Goal: Transaction & Acquisition: Download file/media

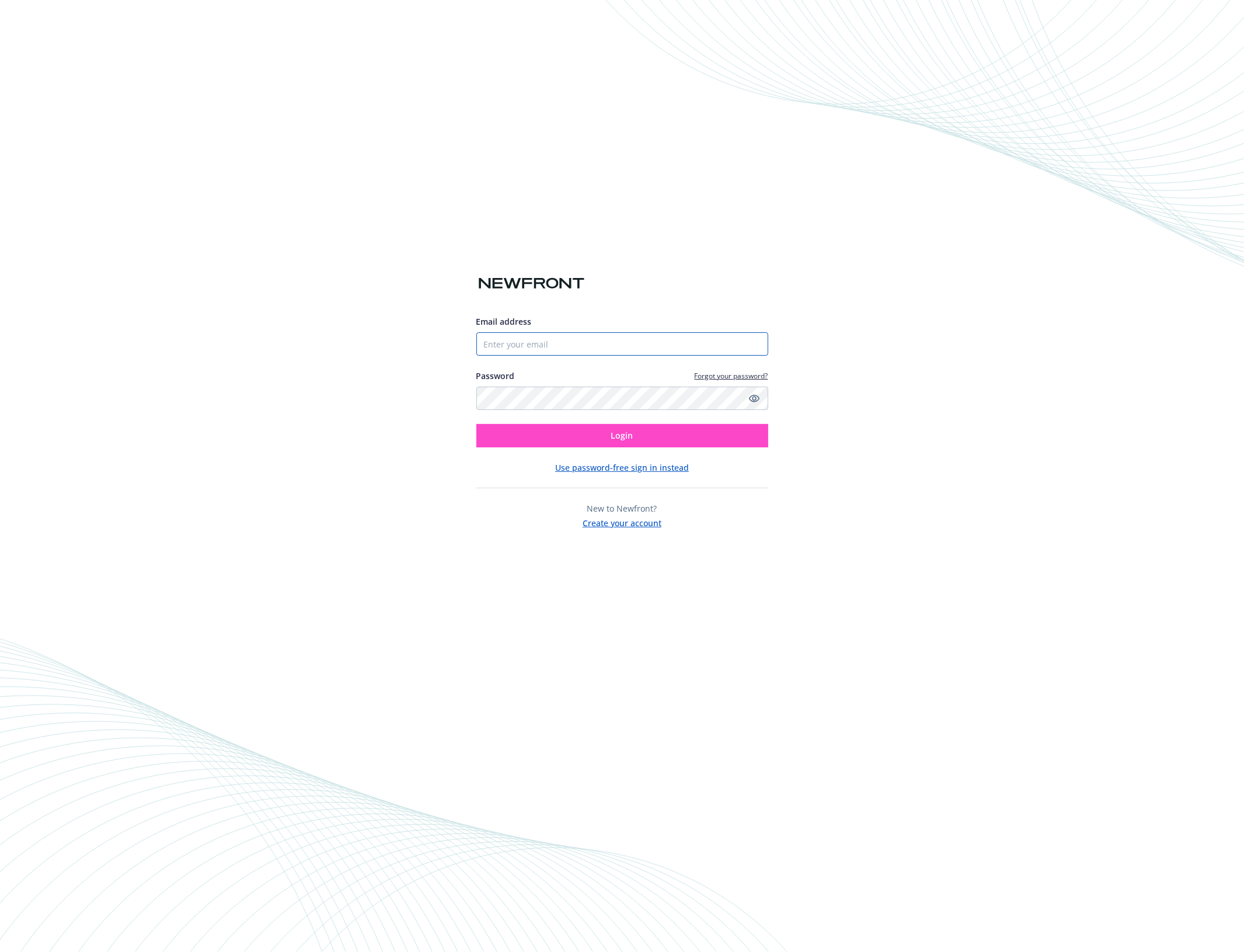
type input "[EMAIL_ADDRESS][DOMAIN_NAME]"
click at [620, 442] on button "Login" at bounding box center [622, 436] width 292 height 24
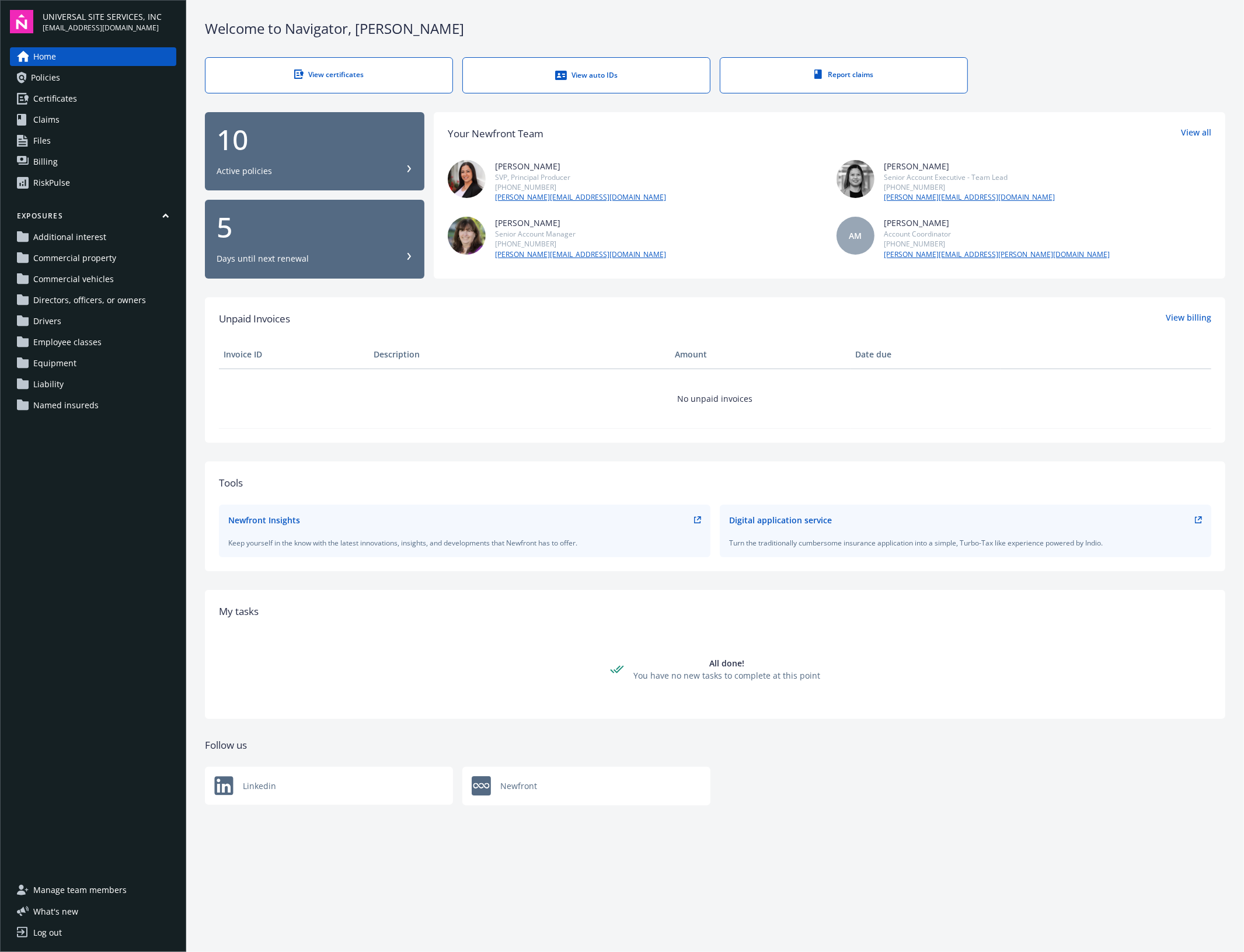
click at [140, 147] on link "Files" at bounding box center [93, 141] width 167 height 19
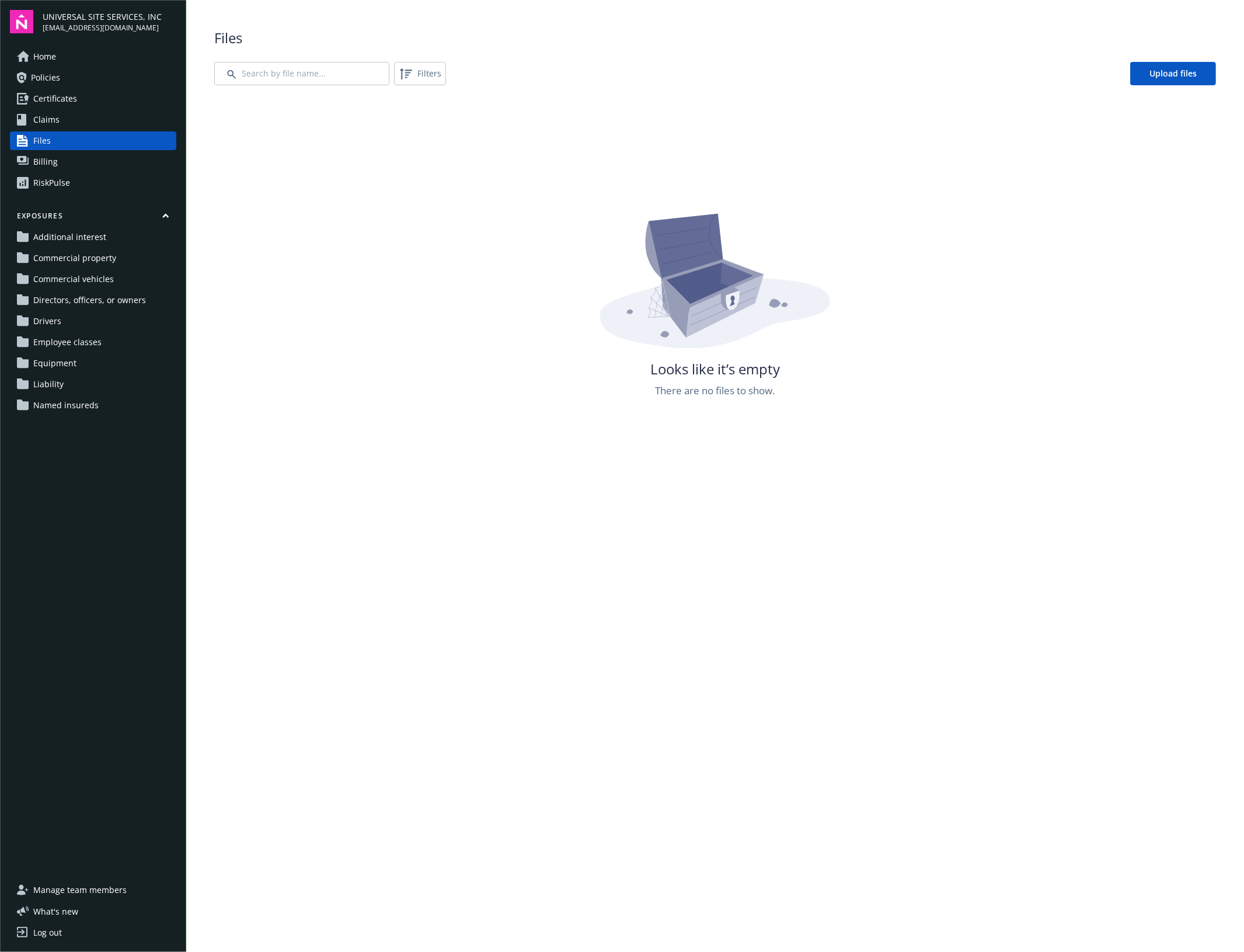
click at [138, 81] on link "Policies" at bounding box center [93, 78] width 167 height 19
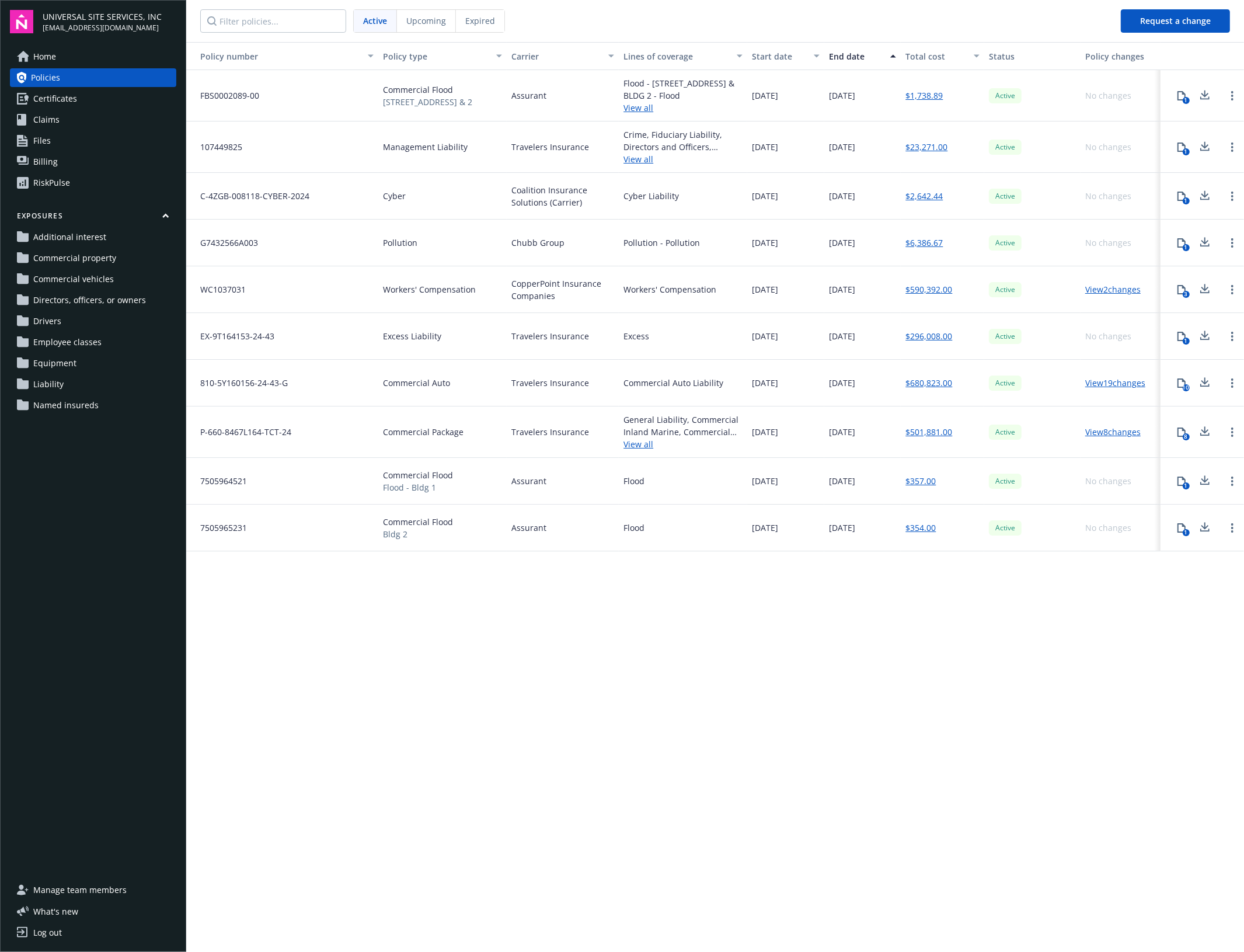
click at [407, 24] on span "Upcoming" at bounding box center [426, 21] width 40 height 12
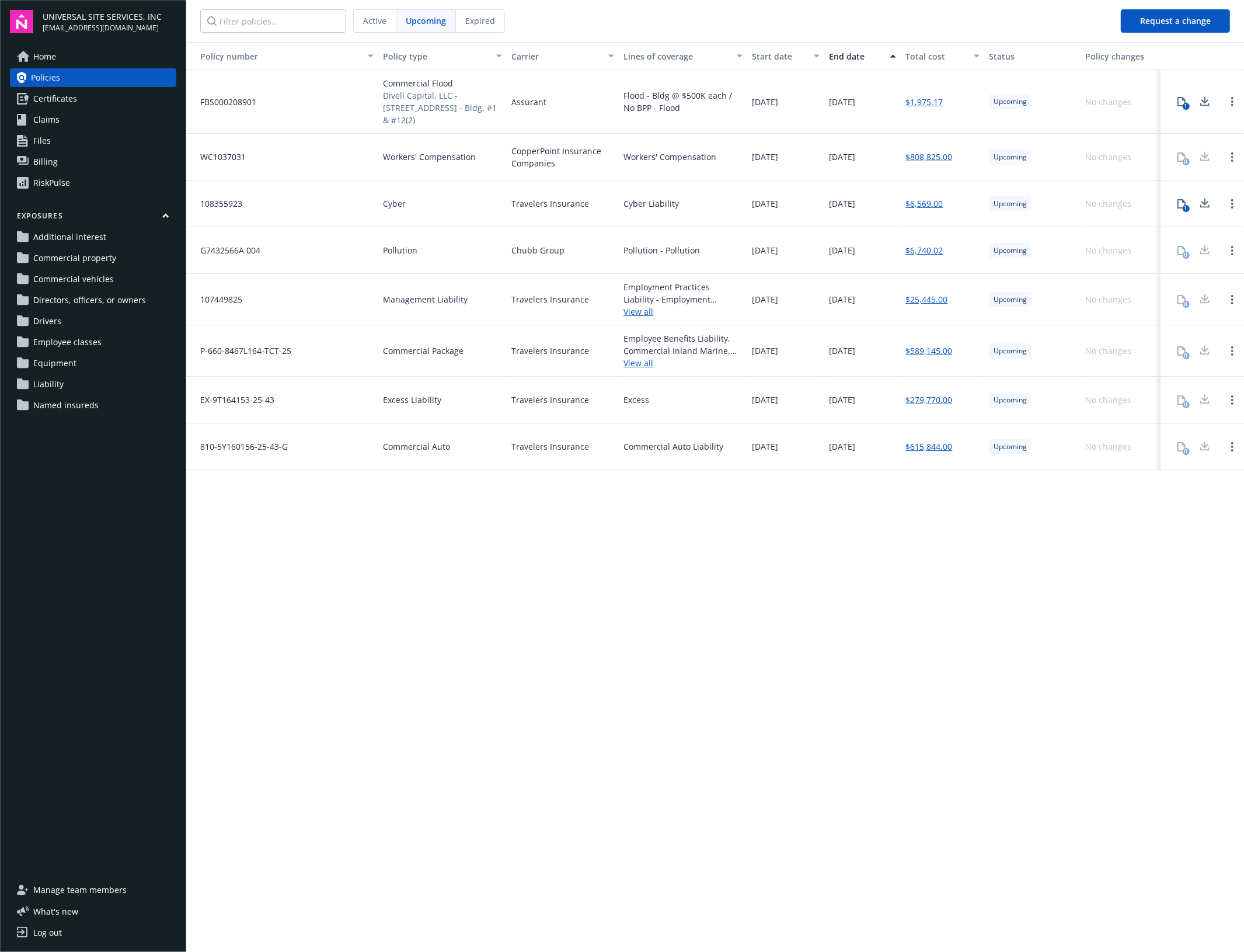
click at [942, 161] on link "$808,825.00" at bounding box center [928, 156] width 47 height 12
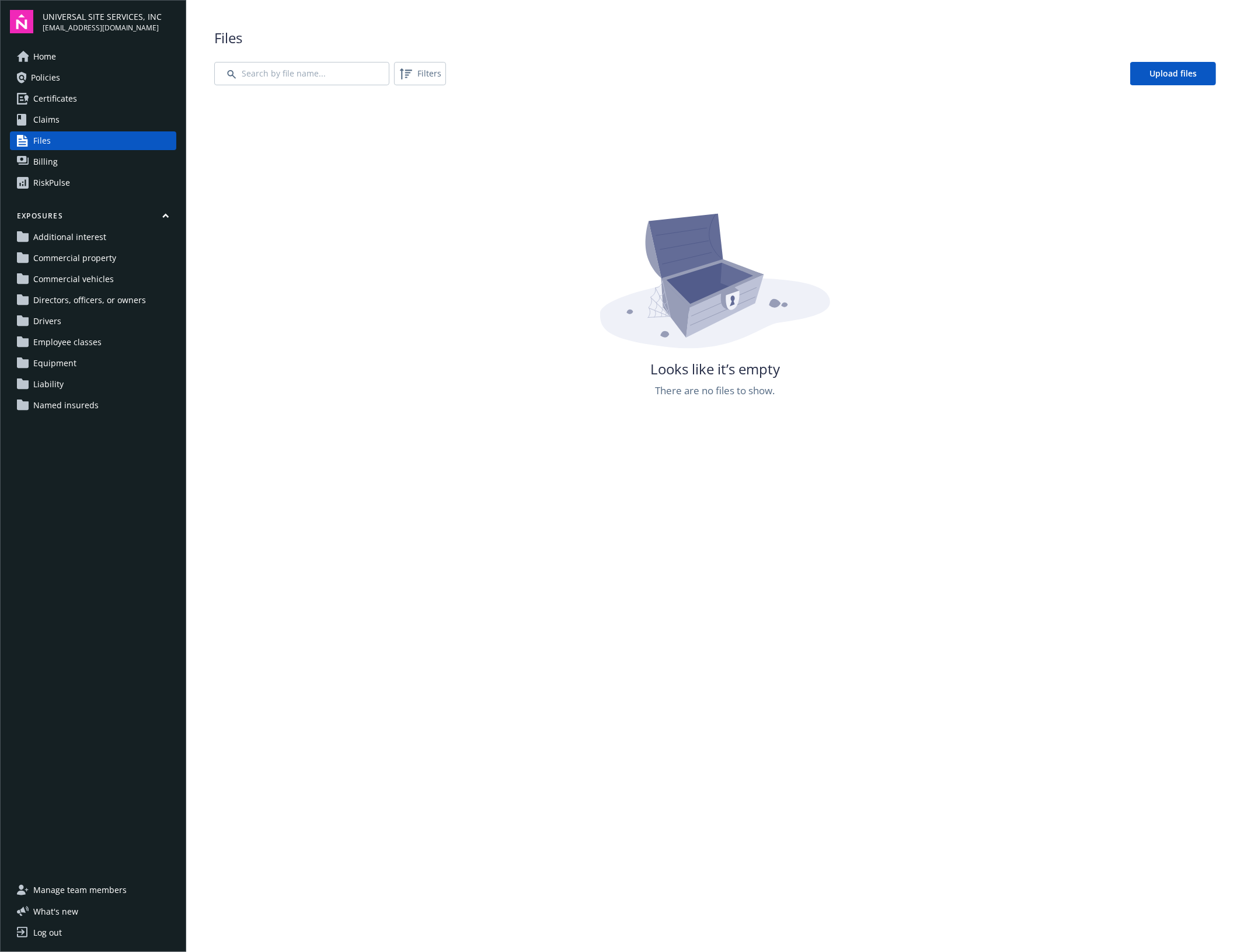
click at [109, 69] on link "Policies" at bounding box center [93, 78] width 167 height 19
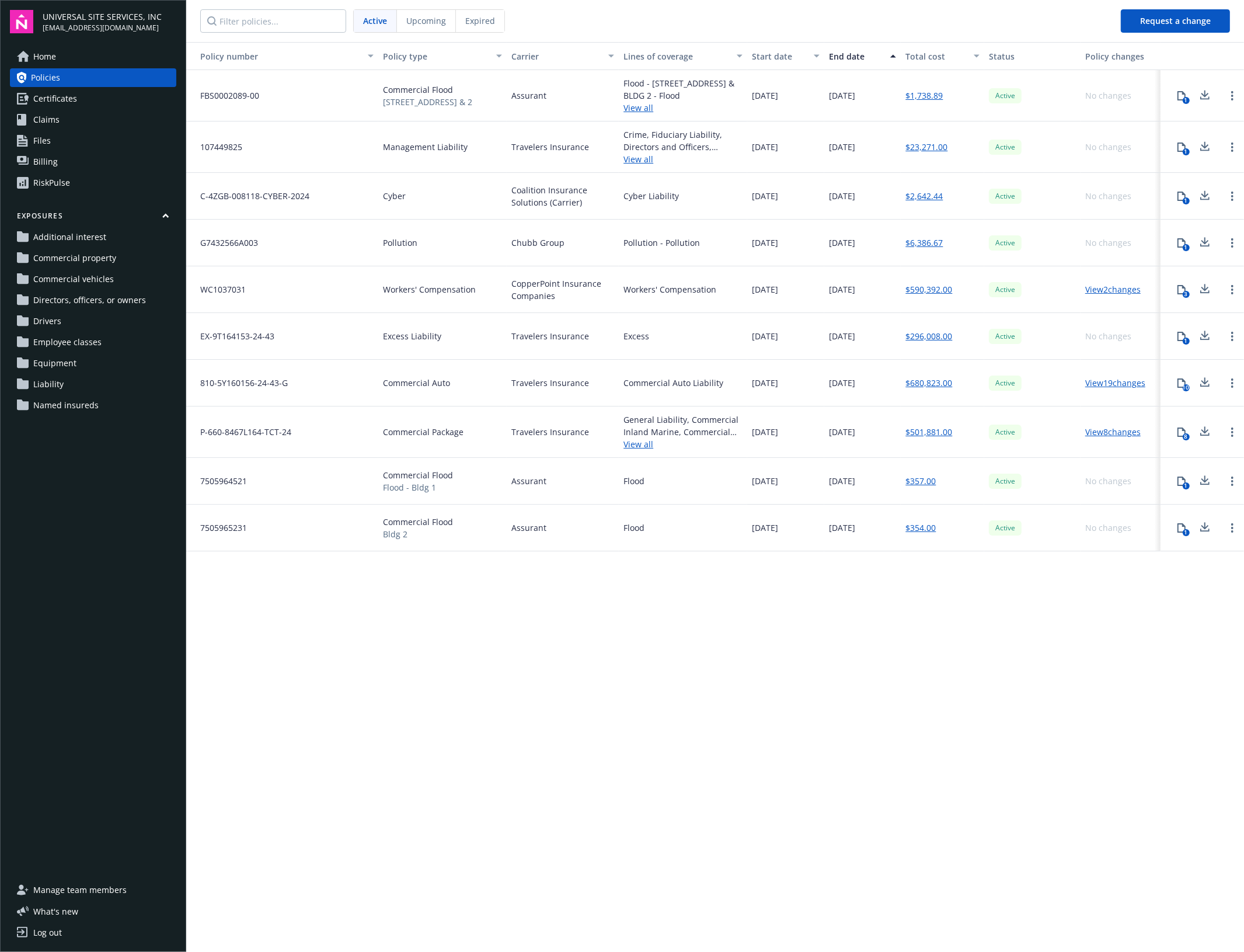
click at [415, 20] on span "Upcoming" at bounding box center [426, 21] width 40 height 12
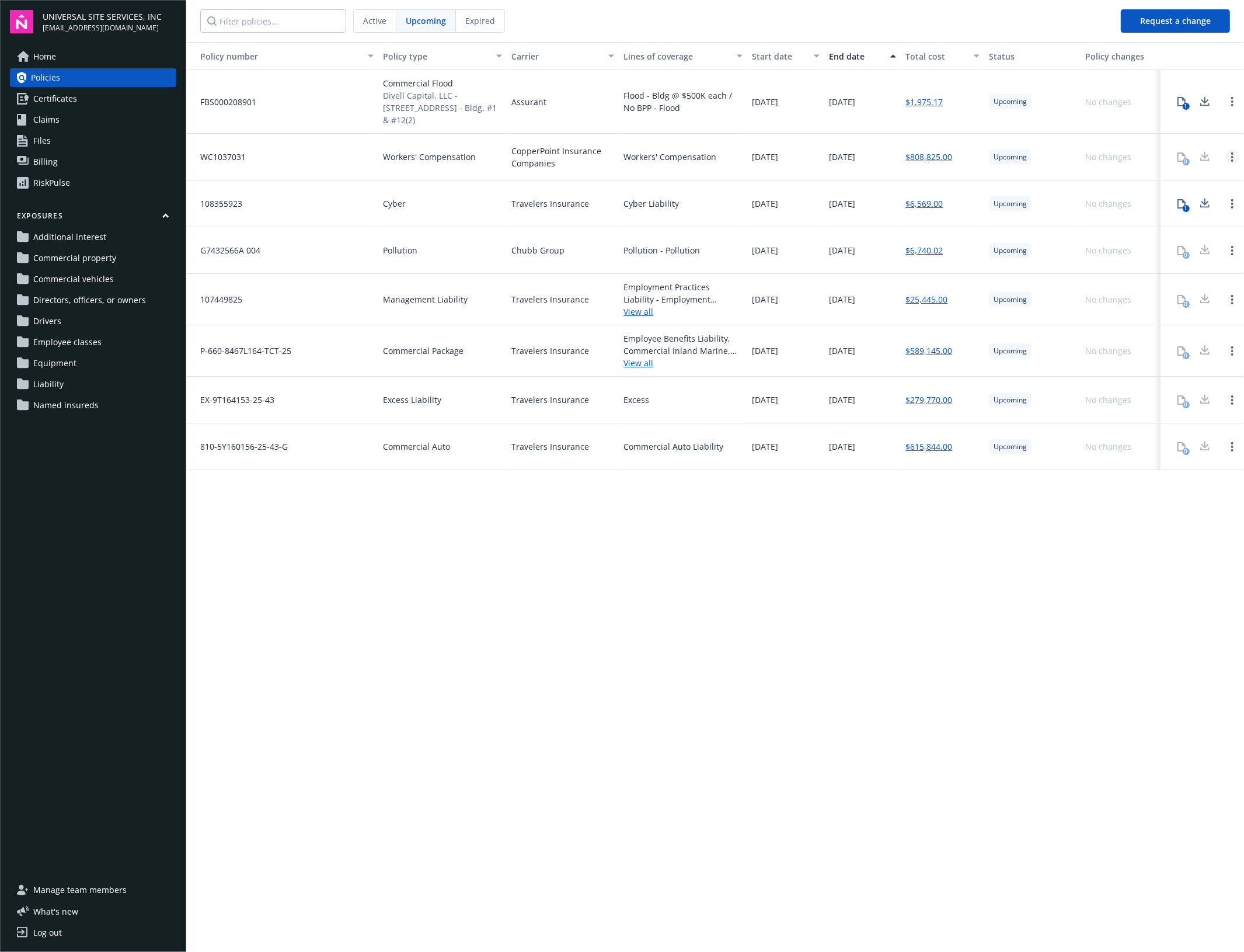
click at [1226, 159] on link "Open options" at bounding box center [1233, 157] width 14 height 14
click at [924, 155] on link "$808,825.00" at bounding box center [928, 156] width 47 height 12
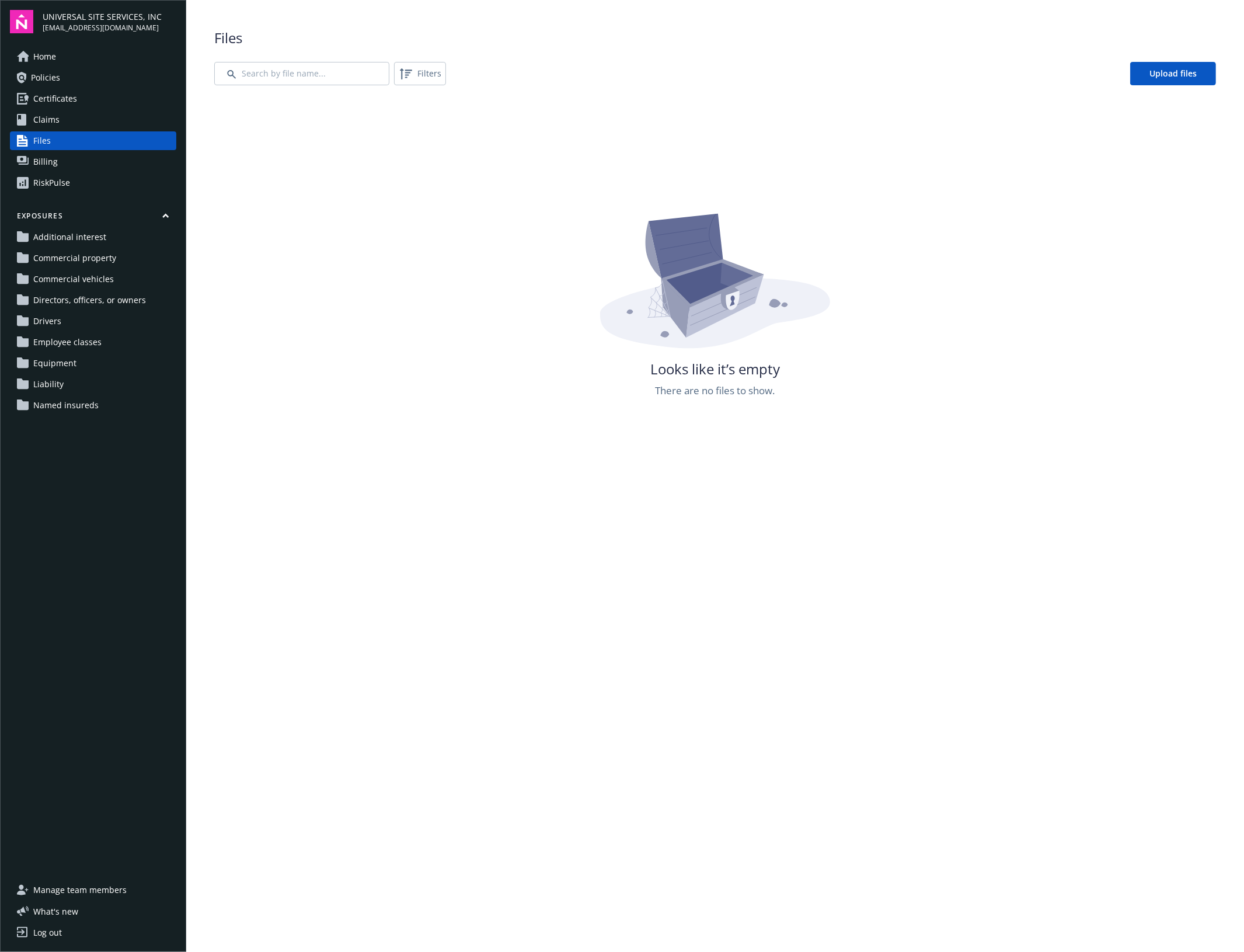
click at [36, 76] on span "Policies" at bounding box center [45, 78] width 29 height 19
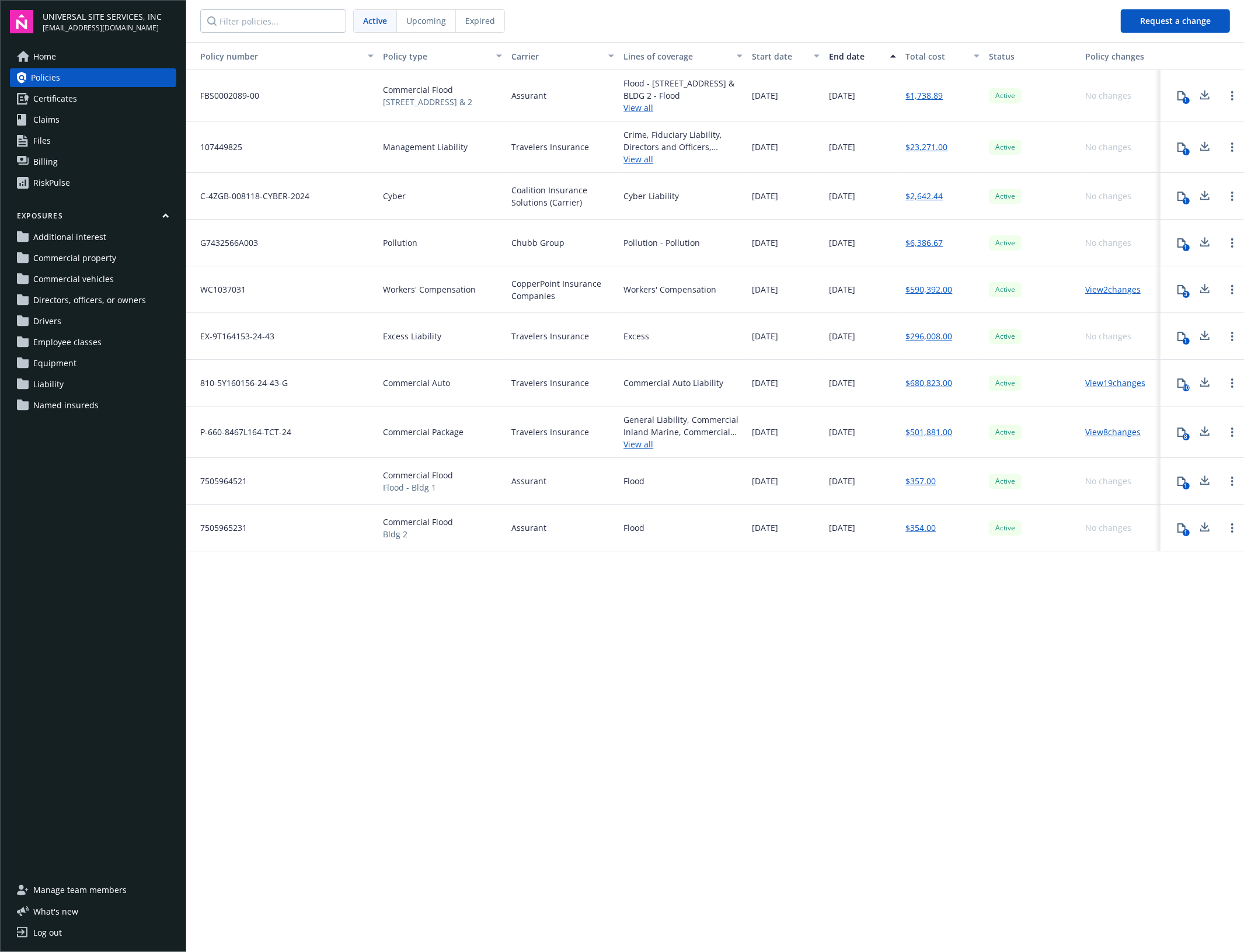
click at [440, 24] on span "Upcoming" at bounding box center [426, 21] width 40 height 12
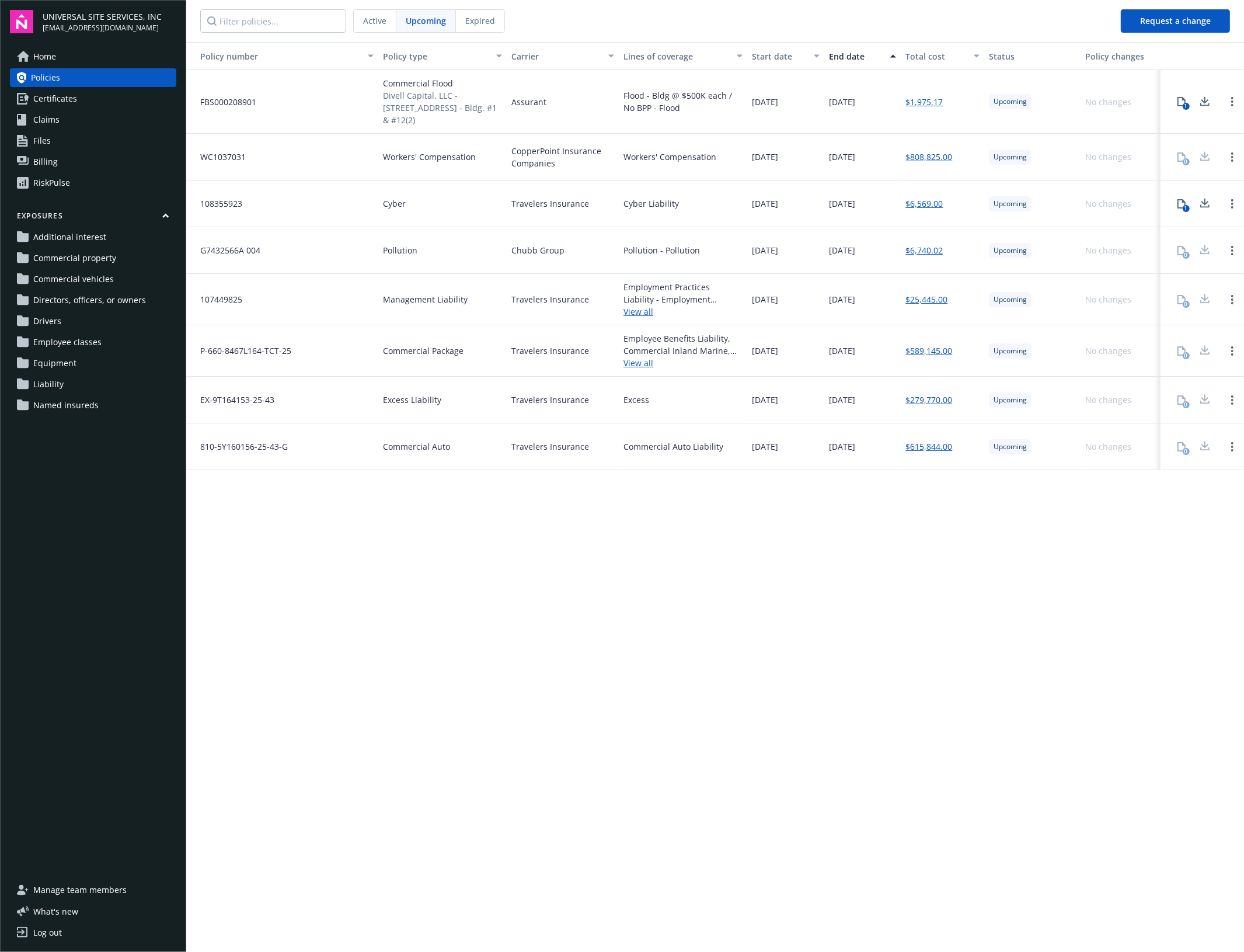
click at [941, 159] on link "$808,825.00" at bounding box center [928, 156] width 47 height 12
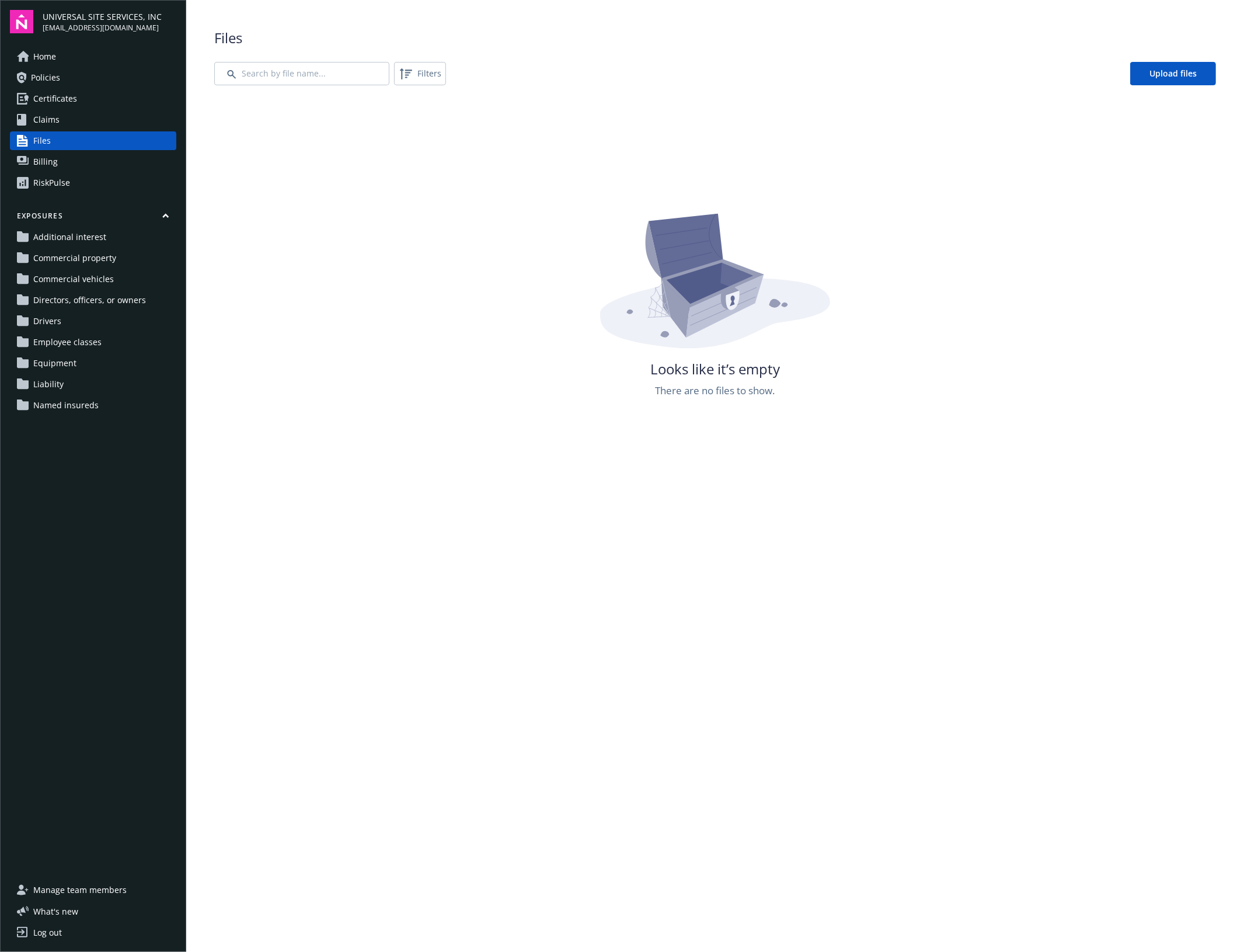
click at [91, 63] on link "Home" at bounding box center [93, 57] width 167 height 19
click at [47, 57] on span "Home" at bounding box center [45, 57] width 23 height 19
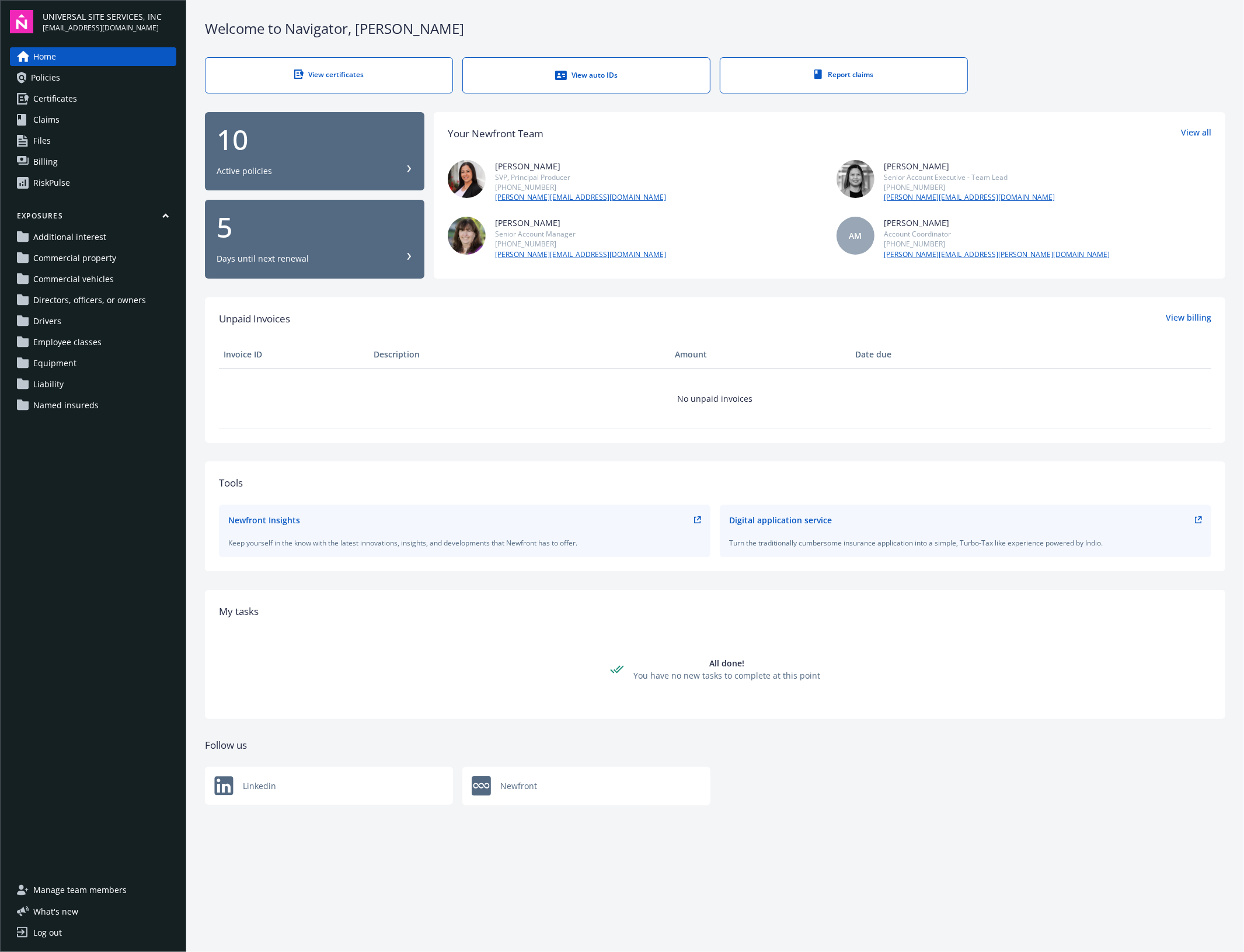
click at [333, 75] on div "View certificates" at bounding box center [328, 74] width 200 height 10
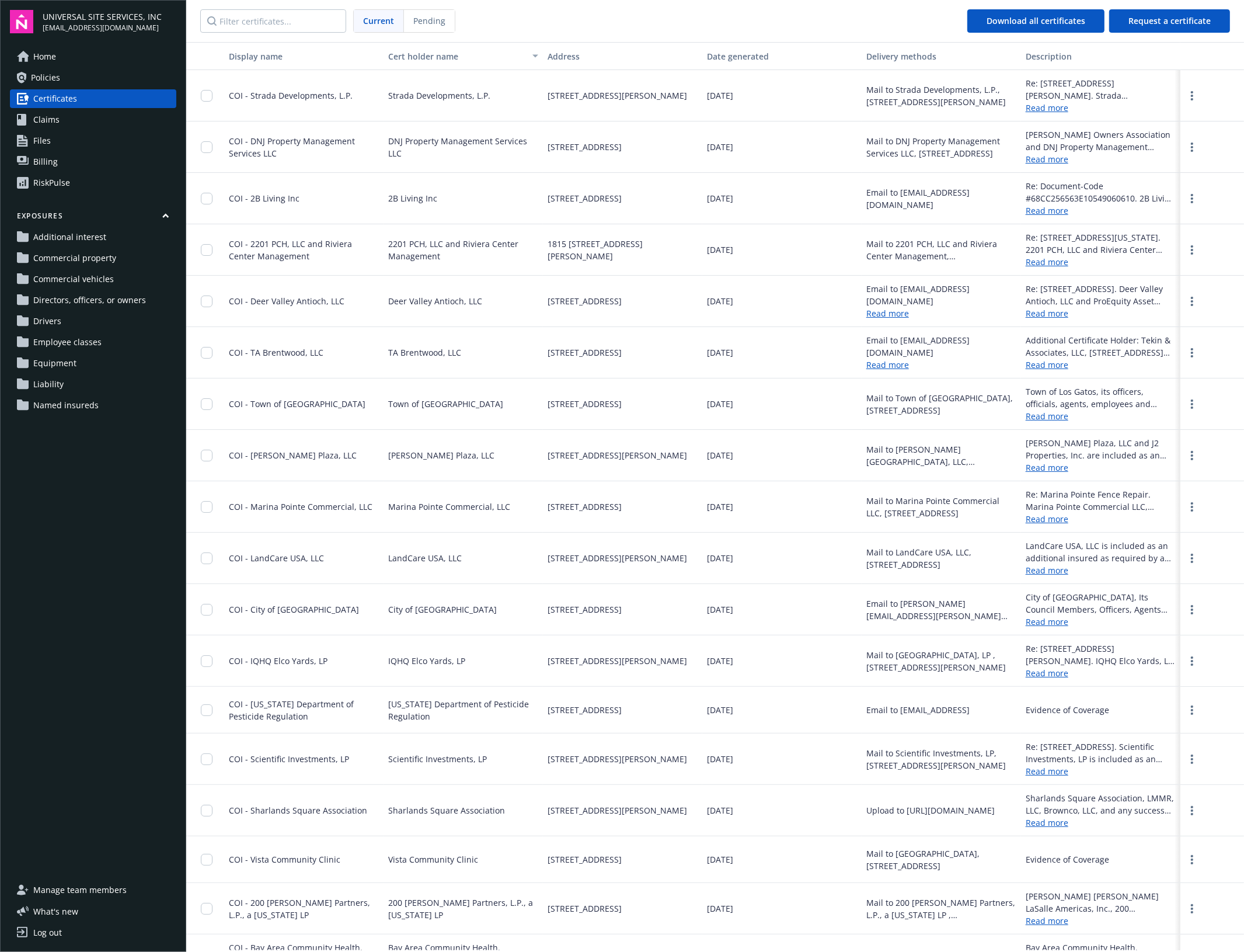
click at [55, 82] on span "Policies" at bounding box center [45, 78] width 29 height 19
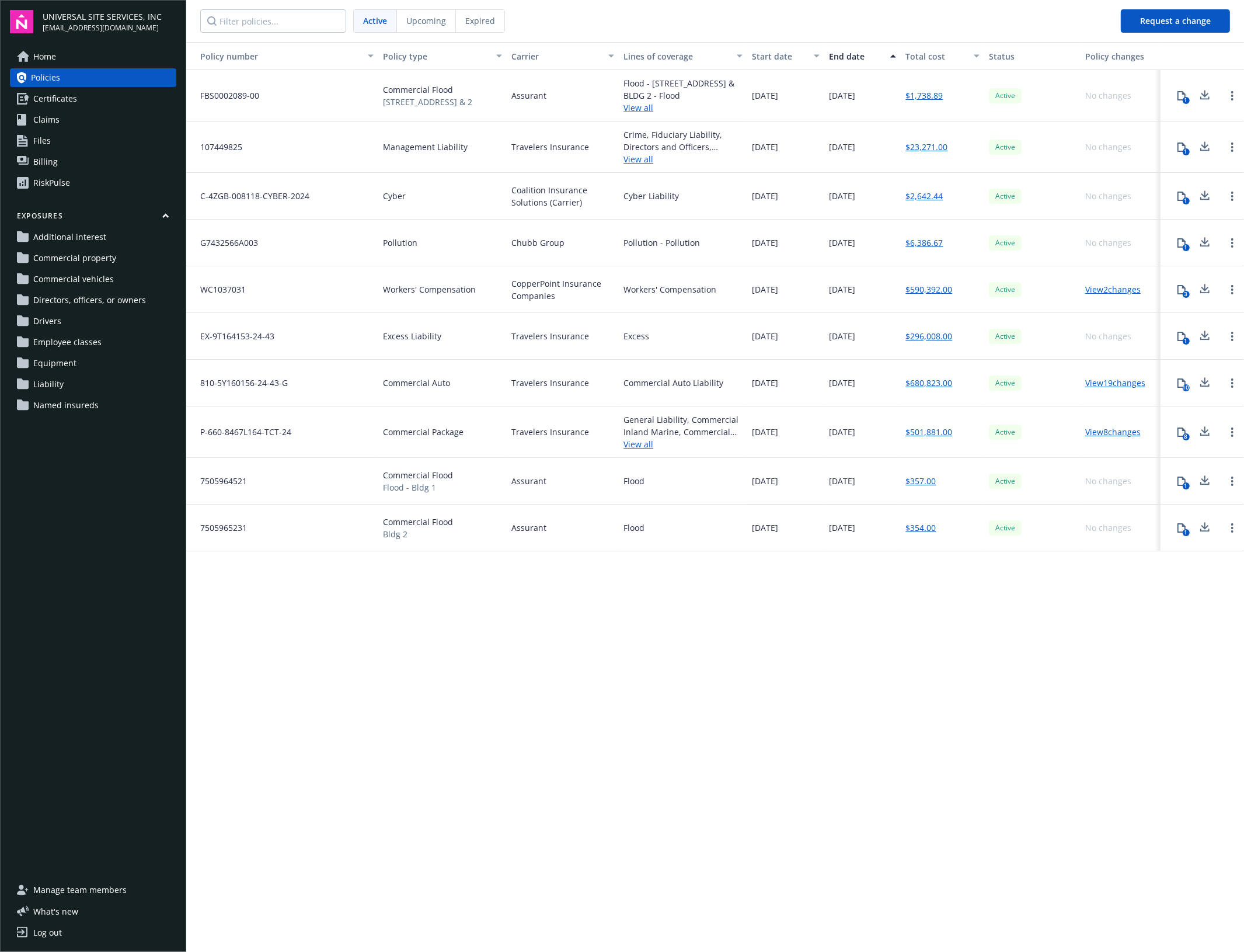
click at [411, 27] on div "Upcoming" at bounding box center [426, 21] width 59 height 22
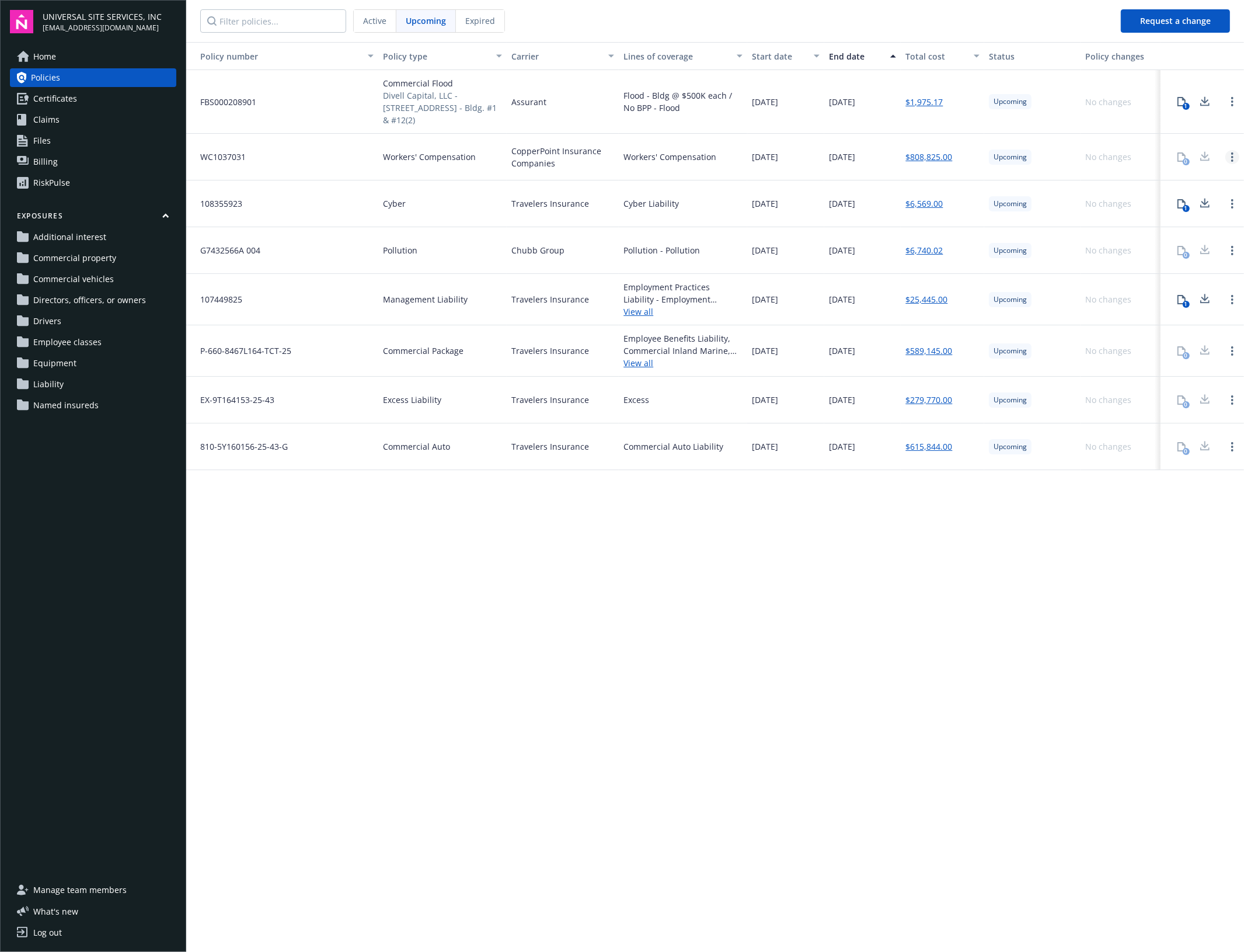
click at [1233, 161] on circle "Open options" at bounding box center [1232, 160] width 2 height 2
click at [915, 353] on link "$589,145.00" at bounding box center [928, 351] width 47 height 12
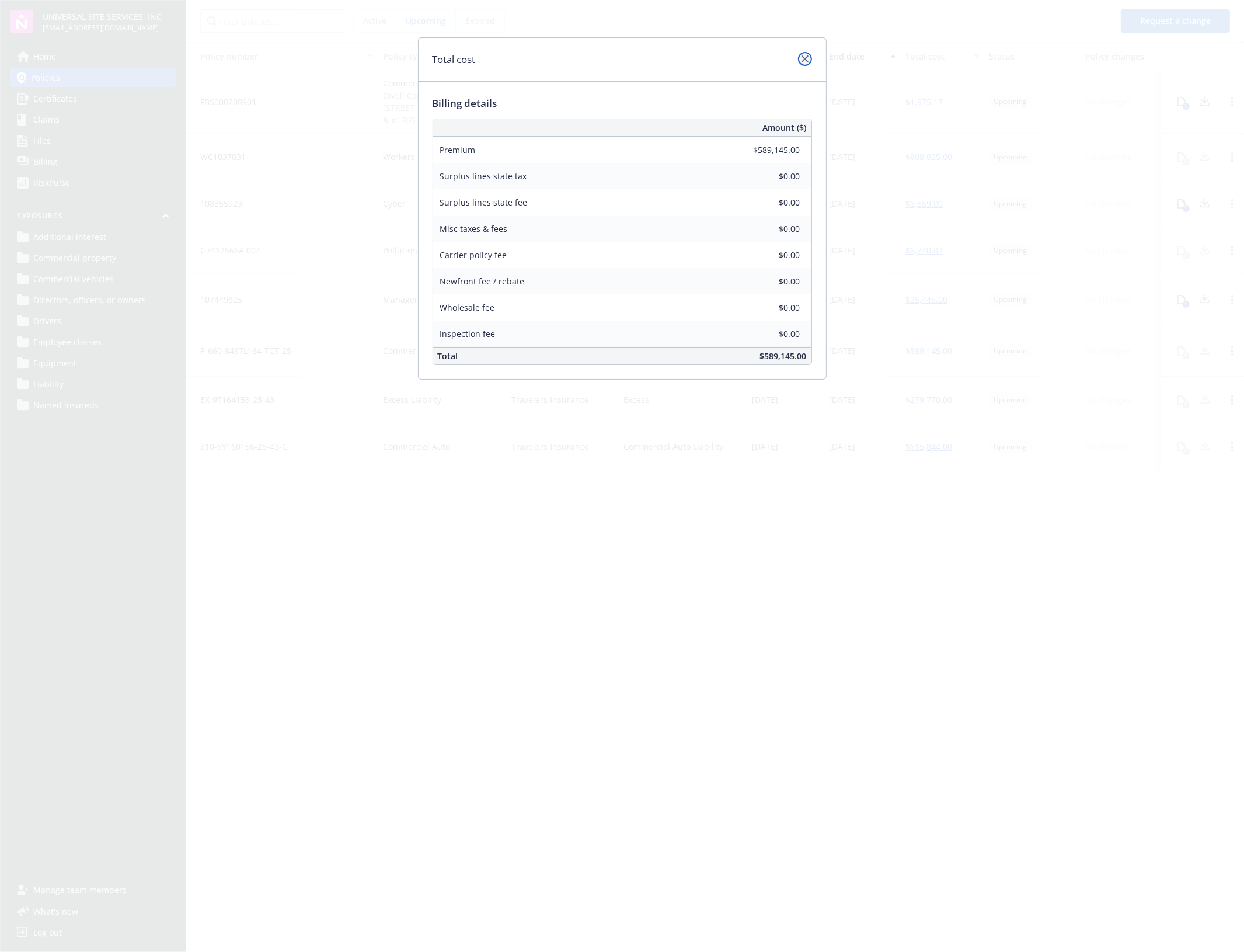
click at [802, 61] on icon "close" at bounding box center [805, 59] width 7 height 7
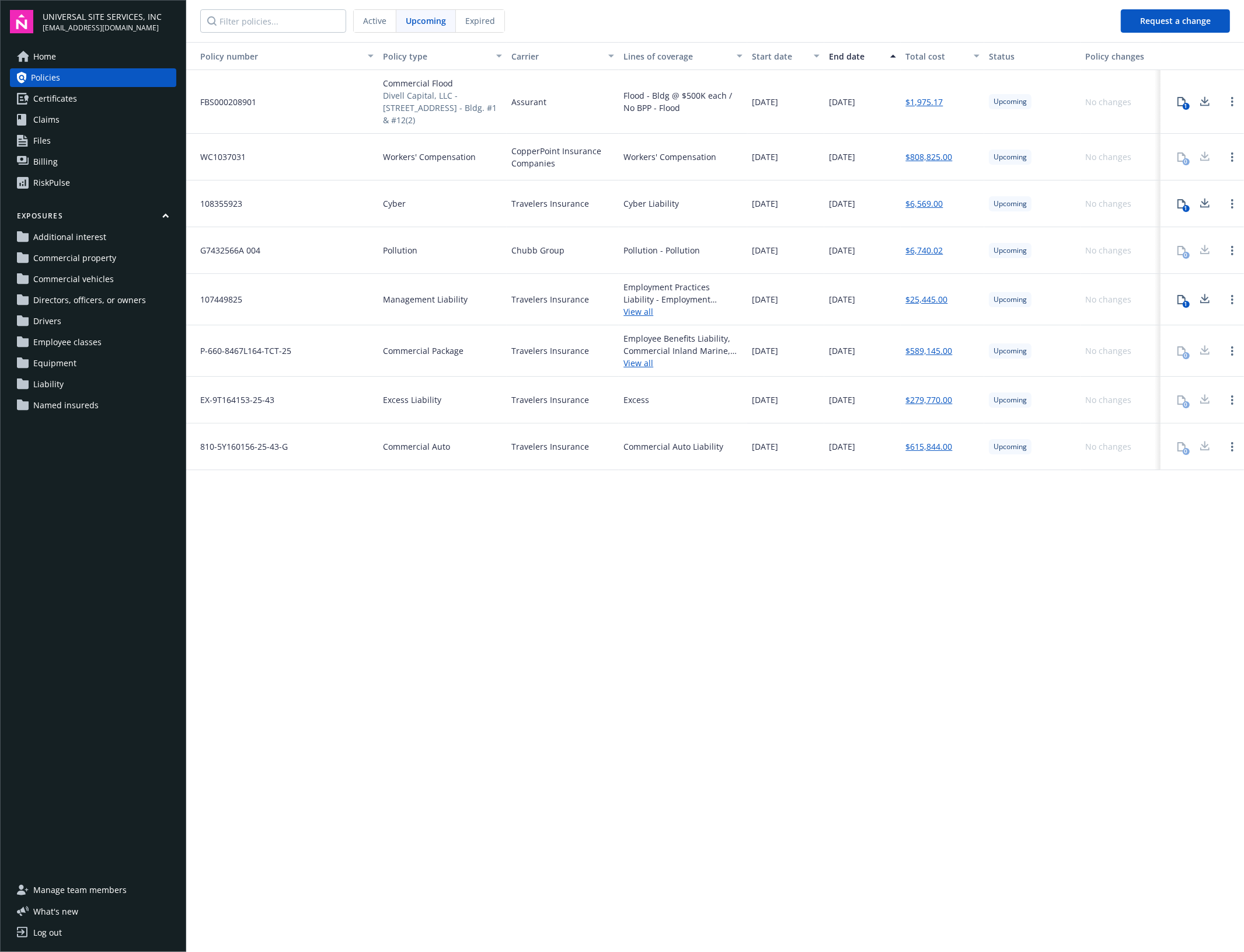
click at [384, 21] on span "Active" at bounding box center [375, 21] width 24 height 12
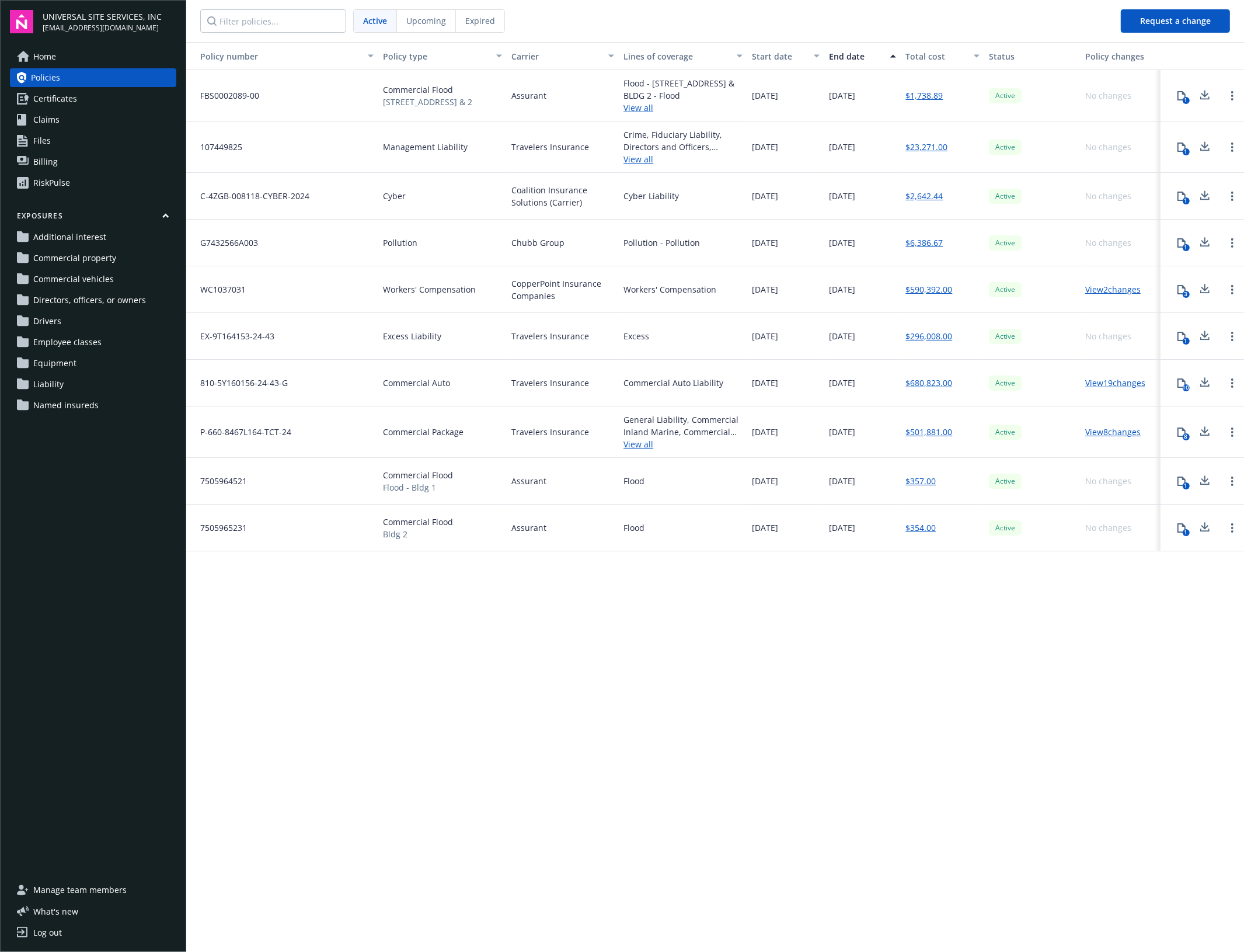
click at [922, 640] on div "Policy number Policy type Carrier Lines of coverage Start date End date Total c…" at bounding box center [715, 496] width 1058 height 908
click at [640, 444] on link "View all" at bounding box center [683, 444] width 119 height 12
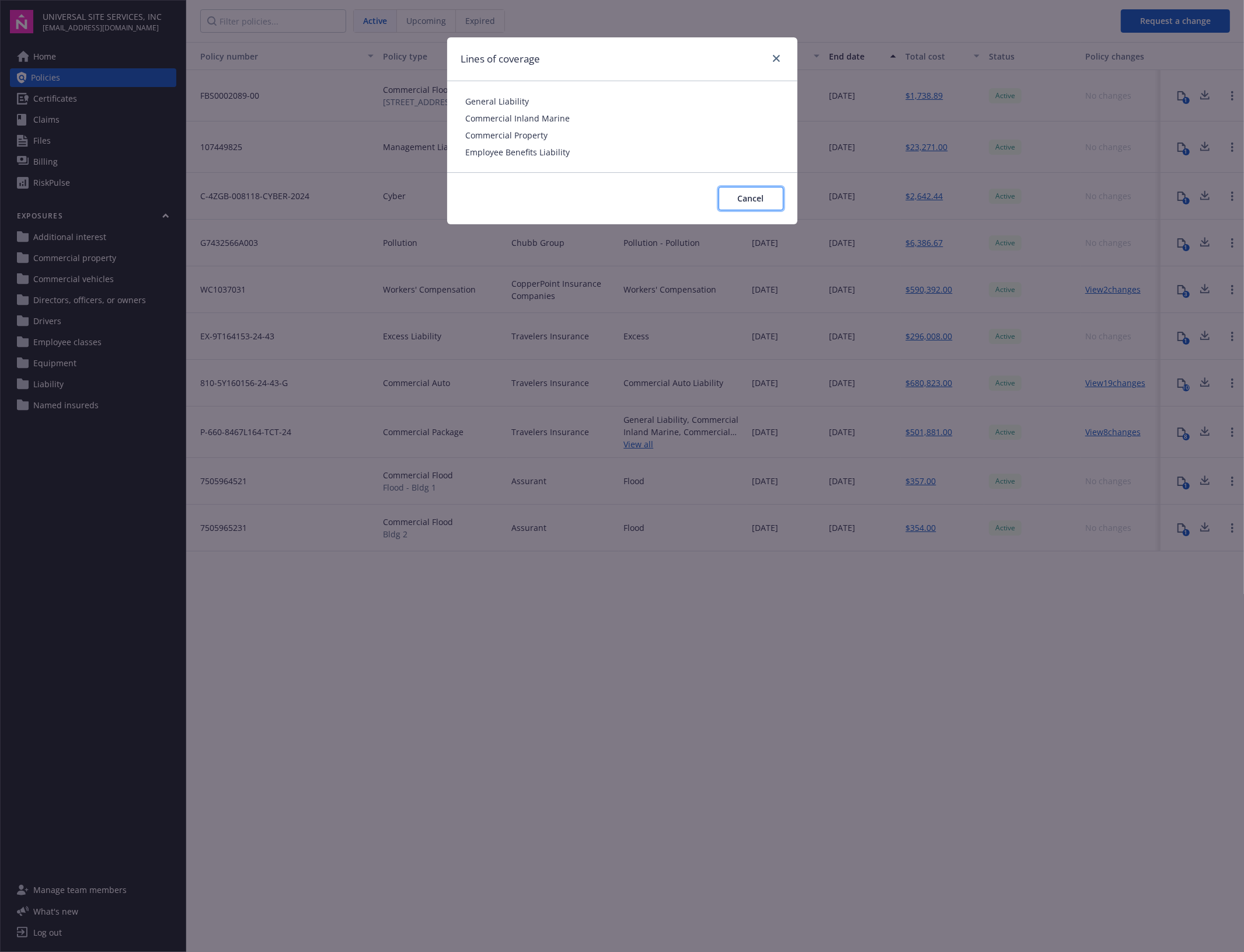
click at [746, 194] on span "Cancel" at bounding box center [751, 198] width 26 height 11
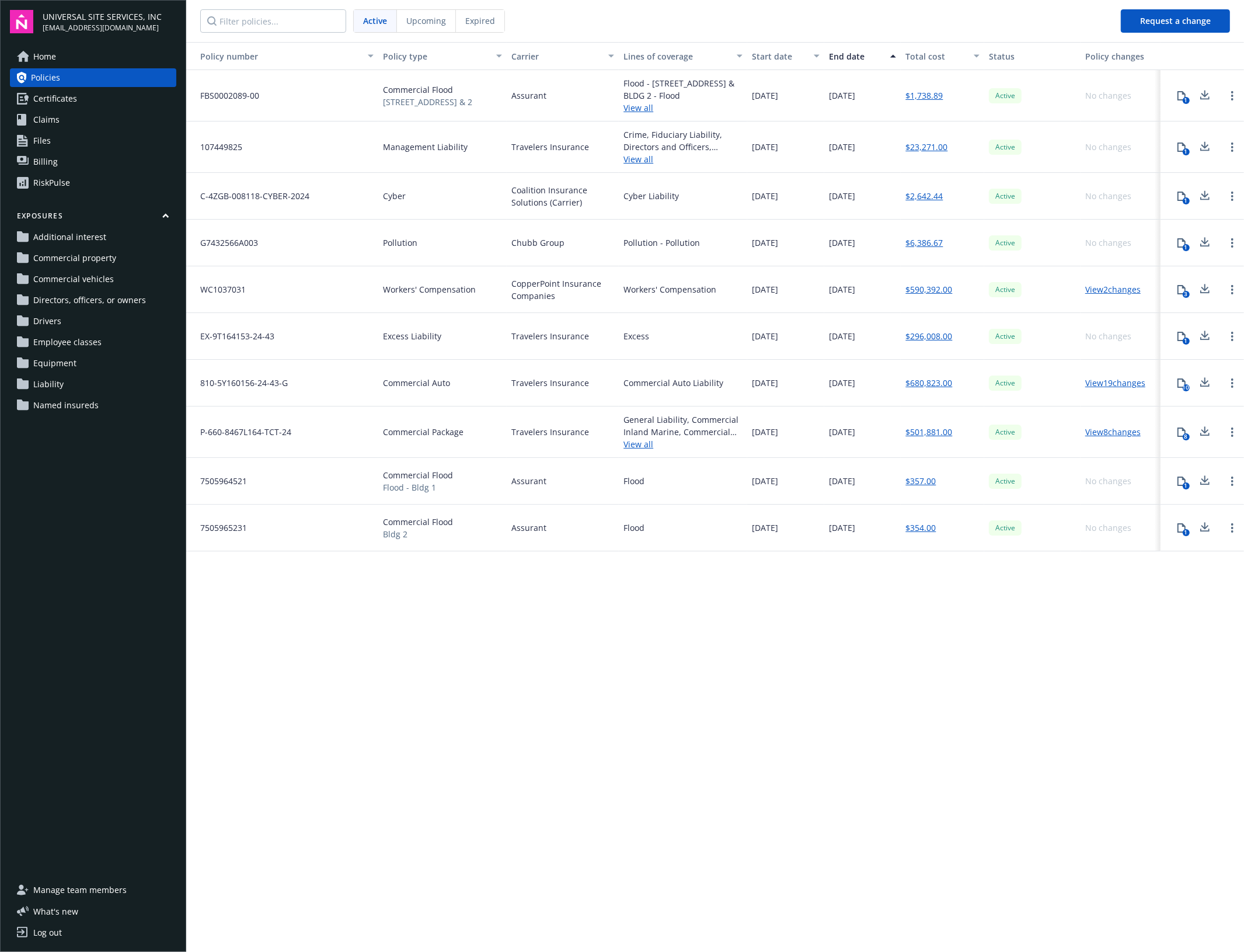
click at [644, 438] on link "View all" at bounding box center [683, 444] width 119 height 12
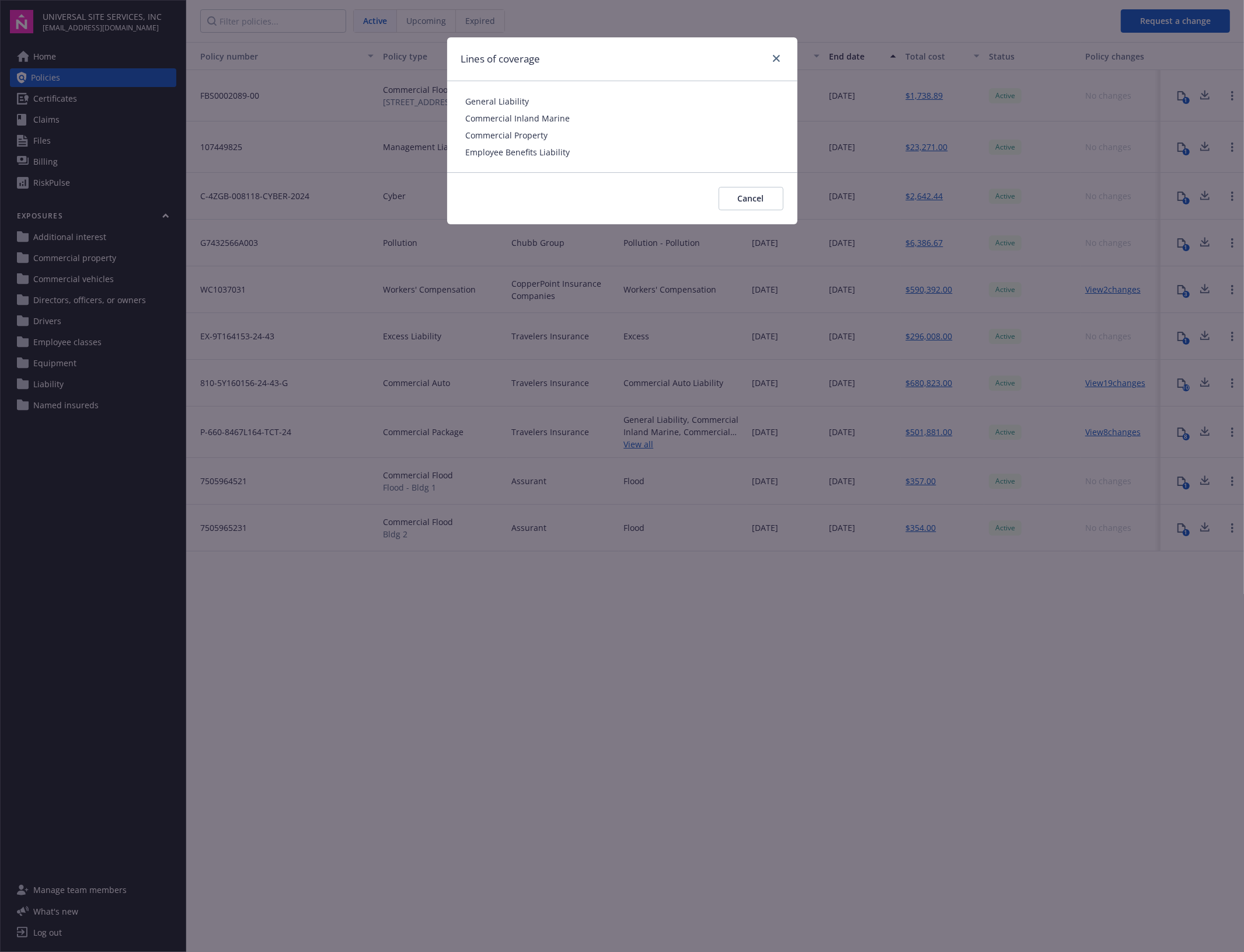
click at [769, 612] on div "Lines of coverage General Liability Commercial Inland Marine Commercial Propert…" at bounding box center [622, 476] width 1244 height 952
click at [740, 196] on span "Cancel" at bounding box center [751, 198] width 26 height 11
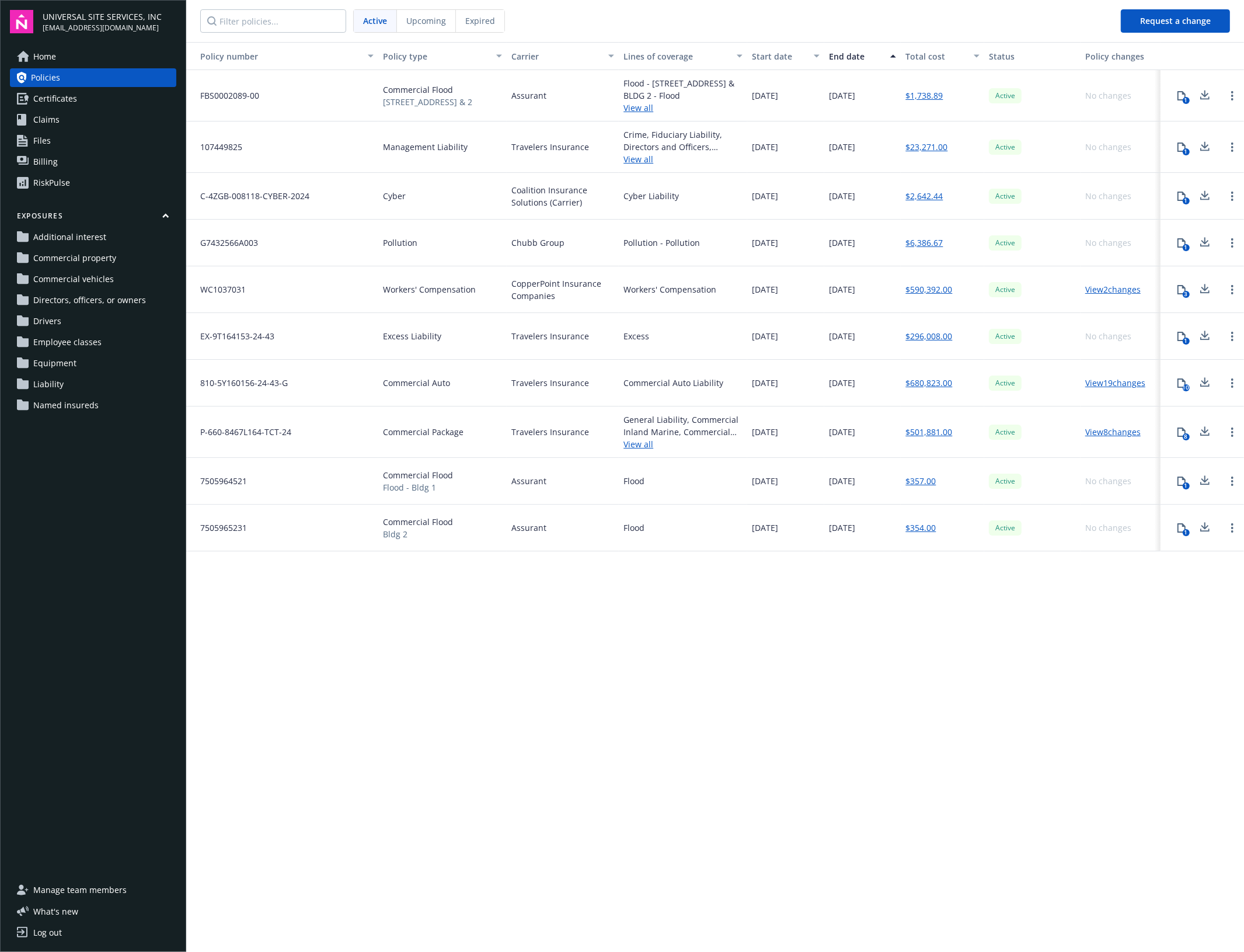
click at [1183, 438] on div "8" at bounding box center [1186, 437] width 7 height 7
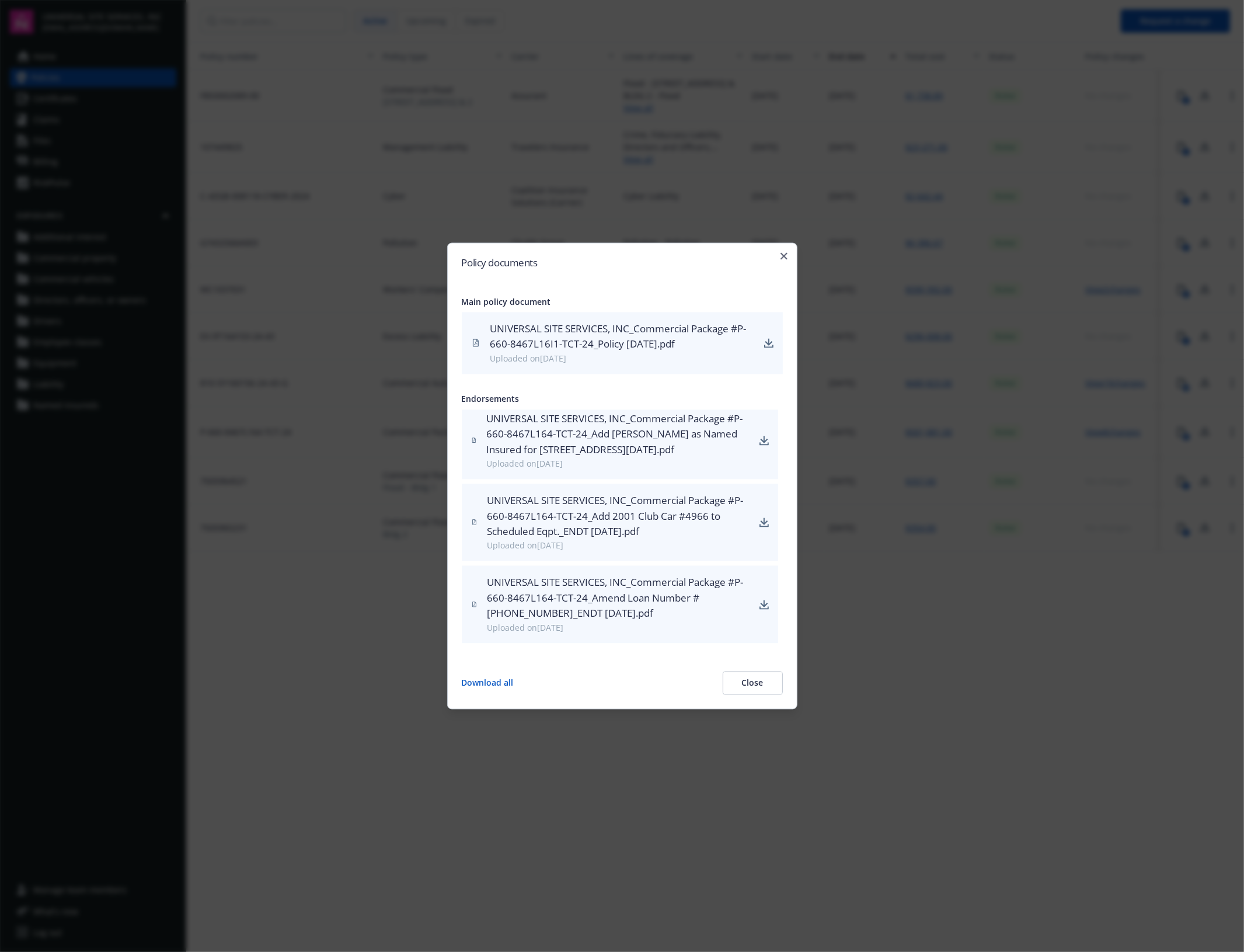
scroll to position [304, 0]
click at [777, 253] on div "Policy documents Main policy document UNIVERSAL SITE SERVICES, INC_Commercial P…" at bounding box center [622, 476] width 351 height 467
click at [777, 258] on h2 "Policy documents" at bounding box center [622, 262] width 321 height 10
click at [781, 258] on icon "button" at bounding box center [784, 256] width 7 height 7
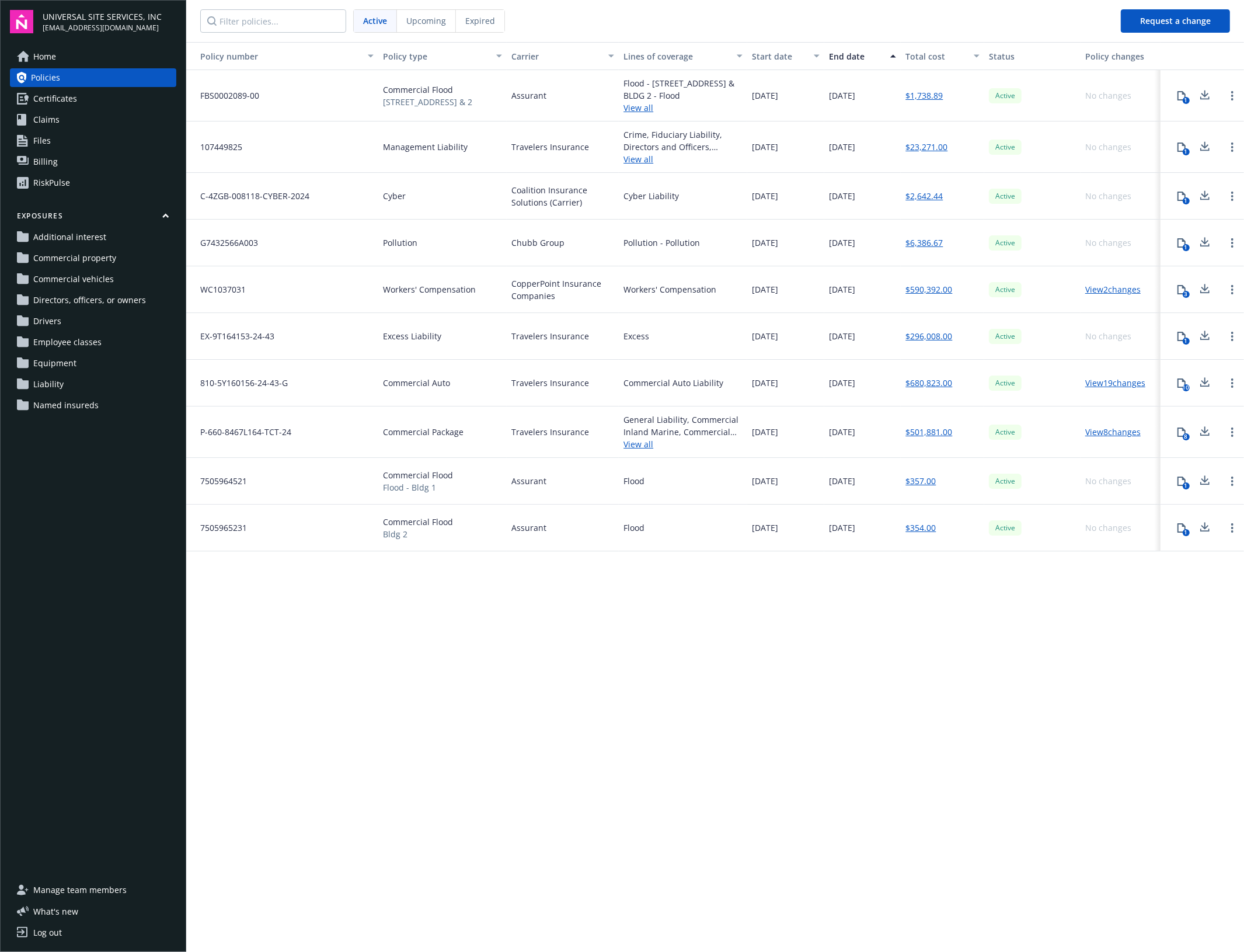
click at [1109, 436] on link "View 8 changes" at bounding box center [1113, 432] width 55 height 11
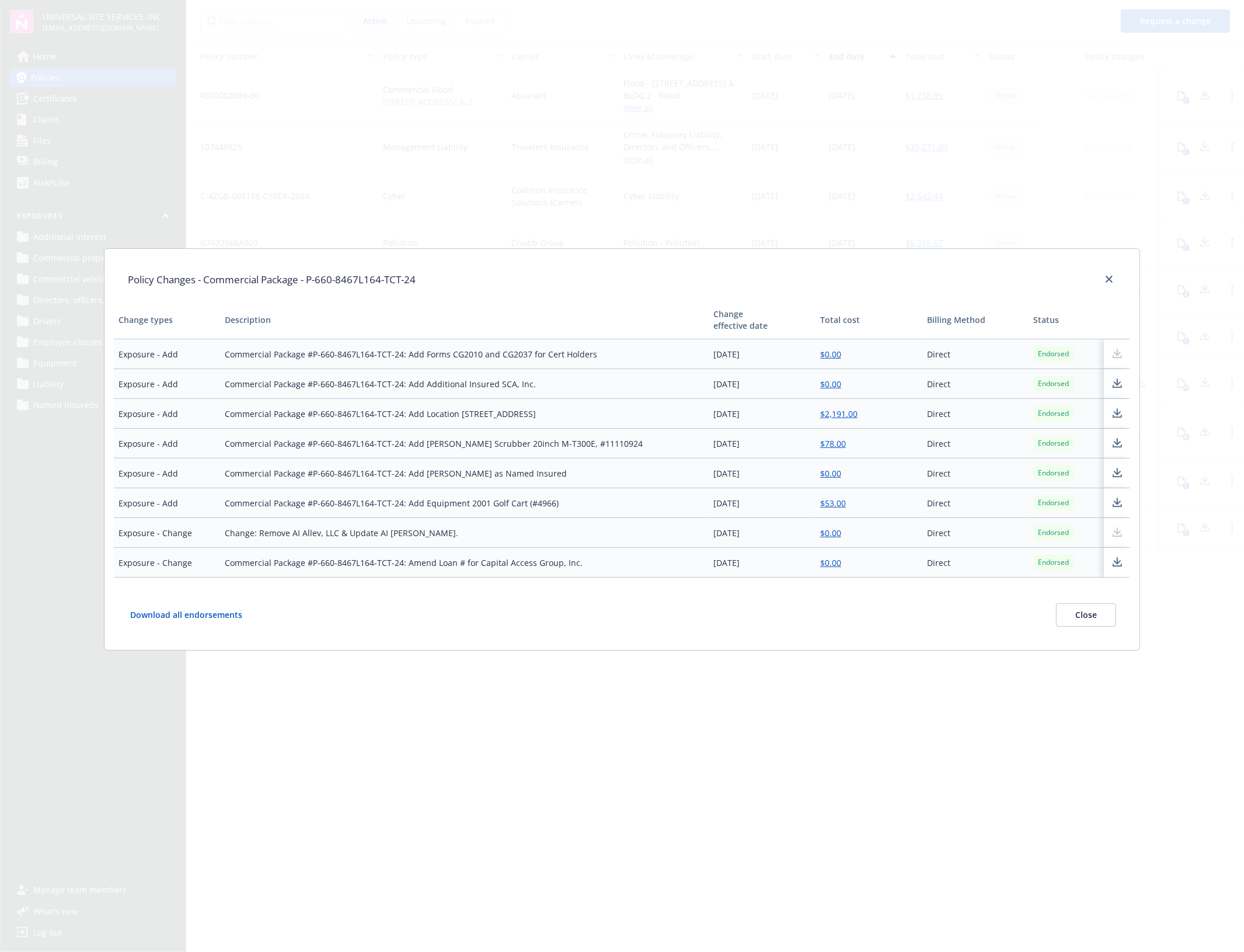
click at [1085, 626] on button "Close" at bounding box center [1086, 615] width 60 height 24
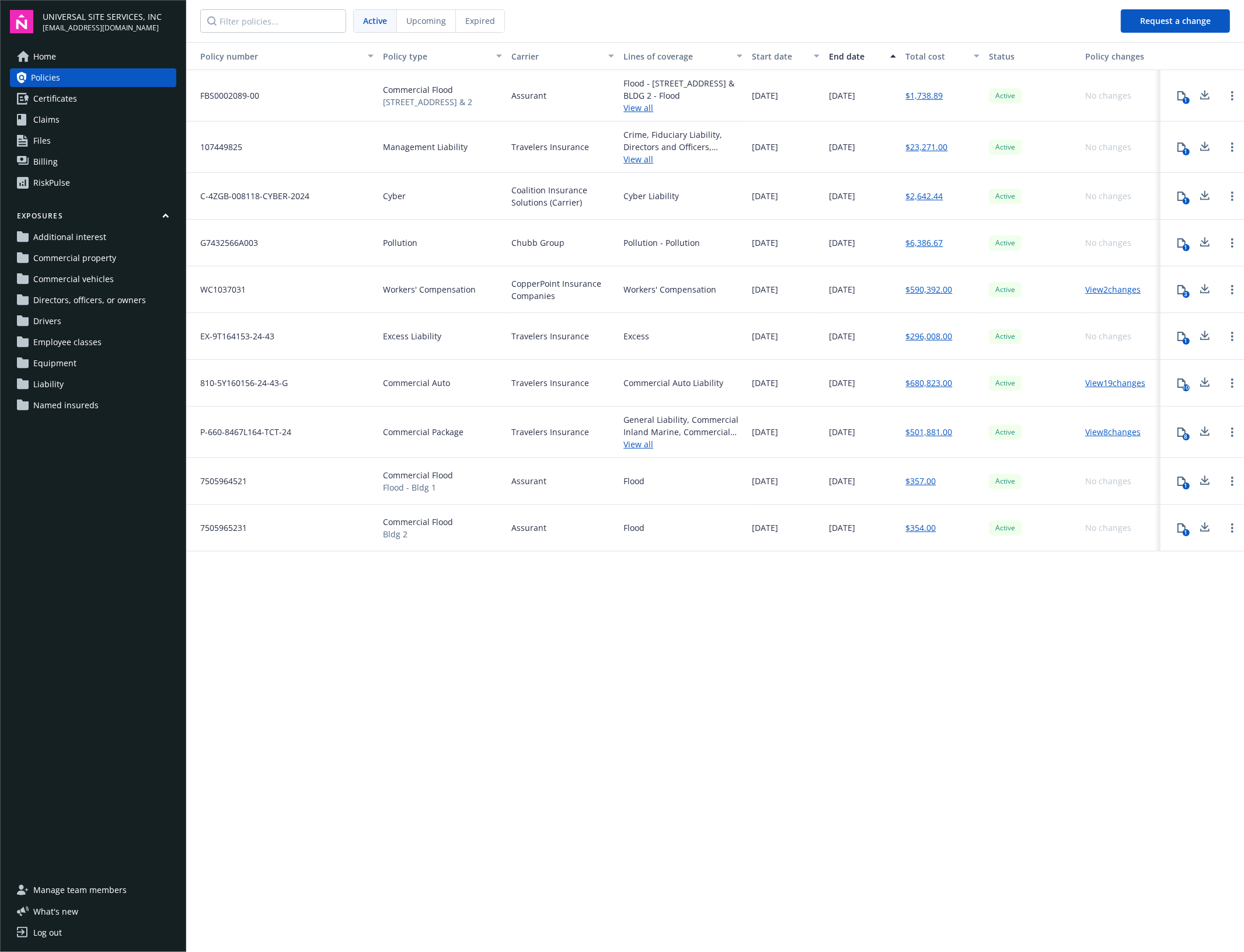
click at [910, 436] on link "$501,881.00" at bounding box center [928, 432] width 47 height 12
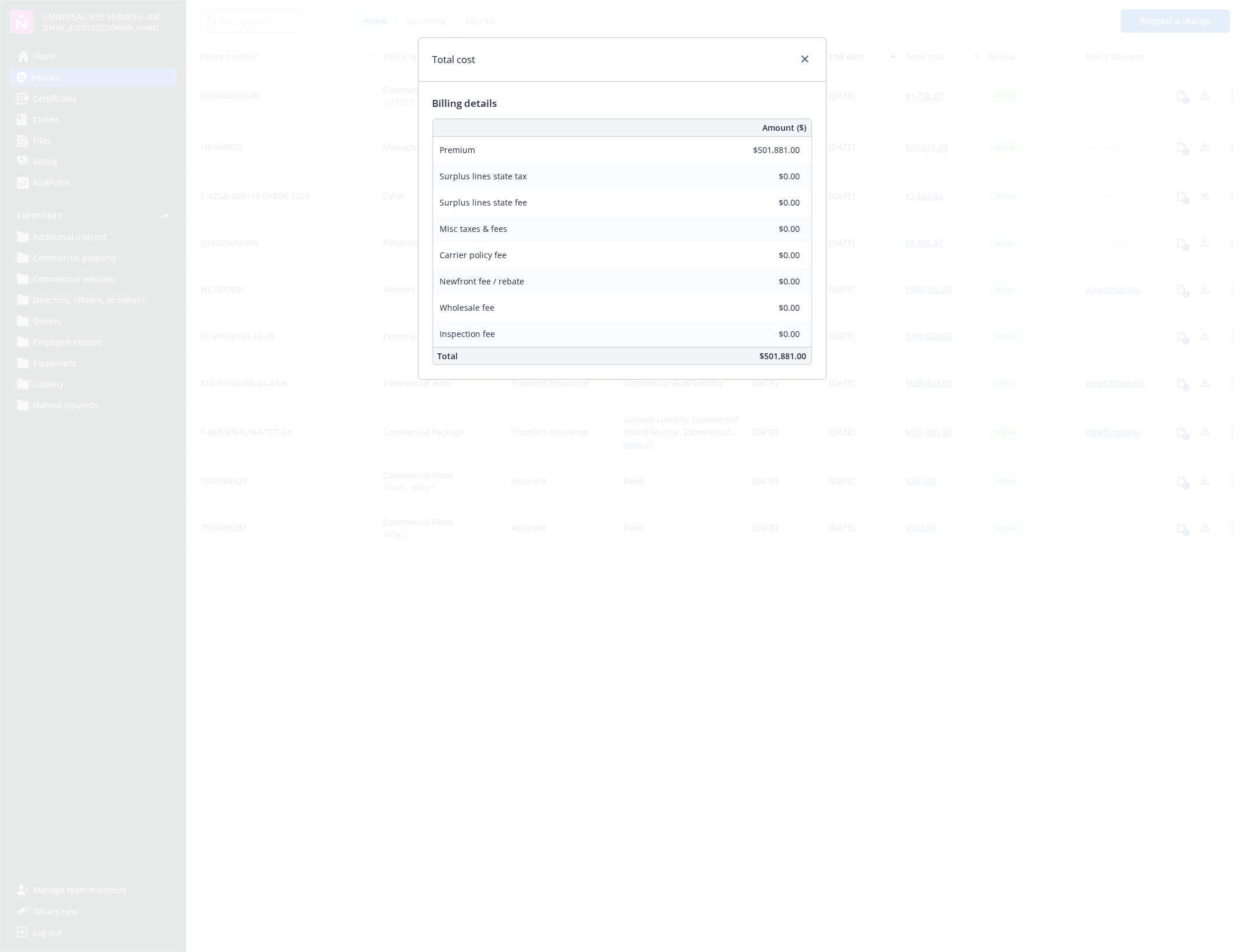
click at [463, 570] on div "Total cost Billing details Amount ($) Premium $501,881.00 Surplus lines state t…" at bounding box center [622, 476] width 1244 height 952
click at [804, 63] on link "close" at bounding box center [805, 59] width 14 height 14
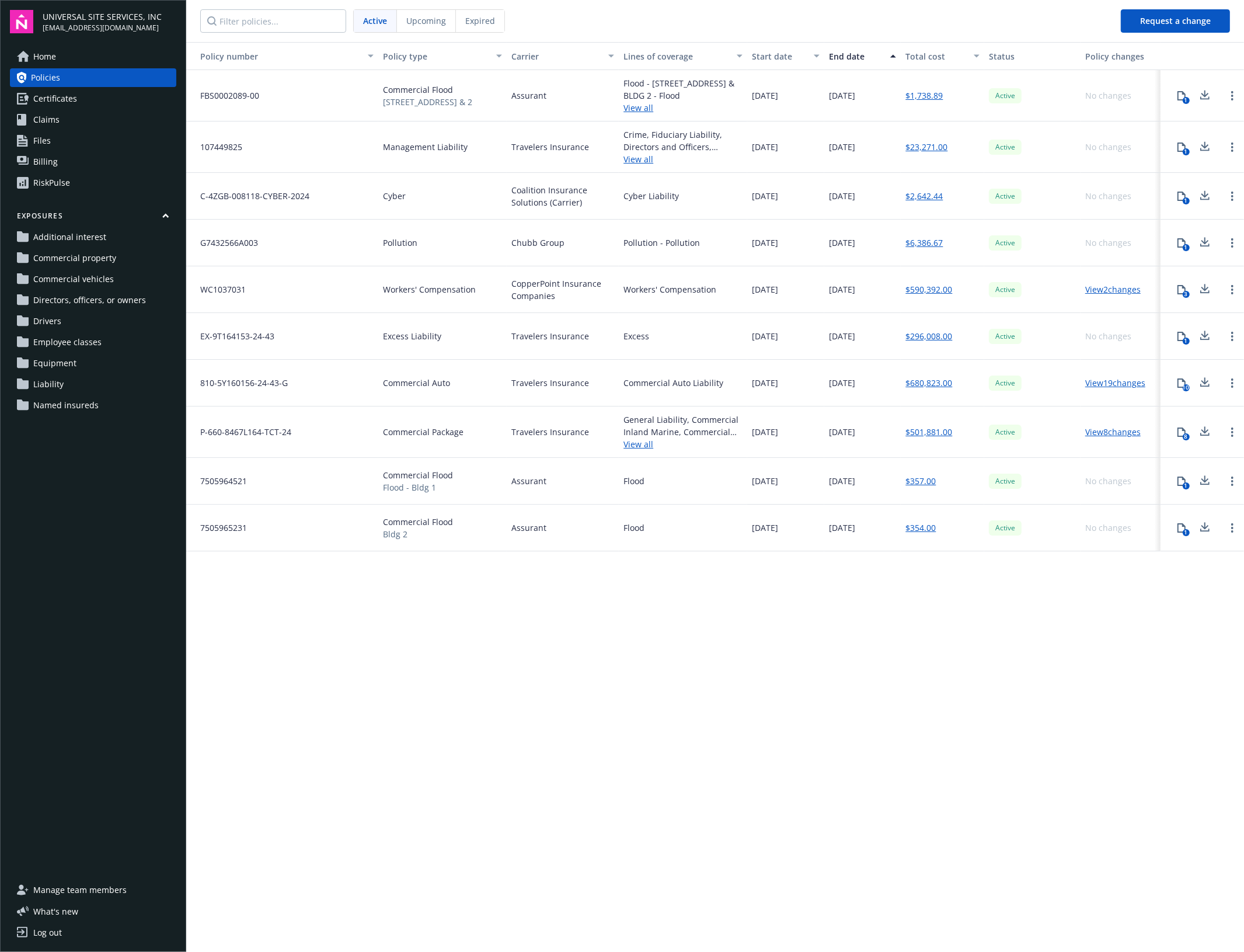
click at [1131, 434] on link "View 8 changes" at bounding box center [1113, 432] width 55 height 11
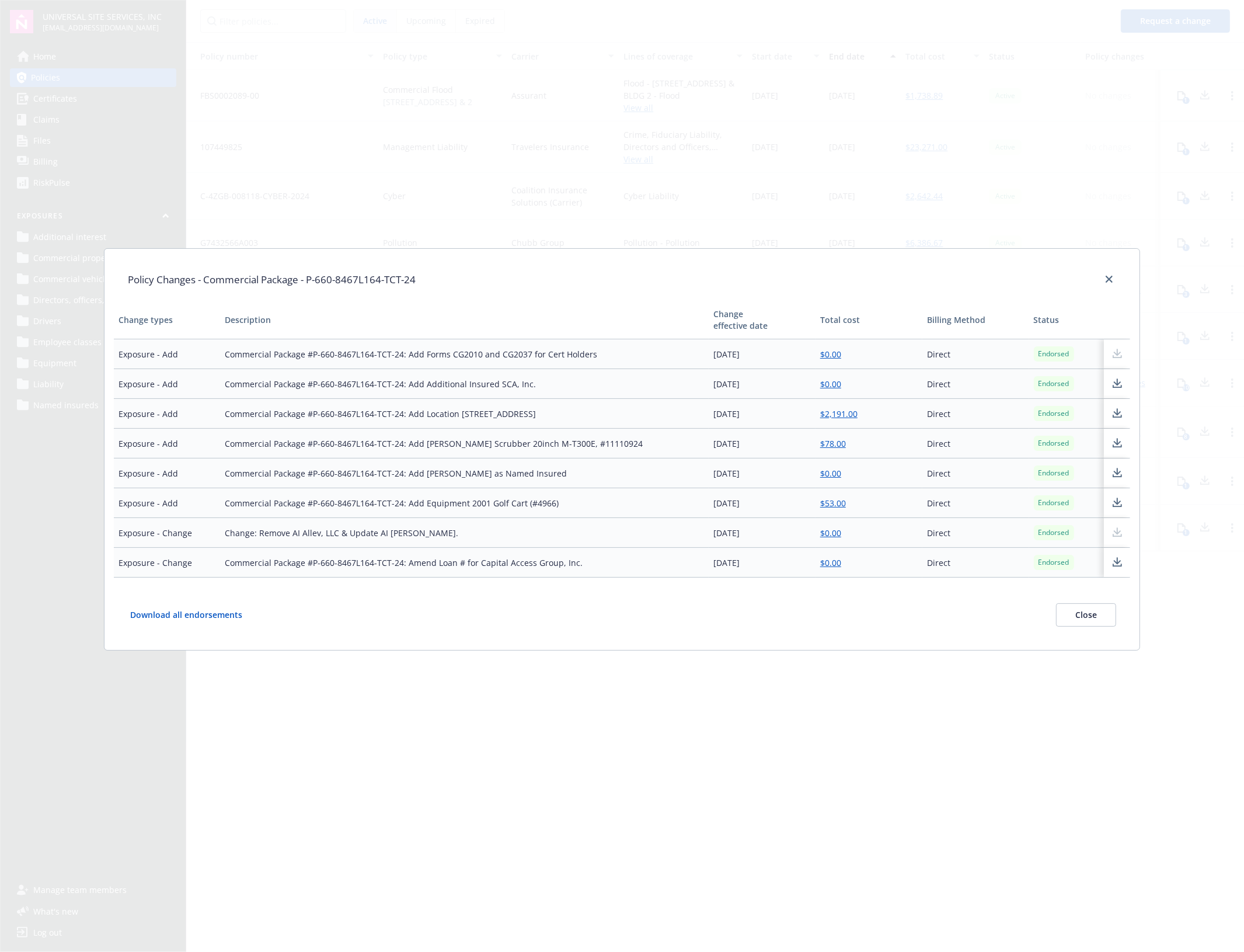
click at [1099, 618] on button "Close" at bounding box center [1086, 615] width 60 height 24
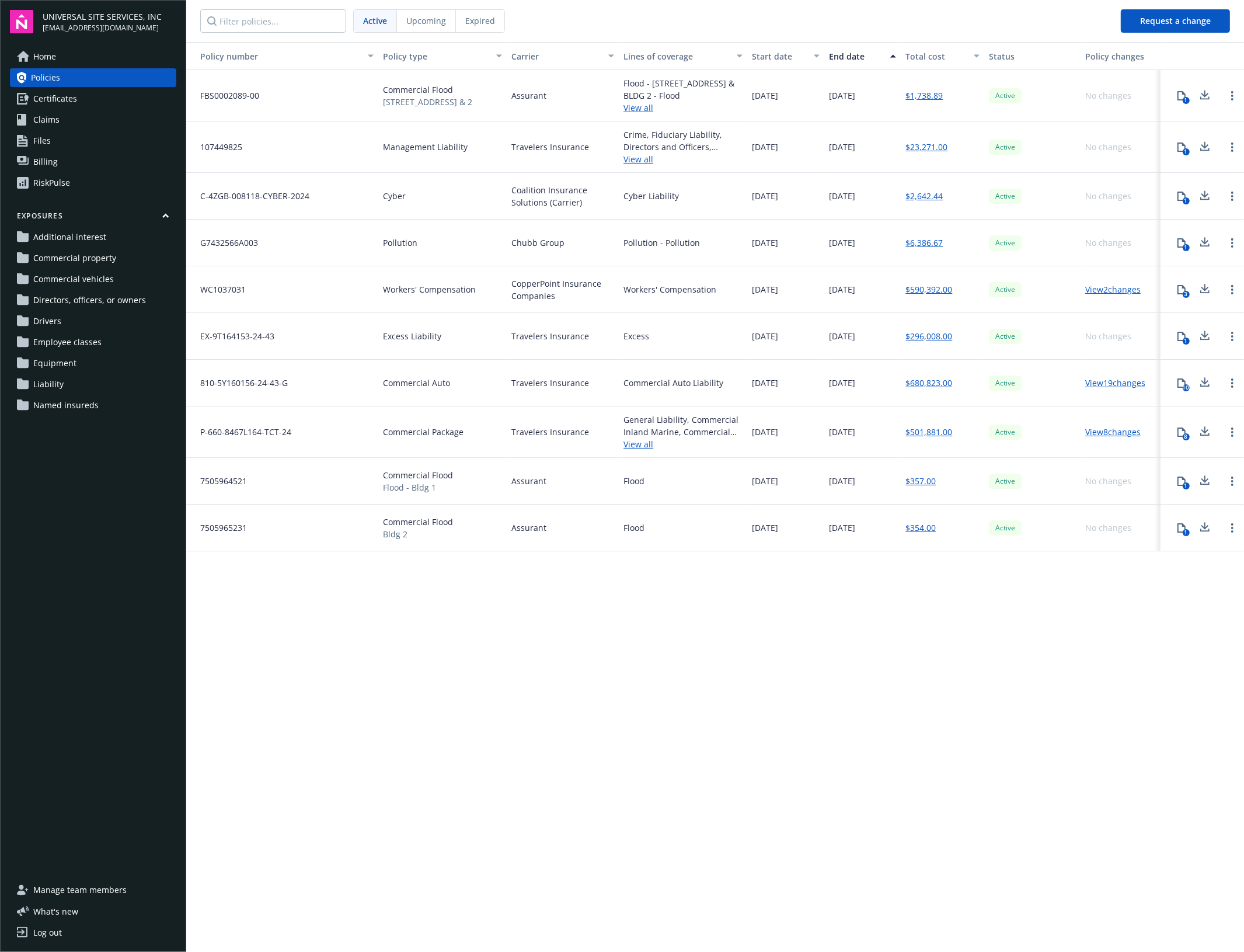
click at [1114, 436] on link "View 8 changes" at bounding box center [1113, 432] width 55 height 11
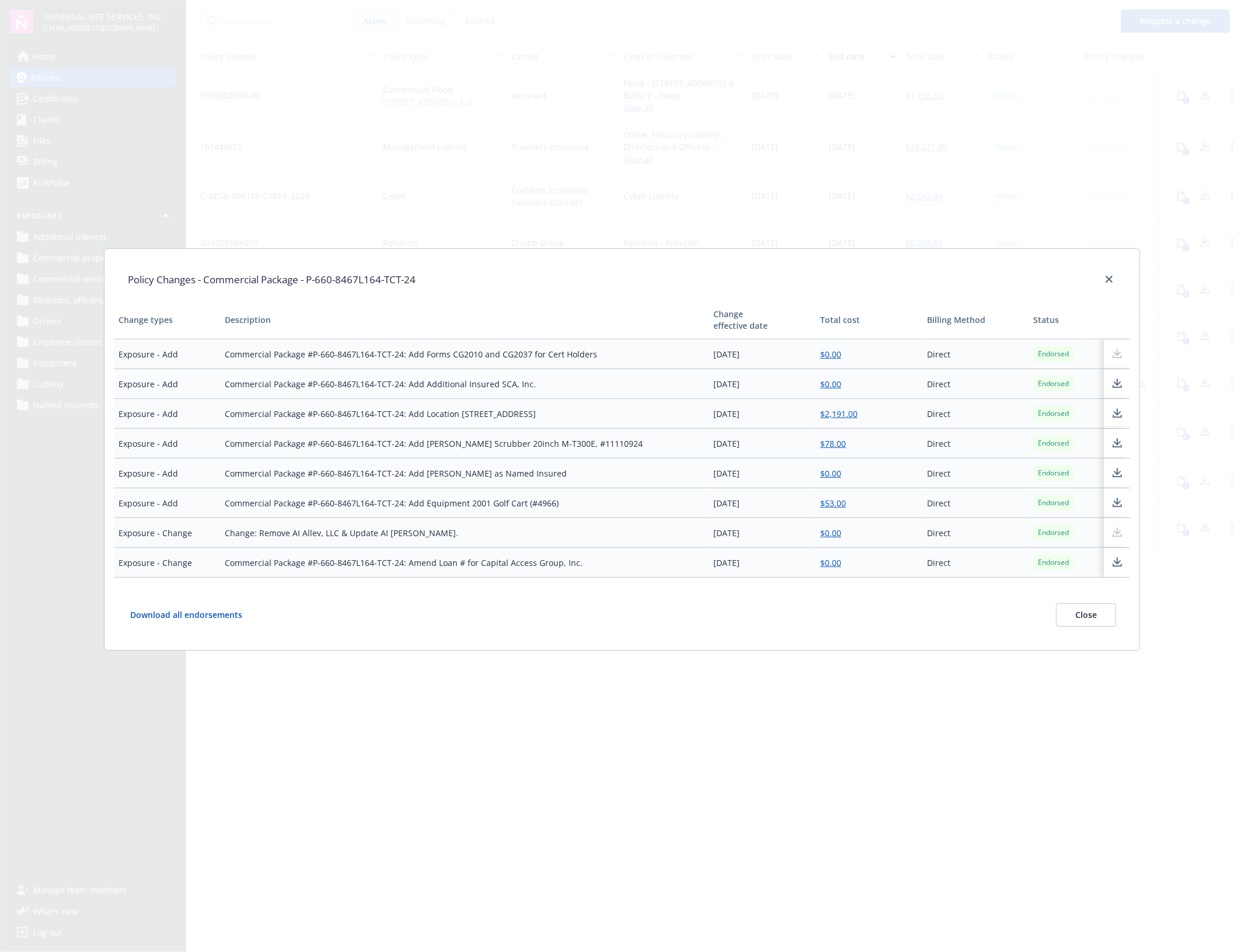
click at [1084, 615] on button "Close" at bounding box center [1086, 615] width 60 height 24
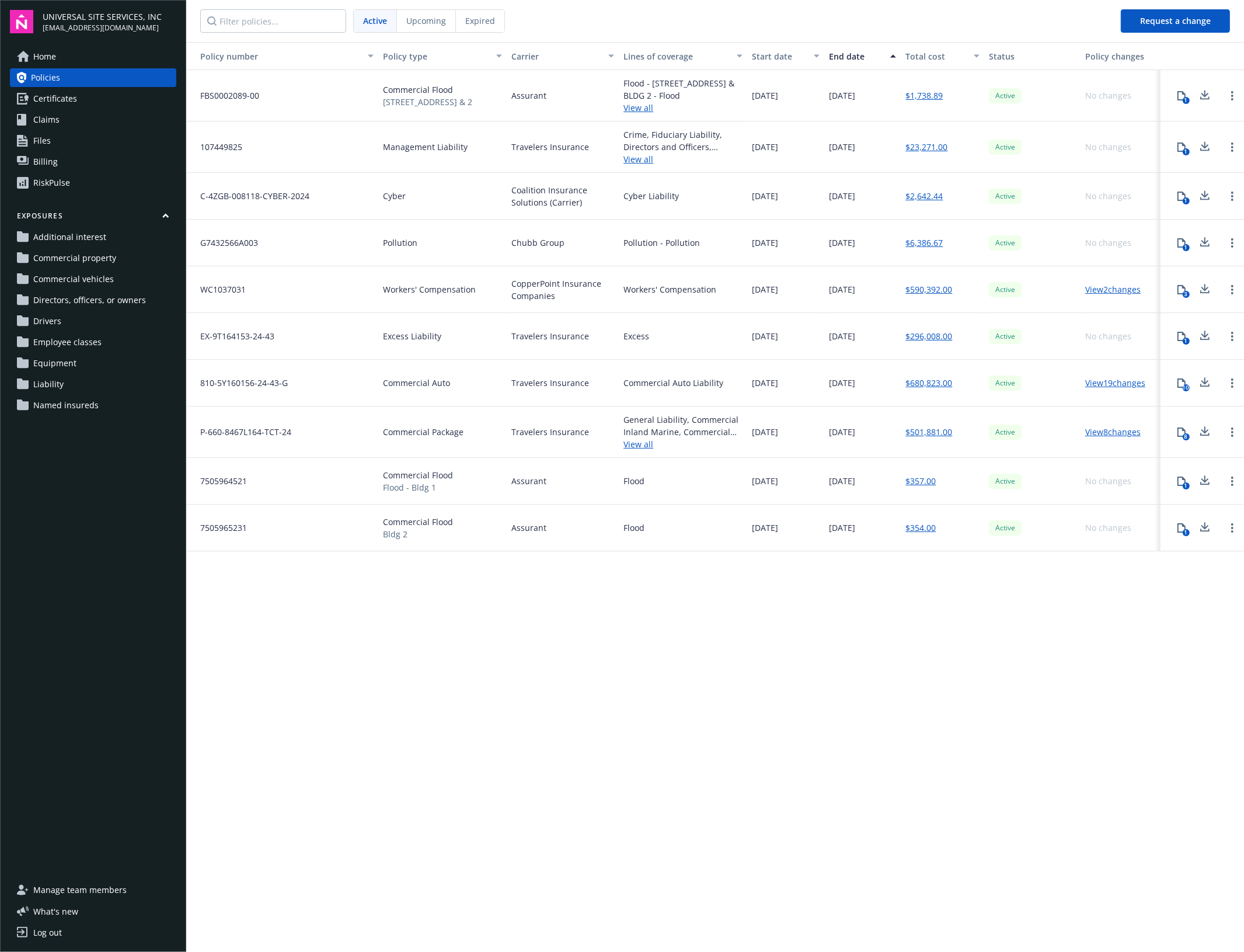
click at [411, 18] on span "Upcoming" at bounding box center [426, 21] width 40 height 12
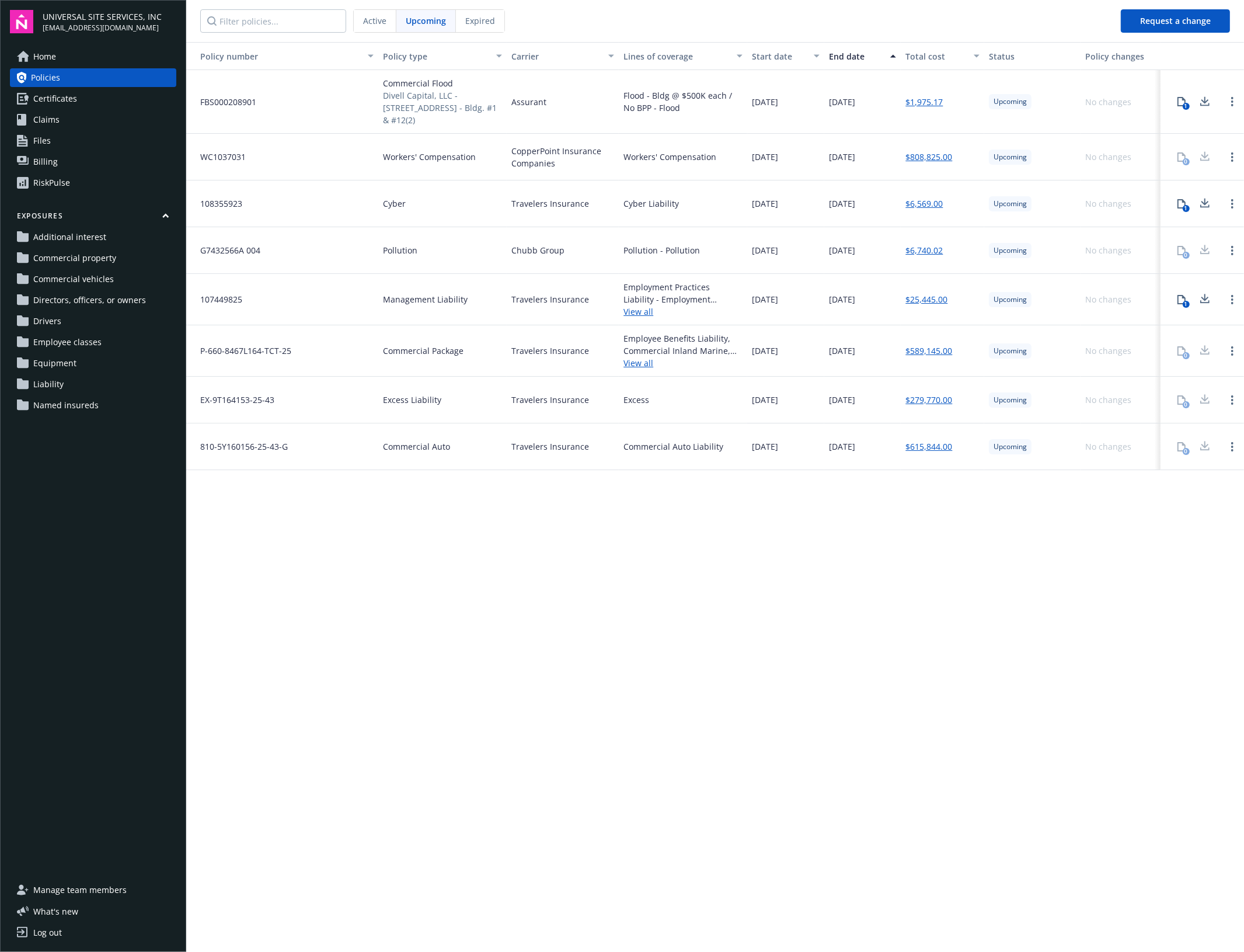
click at [929, 351] on link "$589,145.00" at bounding box center [928, 351] width 47 height 12
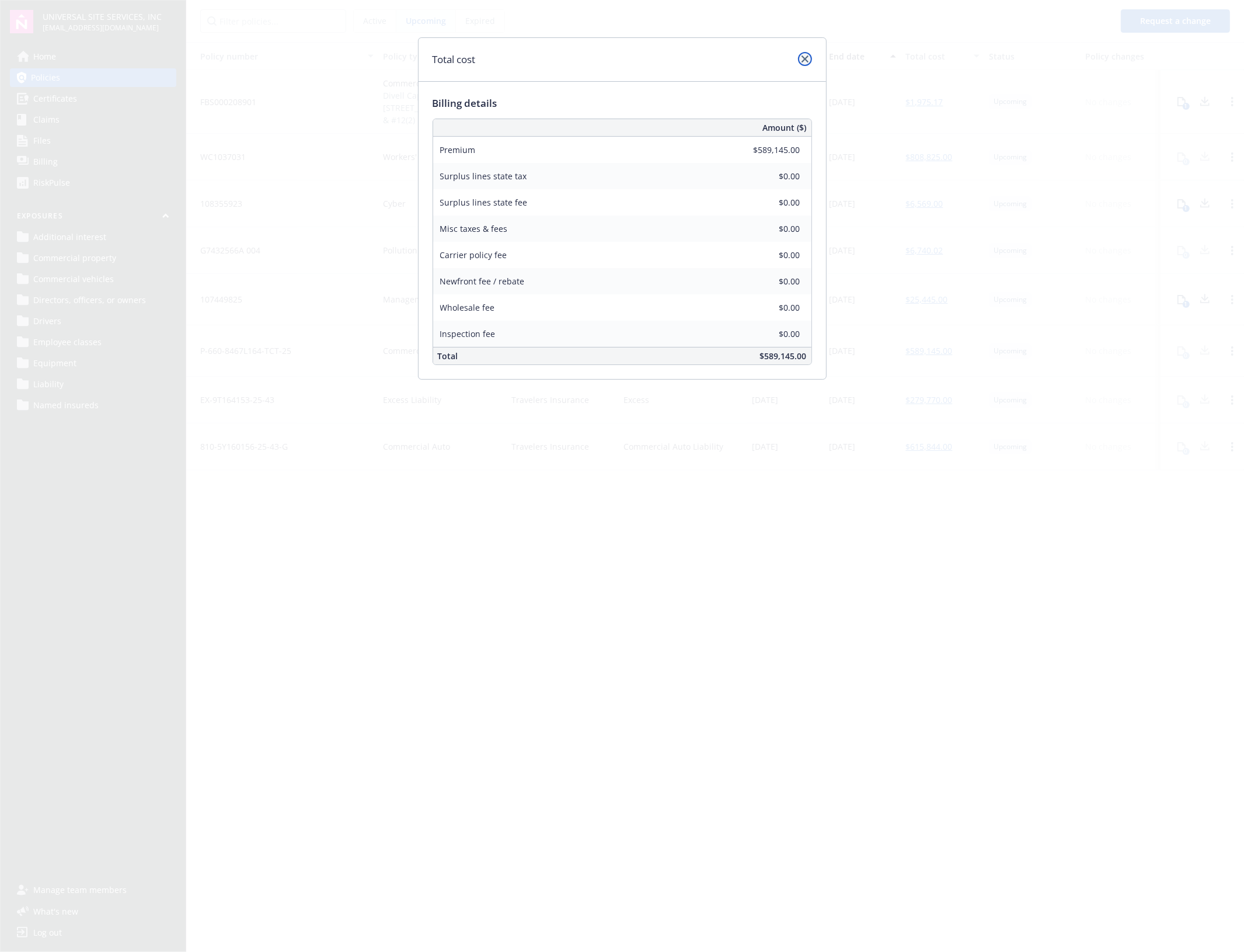
click at [804, 59] on icon "close" at bounding box center [805, 59] width 7 height 7
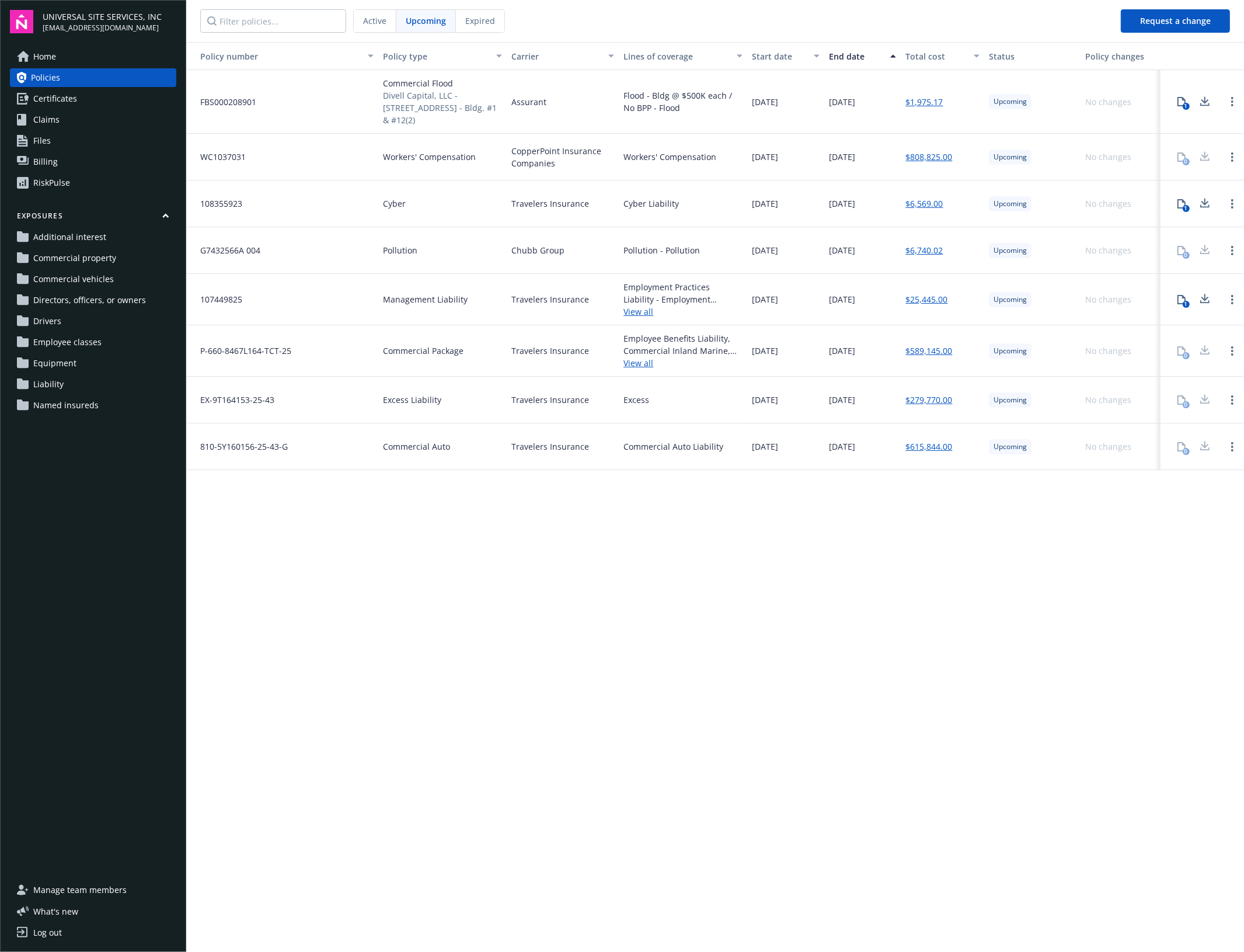
click at [634, 363] on link "View all" at bounding box center [683, 363] width 119 height 12
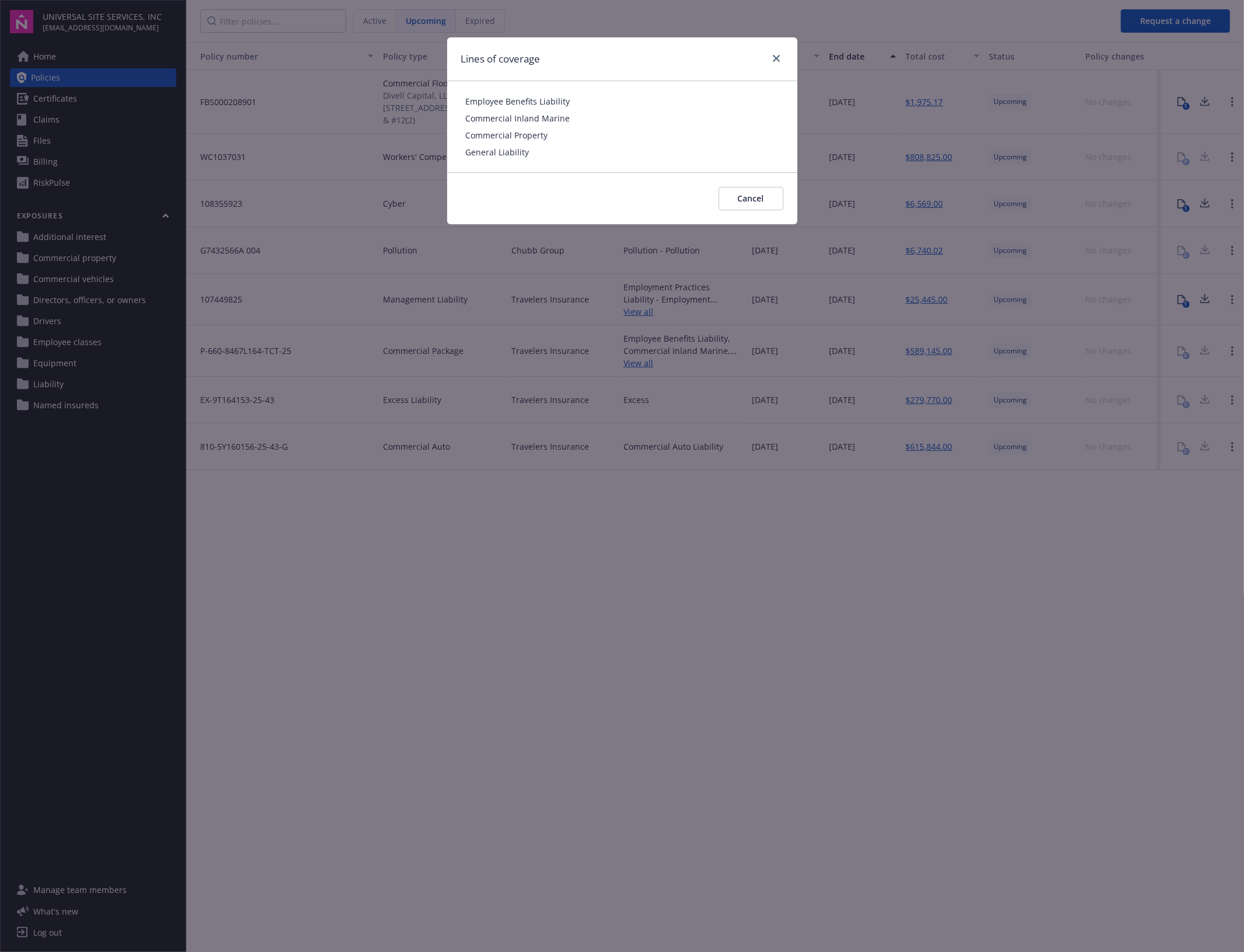
click at [833, 616] on div "Lines of coverage Employee Benefits Liability Commercial Inland Marine Commerci…" at bounding box center [622, 476] width 1244 height 952
click at [743, 202] on span "Cancel" at bounding box center [751, 198] width 26 height 11
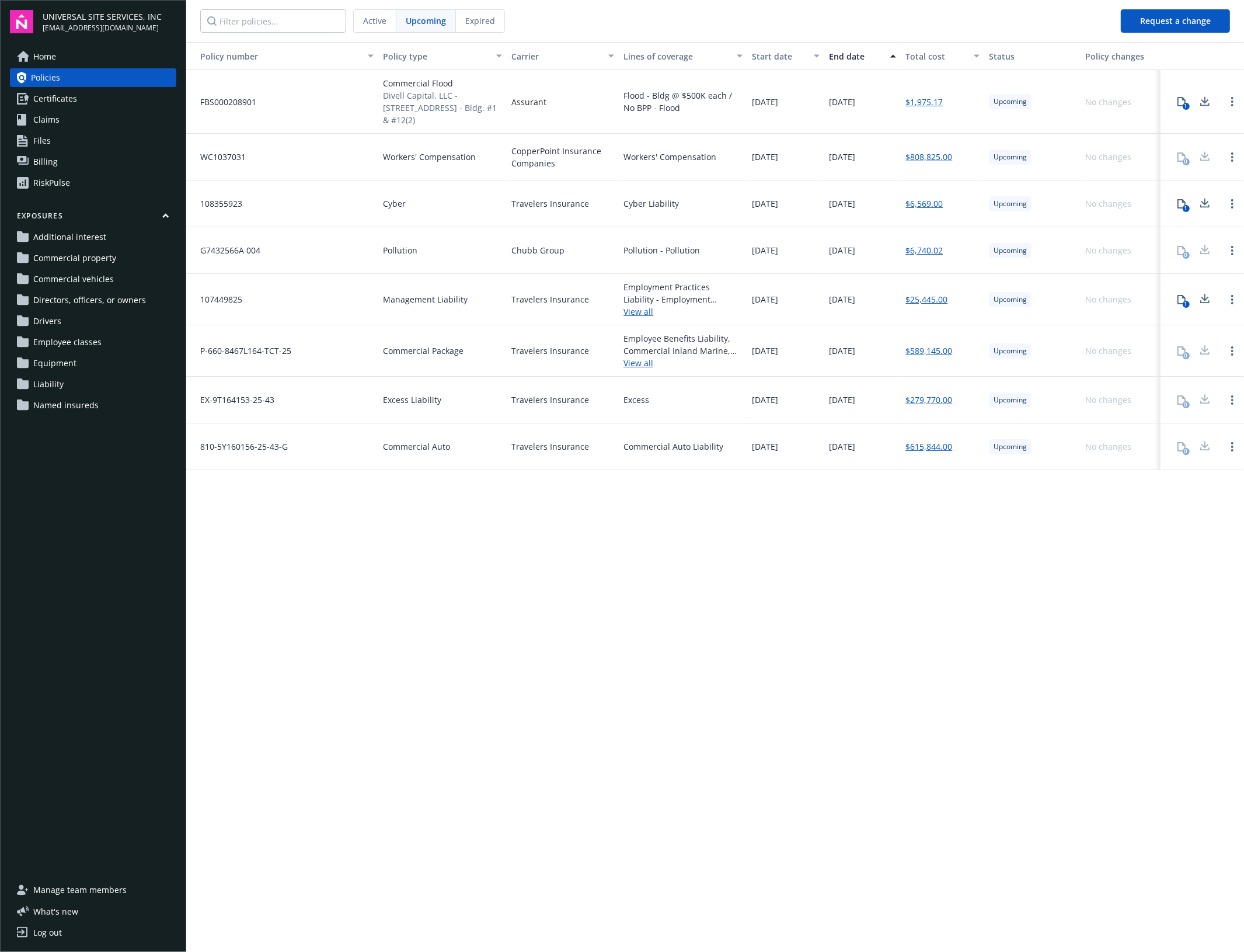
click at [380, 11] on div "Active" at bounding box center [375, 21] width 42 height 22
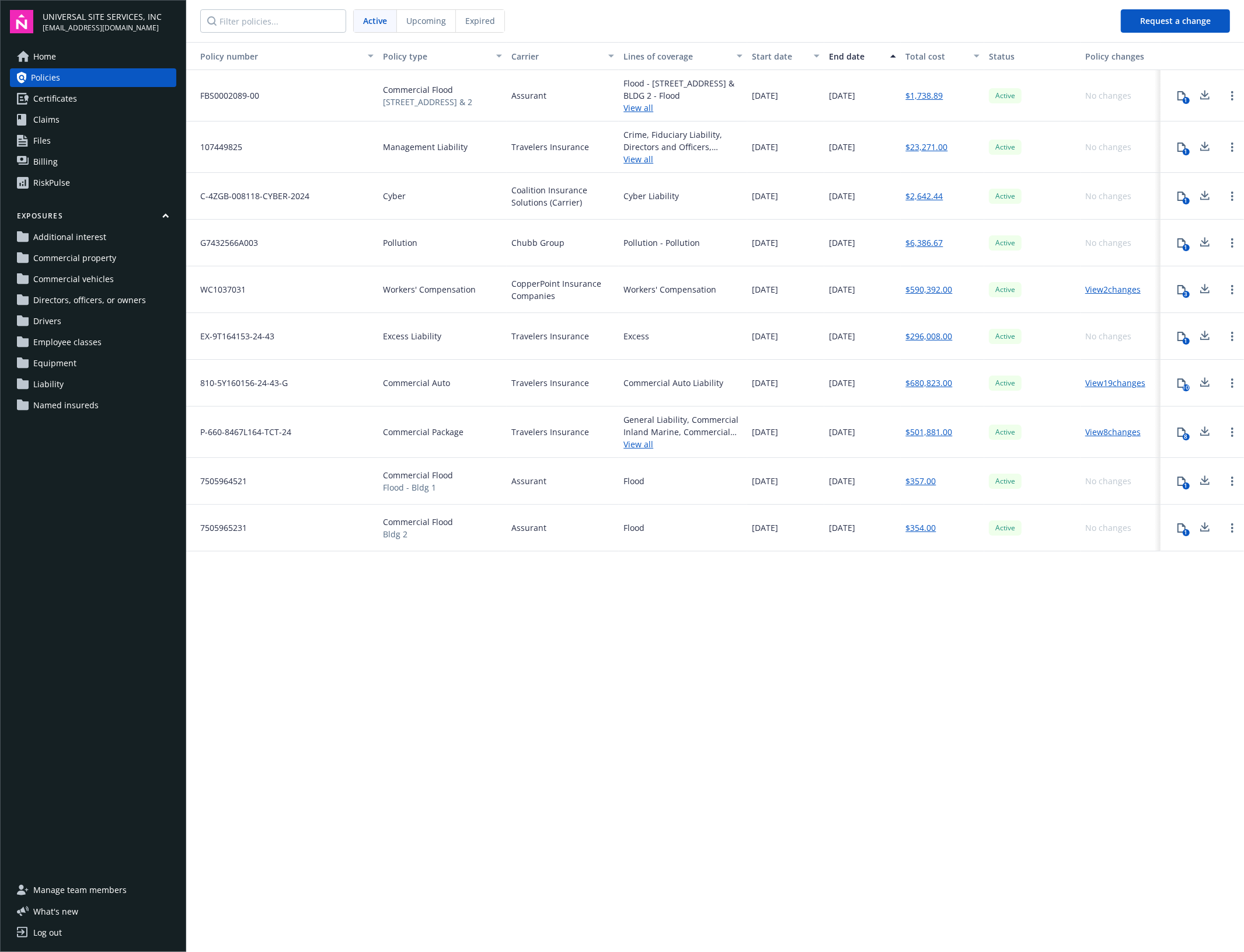
click at [678, 712] on div "Policy number Policy type Carrier Lines of coverage Start date End date Total c…" at bounding box center [715, 496] width 1058 height 908
click at [421, 20] on span "Upcoming" at bounding box center [426, 21] width 40 height 12
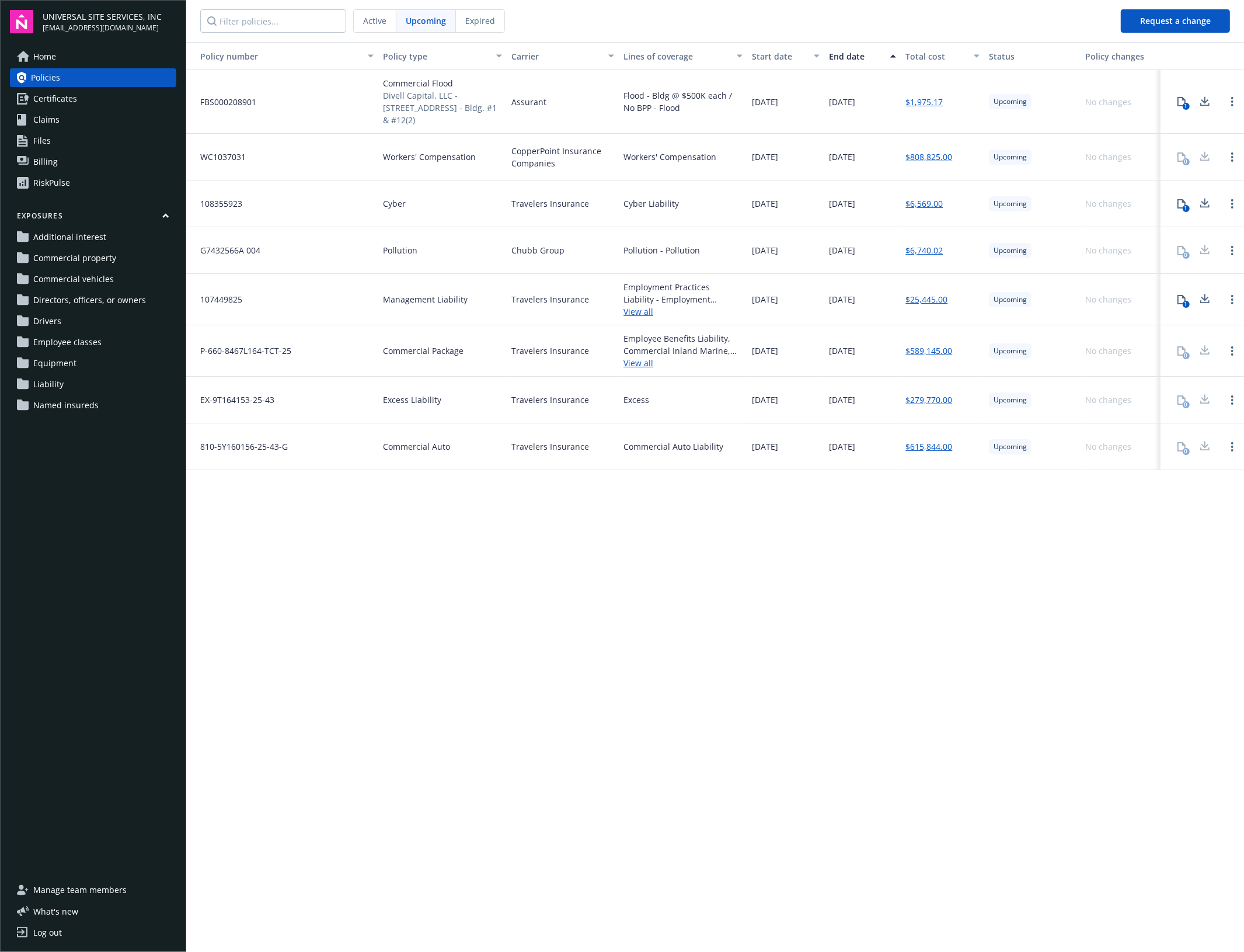
click at [383, 22] on span "Active" at bounding box center [375, 21] width 24 height 12
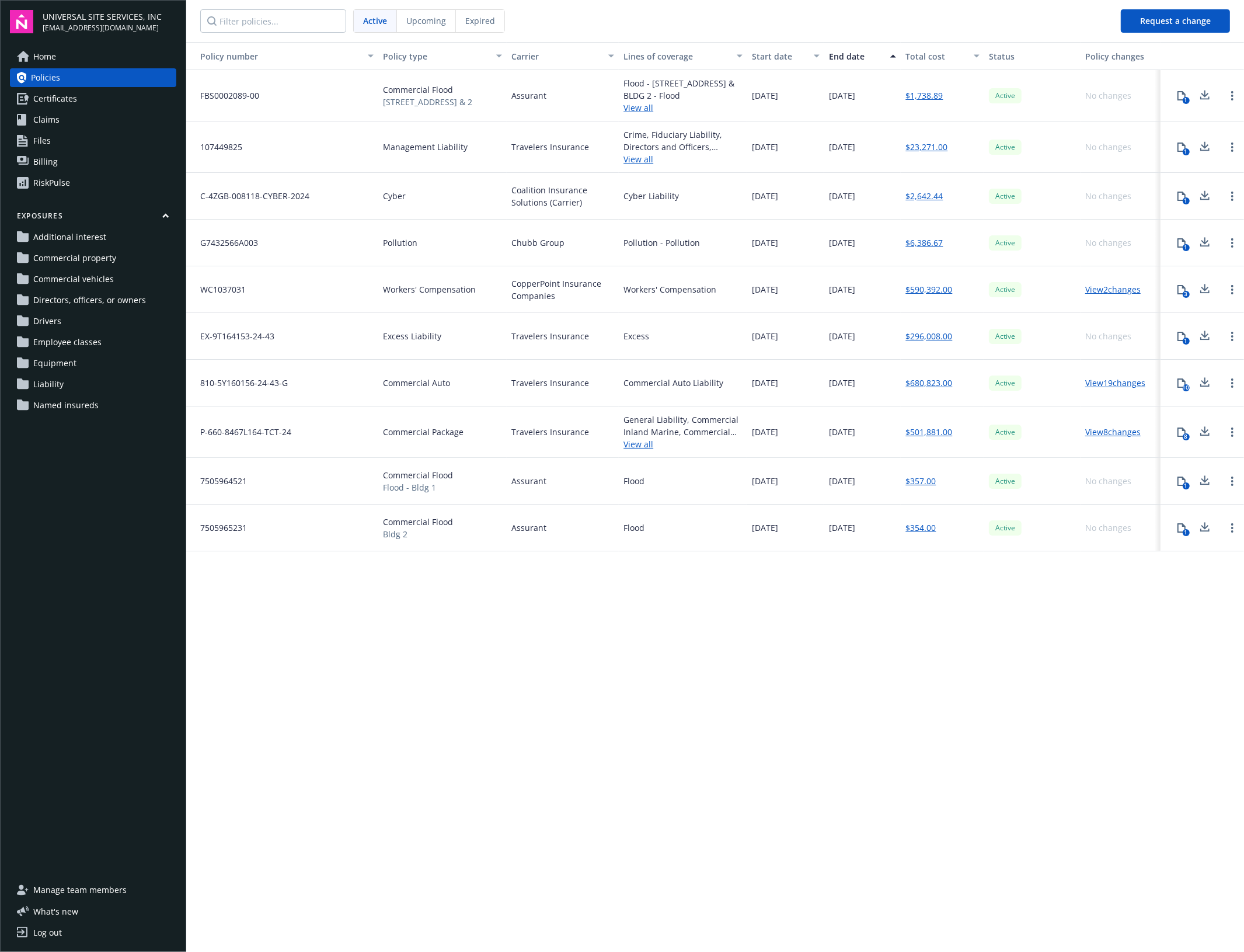
click at [420, 22] on span "Upcoming" at bounding box center [426, 21] width 40 height 12
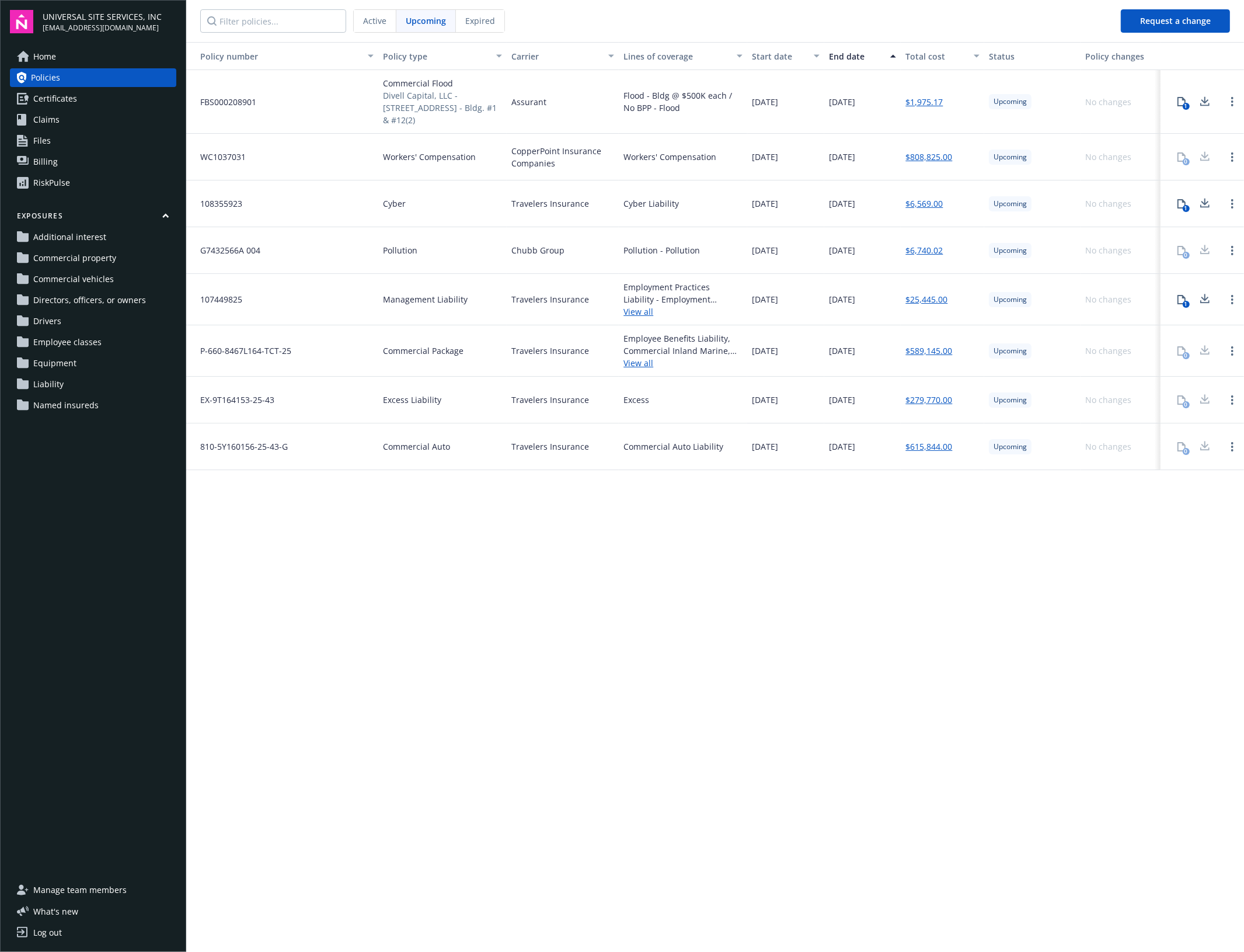
click at [375, 22] on span "Active" at bounding box center [375, 21] width 24 height 12
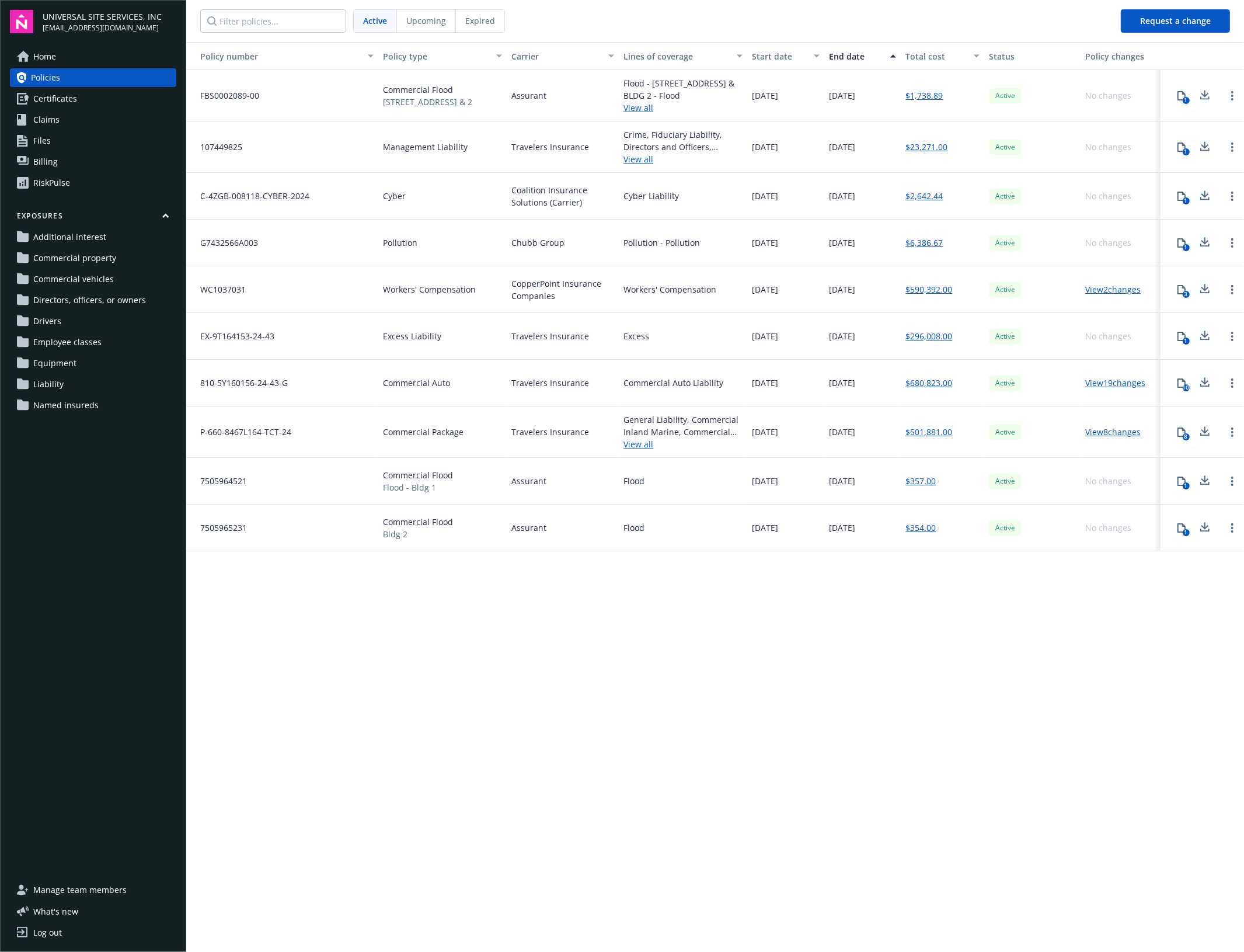
click at [442, 26] on span "Upcoming" at bounding box center [426, 21] width 40 height 12
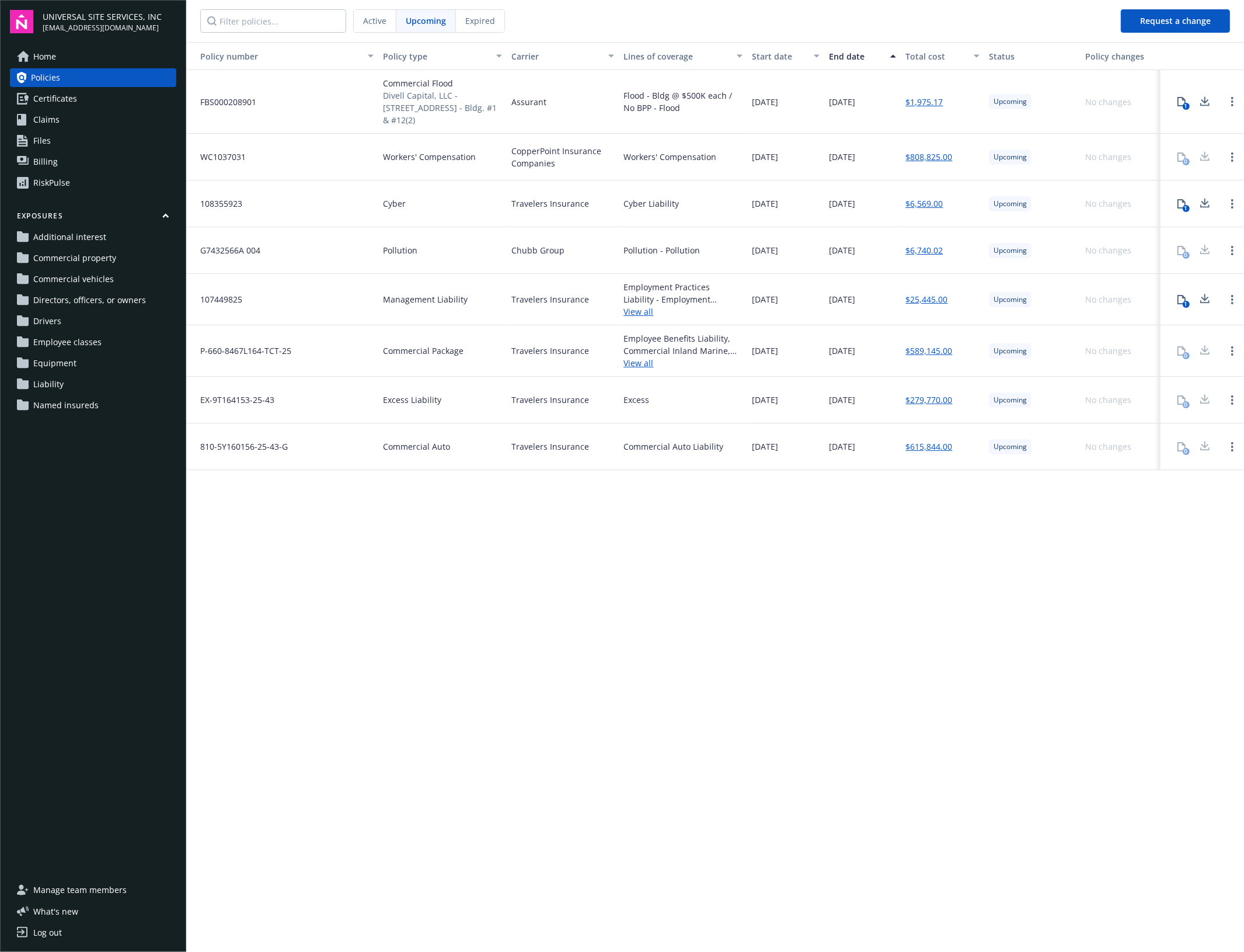
click at [381, 20] on span "Active" at bounding box center [375, 21] width 24 height 12
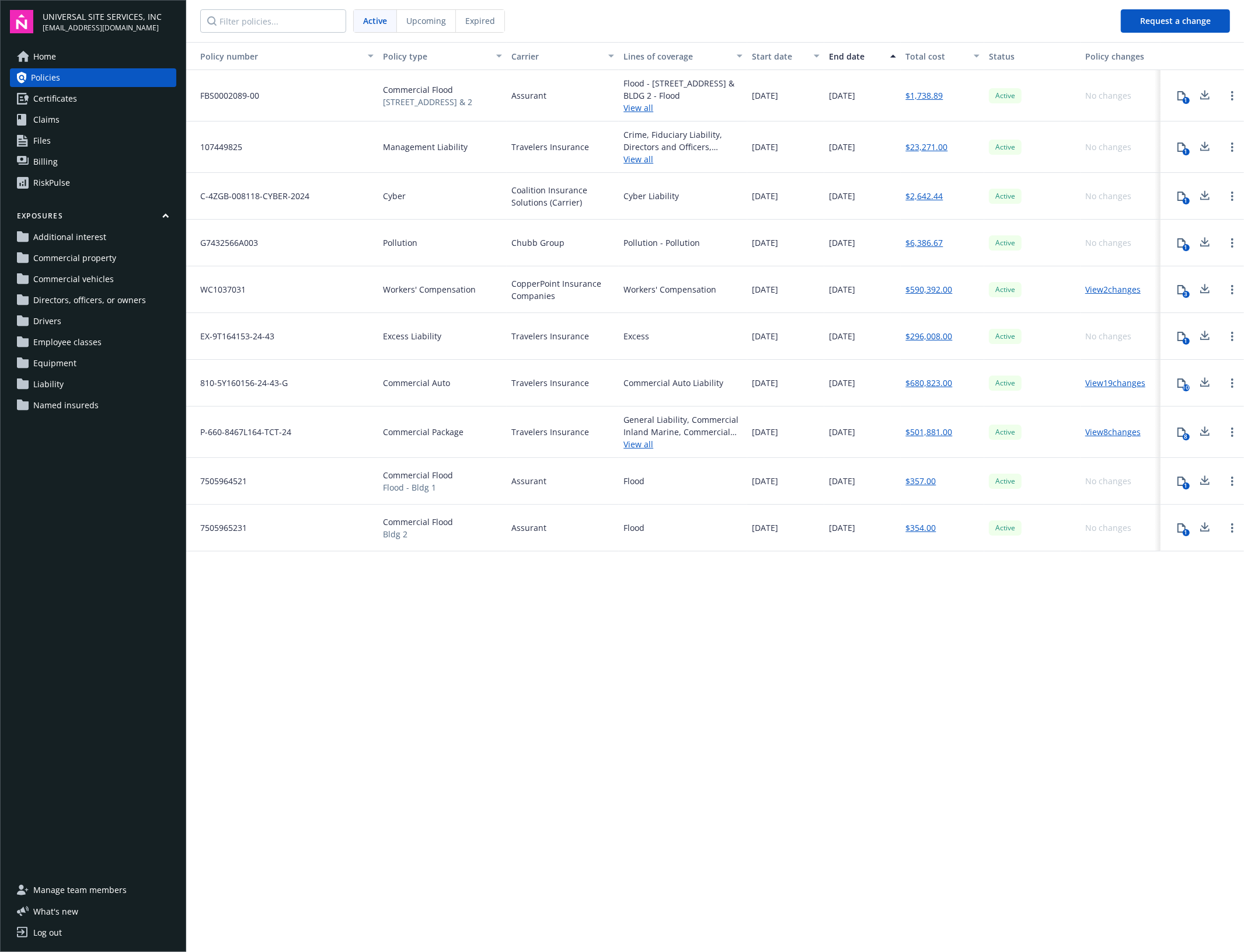
click at [924, 481] on link "$357.00" at bounding box center [920, 481] width 30 height 12
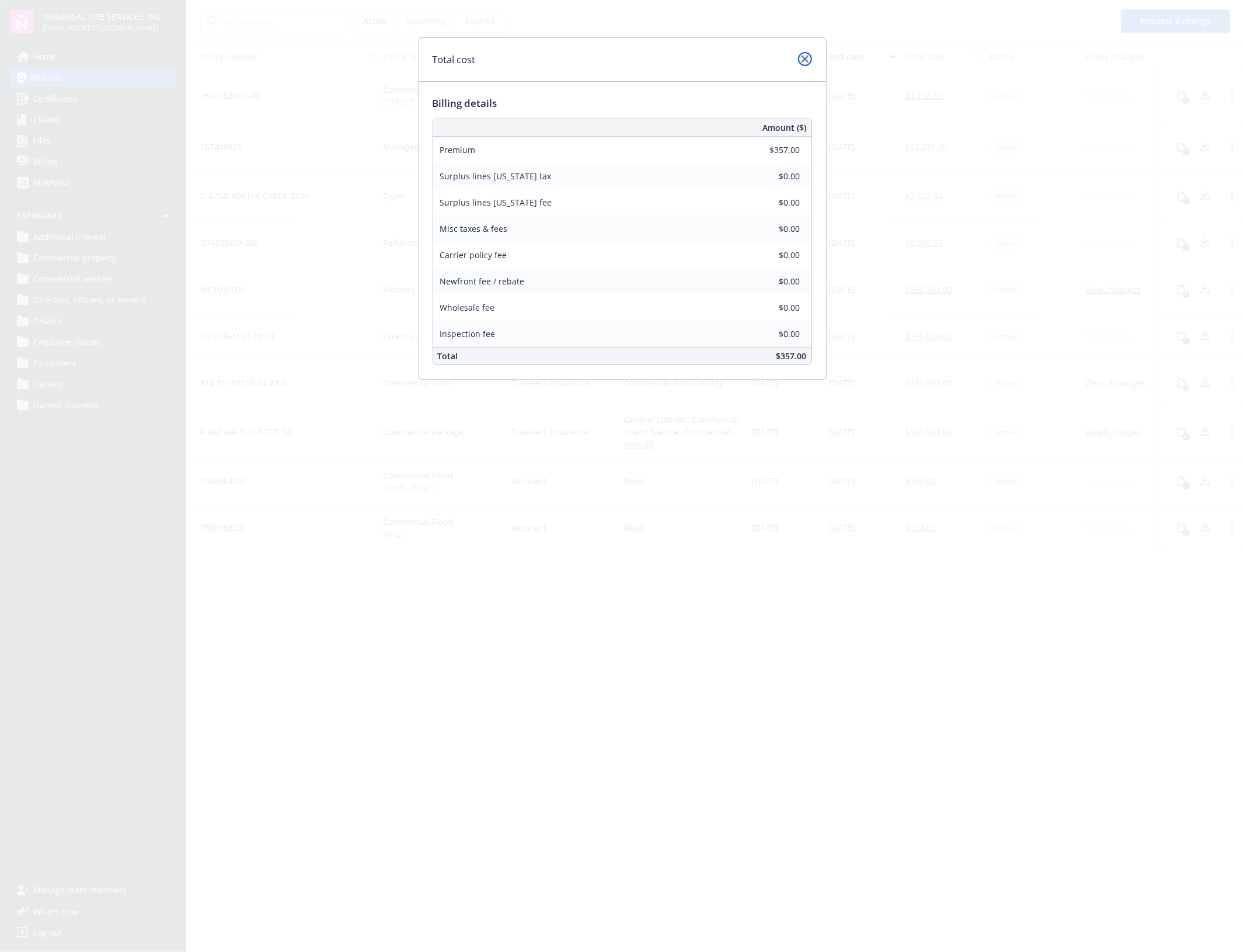
click at [806, 63] on link "close" at bounding box center [805, 59] width 14 height 14
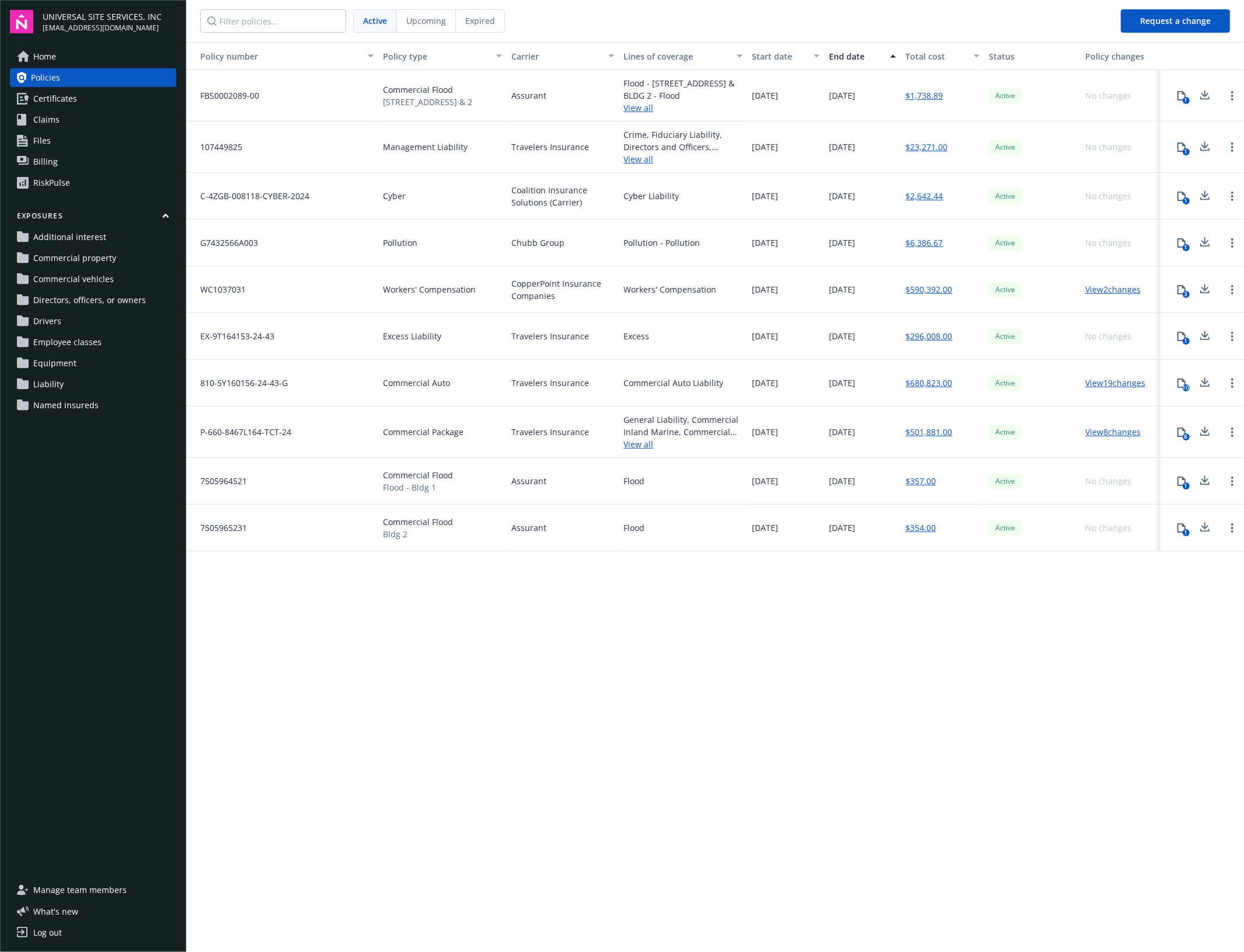
click at [1186, 486] on div "1" at bounding box center [1186, 485] width 7 height 7
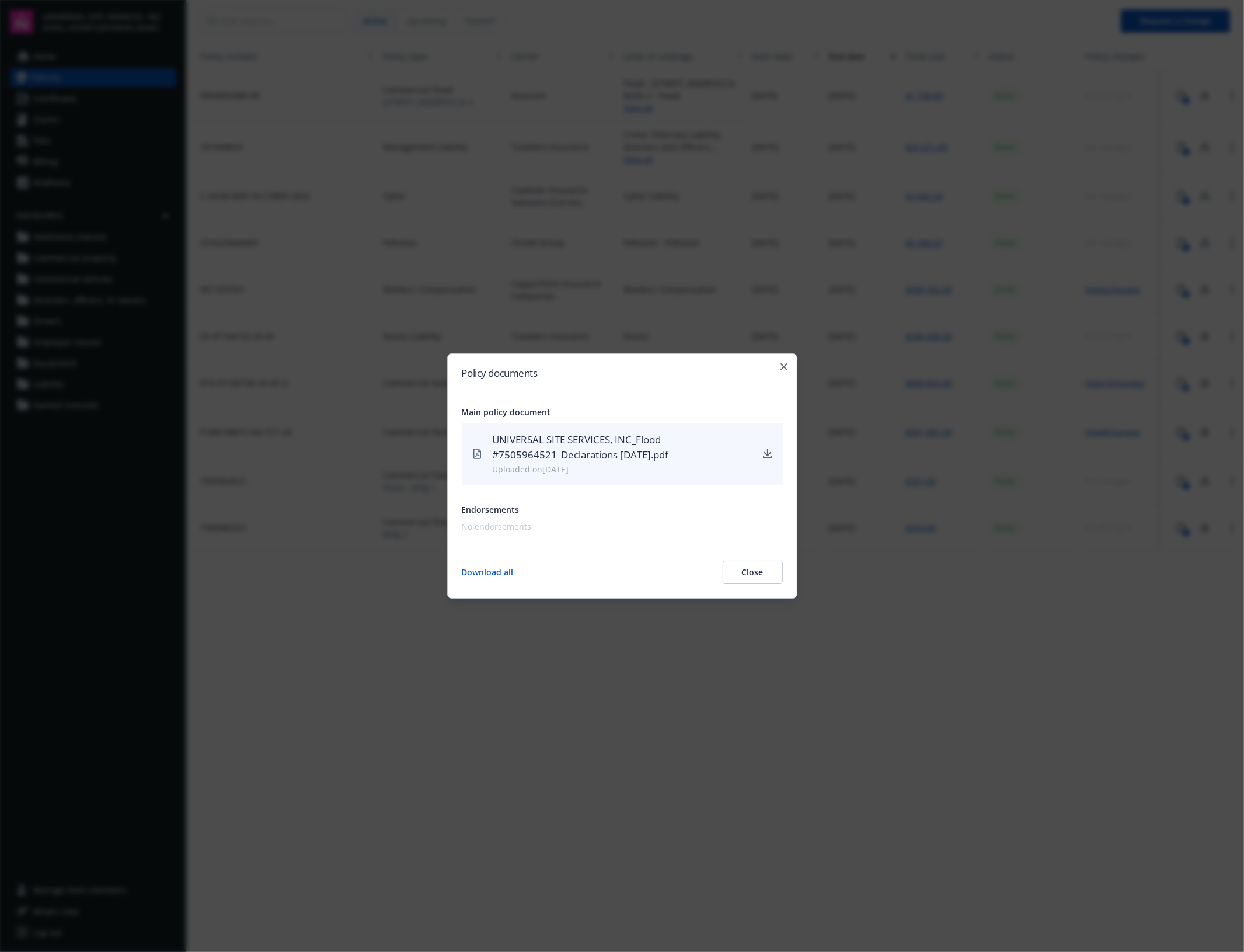
click at [769, 455] on icon "download" at bounding box center [768, 454] width 9 height 9
click at [781, 368] on icon "button" at bounding box center [784, 367] width 7 height 7
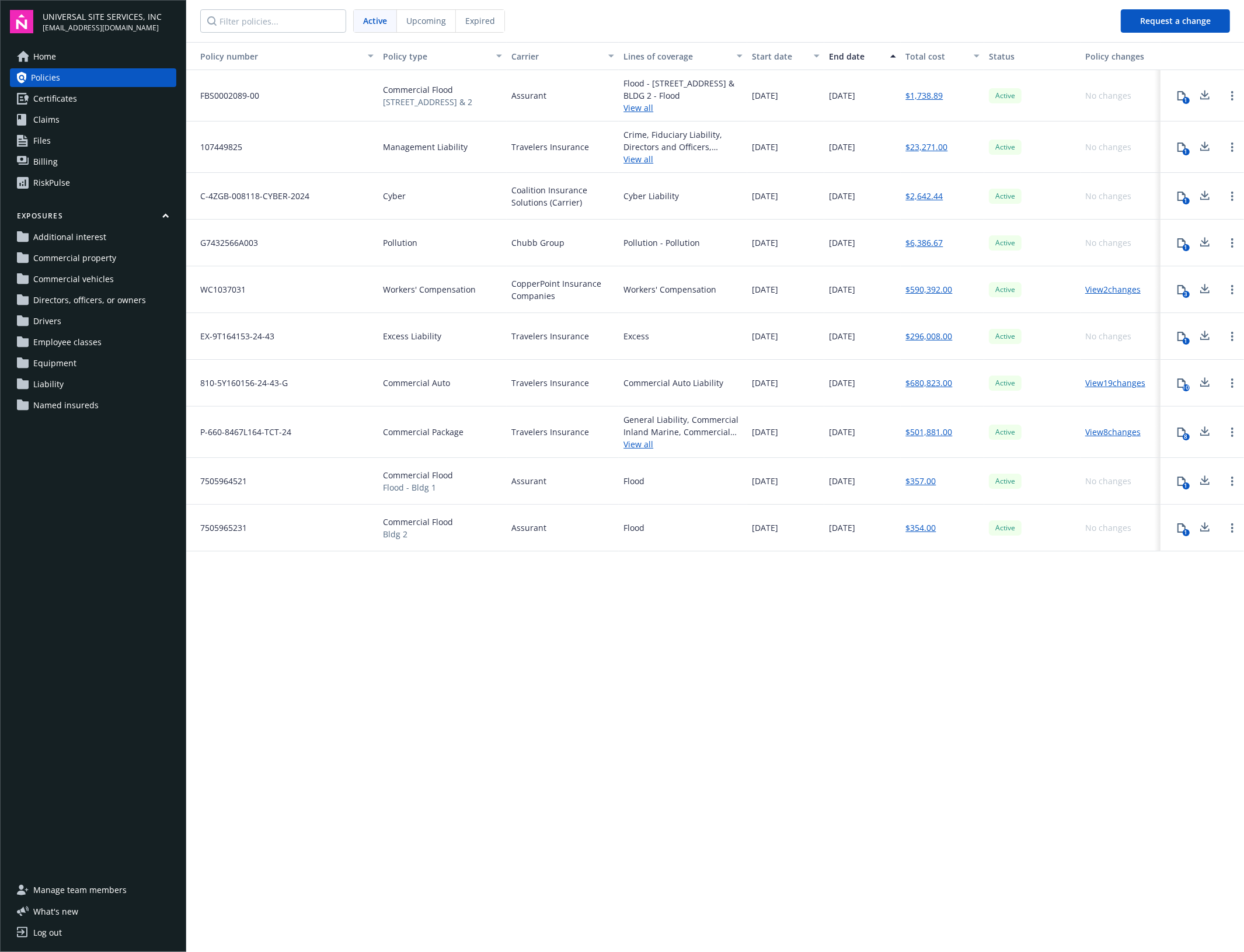
click at [420, 13] on div "Upcoming" at bounding box center [426, 21] width 59 height 22
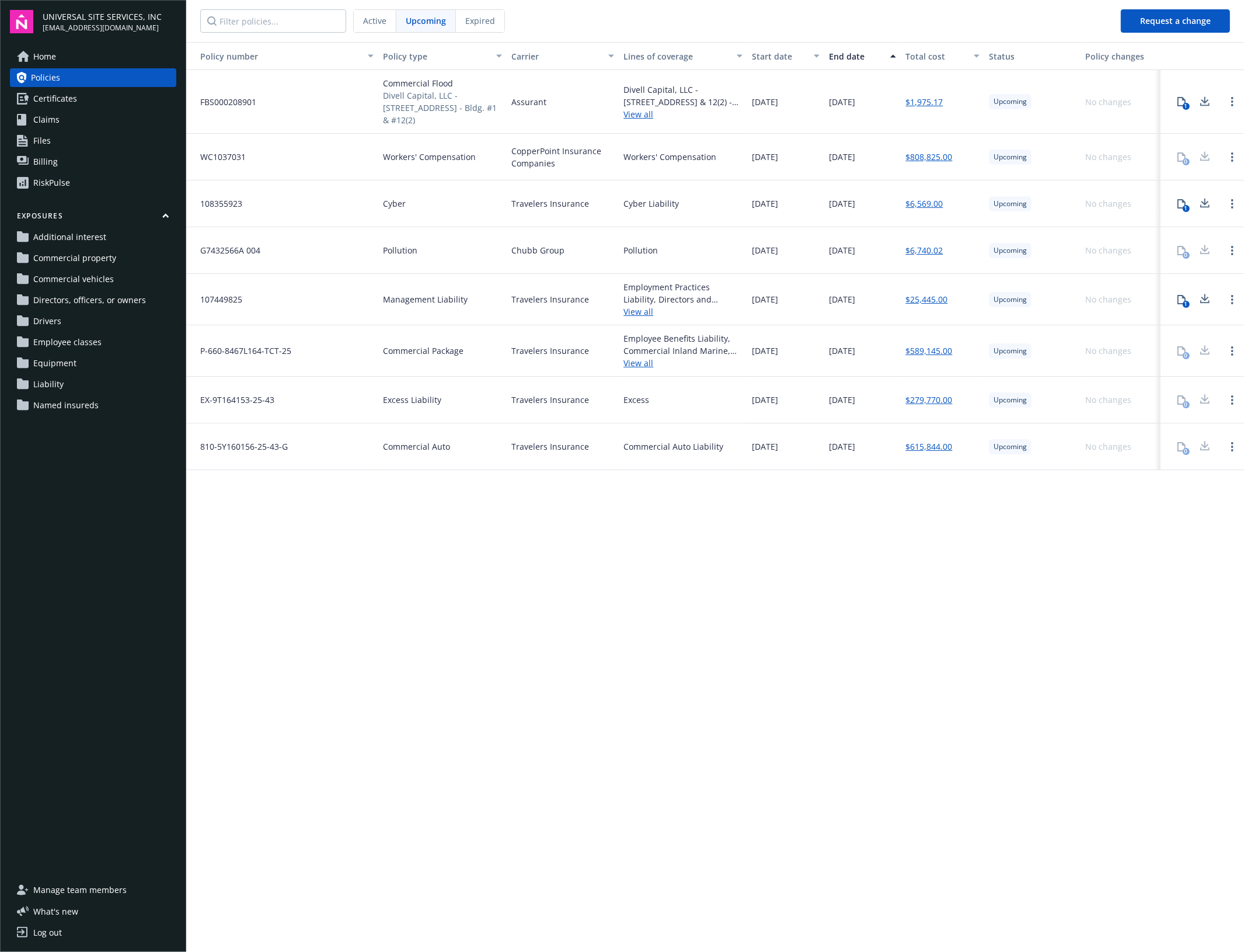
click at [363, 24] on span "Active" at bounding box center [375, 21] width 24 height 12
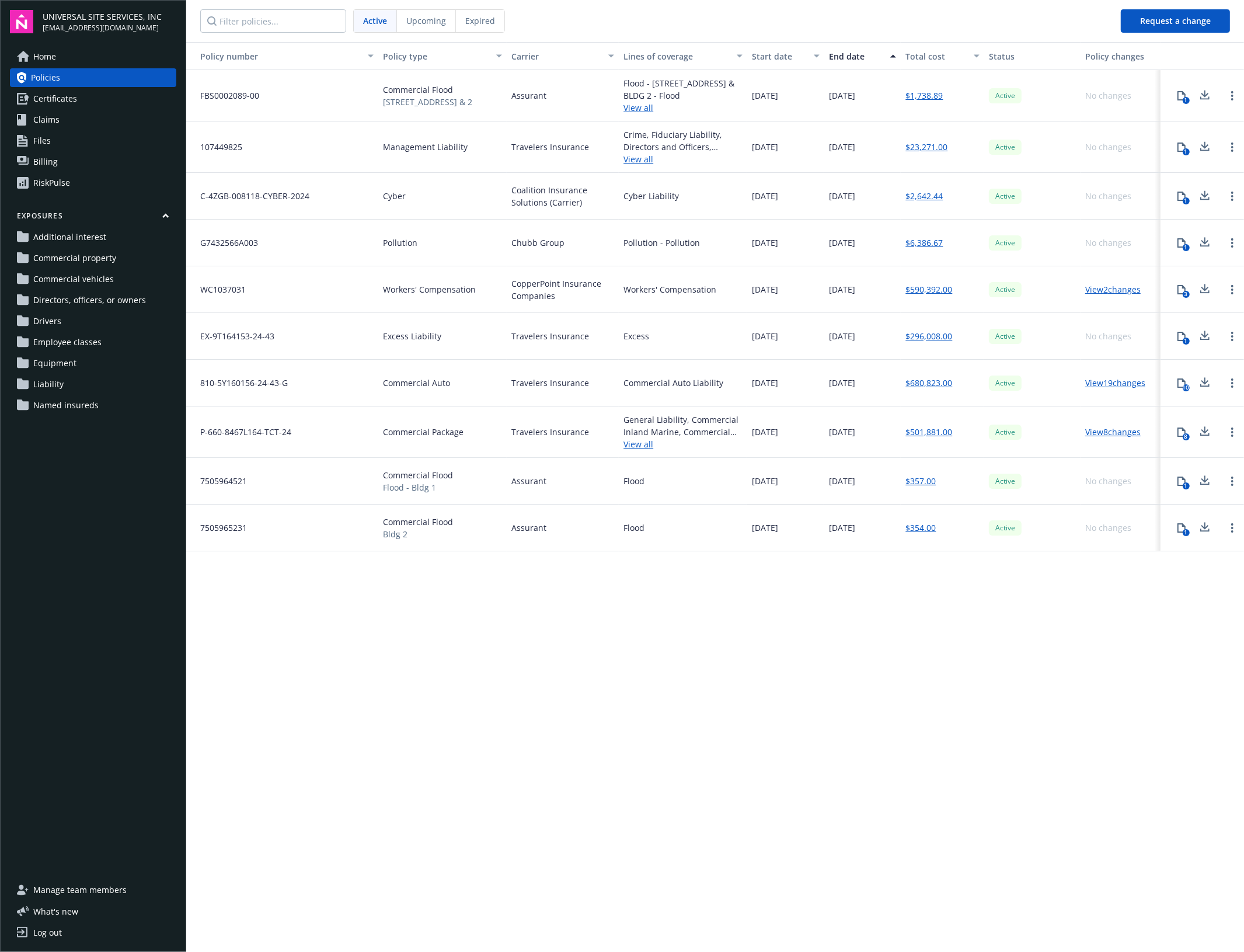
click at [813, 660] on div "Policy number Policy type Carrier Lines of coverage Start date End date Total c…" at bounding box center [715, 496] width 1058 height 908
click at [630, 109] on link "View all" at bounding box center [683, 108] width 119 height 12
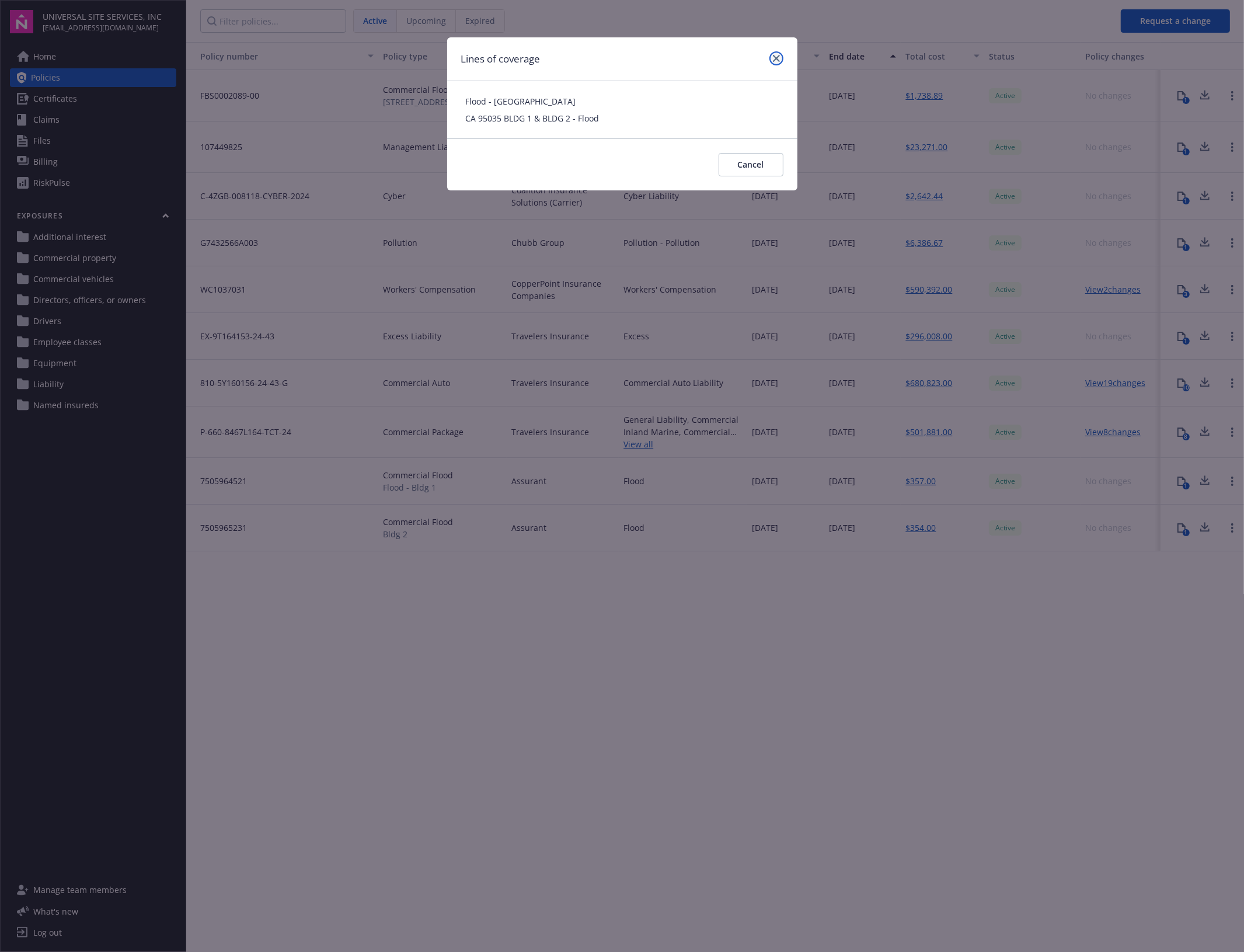
click at [771, 61] on link "close" at bounding box center [776, 58] width 14 height 14
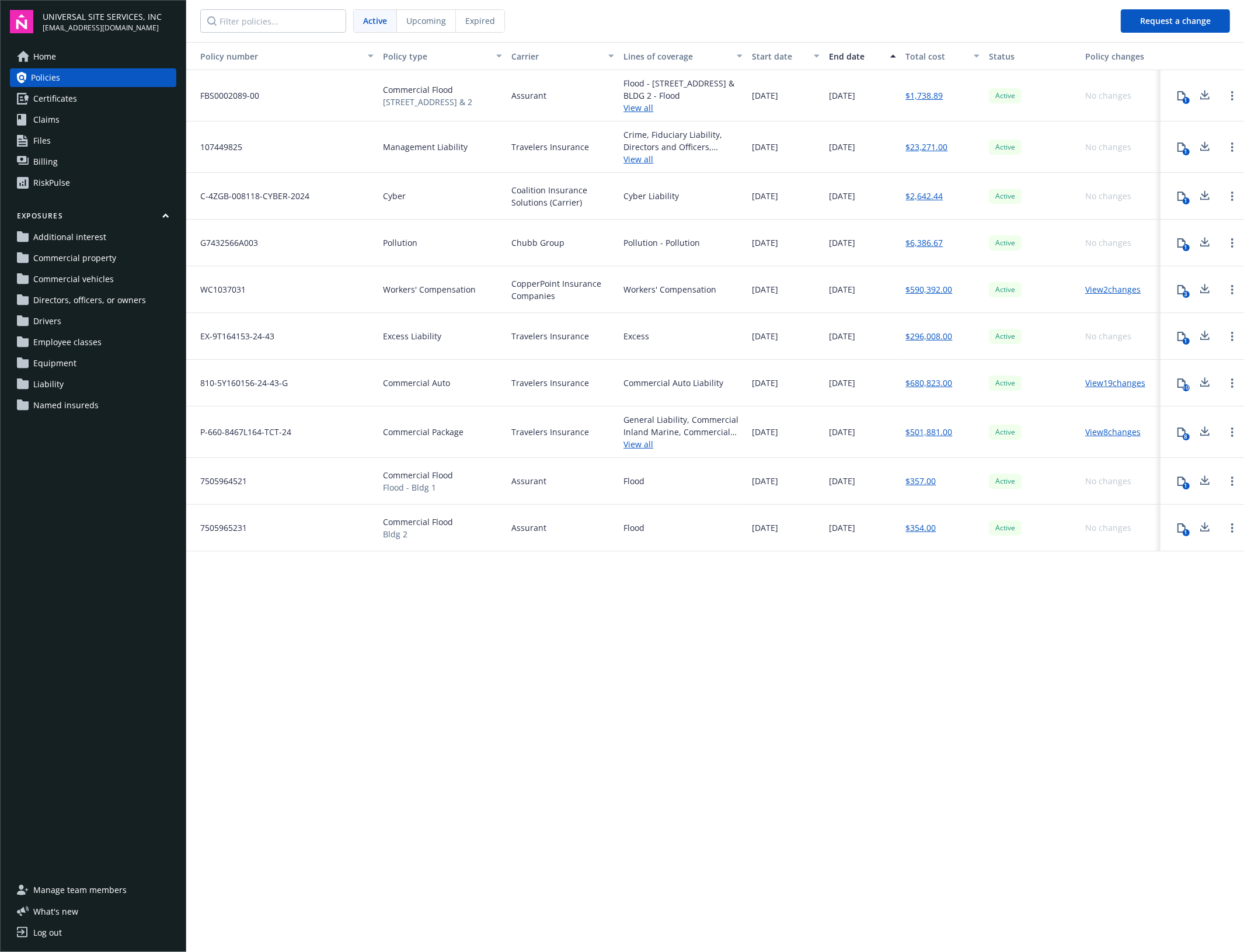
click at [485, 771] on div "Policy number Policy type Carrier Lines of coverage Start date End date Total c…" at bounding box center [715, 496] width 1058 height 908
click at [376, 26] on span "Active" at bounding box center [376, 21] width 24 height 12
click at [1016, 719] on div "Policy number Policy type Carrier Lines of coverage Start date End date Total c…" at bounding box center [715, 496] width 1058 height 908
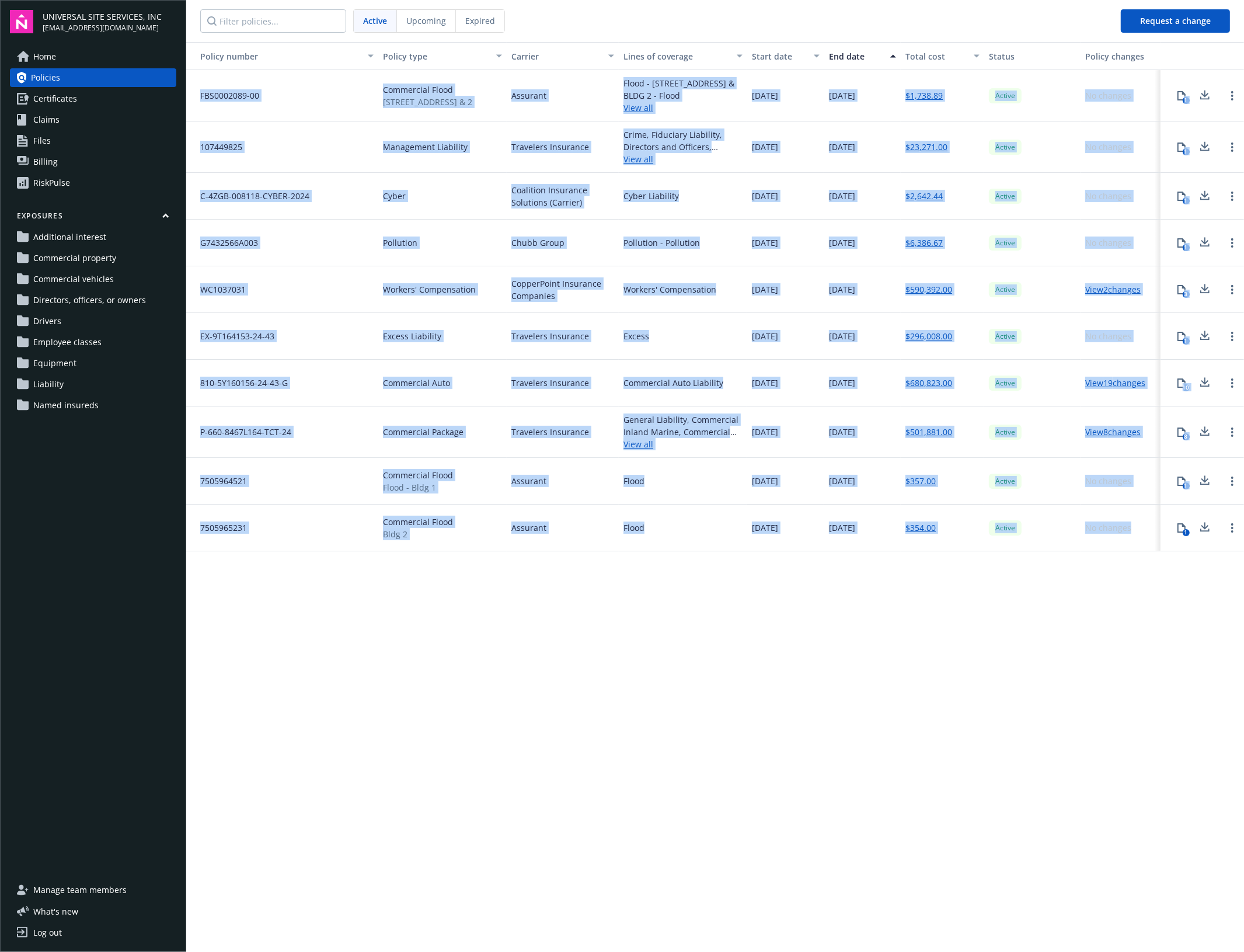
drag, startPoint x: 200, startPoint y: 95, endPoint x: 1134, endPoint y: 523, distance: 1027.4
click at [1134, 523] on div "FBS0002089-00 Commercial Flood [STREET_ADDRESS] - Bldg. #1 & 2 Assurant Flood -…" at bounding box center [715, 303] width 1058 height 467
copy div "FBS0002089-00 Commercial Flood [STREET_ADDRESS] - Bldg. #1 & 2 Assurant Flood -…"
click at [962, 670] on div "Policy number Policy type Carrier Lines of coverage Start date End date Total c…" at bounding box center [715, 496] width 1058 height 908
drag, startPoint x: 905, startPoint y: 98, endPoint x: 971, endPoint y: 531, distance: 438.0
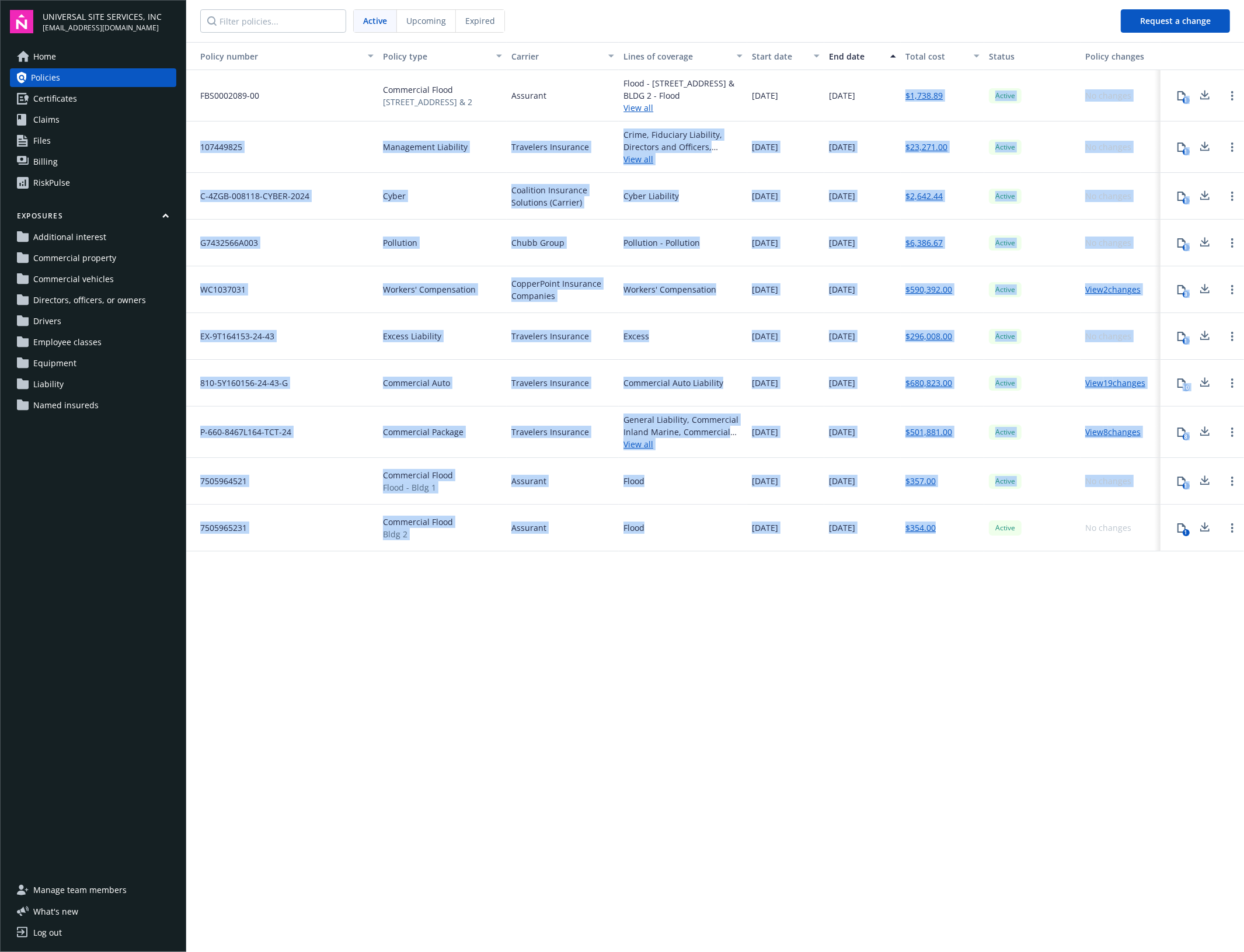
click at [971, 531] on div "FBS0002089-00 Commercial Flood [STREET_ADDRESS] - Bldg. #1 & 2 Assurant Flood -…" at bounding box center [715, 303] width 1058 height 467
click at [951, 102] on div "$1,738.89" at bounding box center [943, 96] width 84 height 51
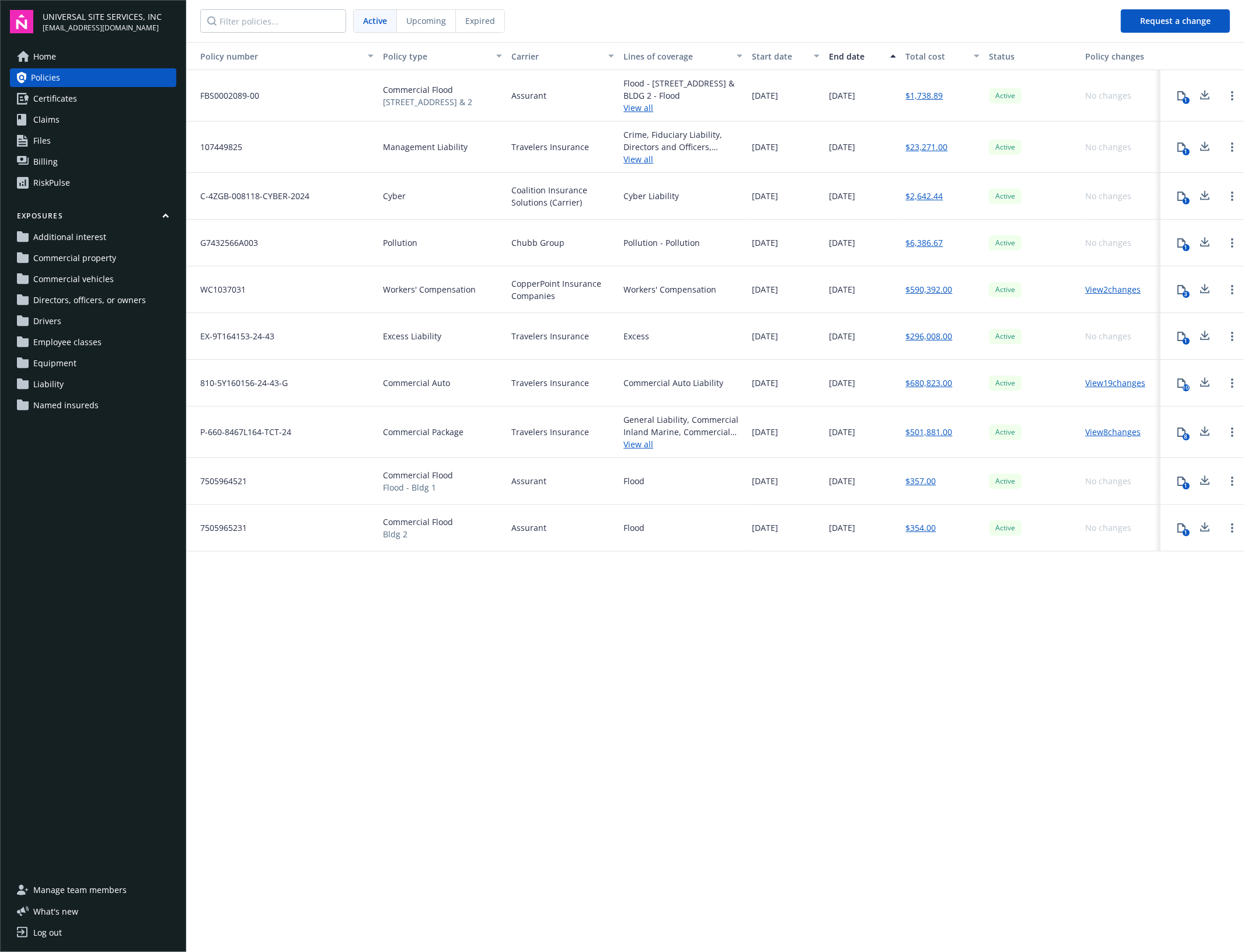
click at [927, 94] on link "$1,738.89" at bounding box center [924, 95] width 37 height 12
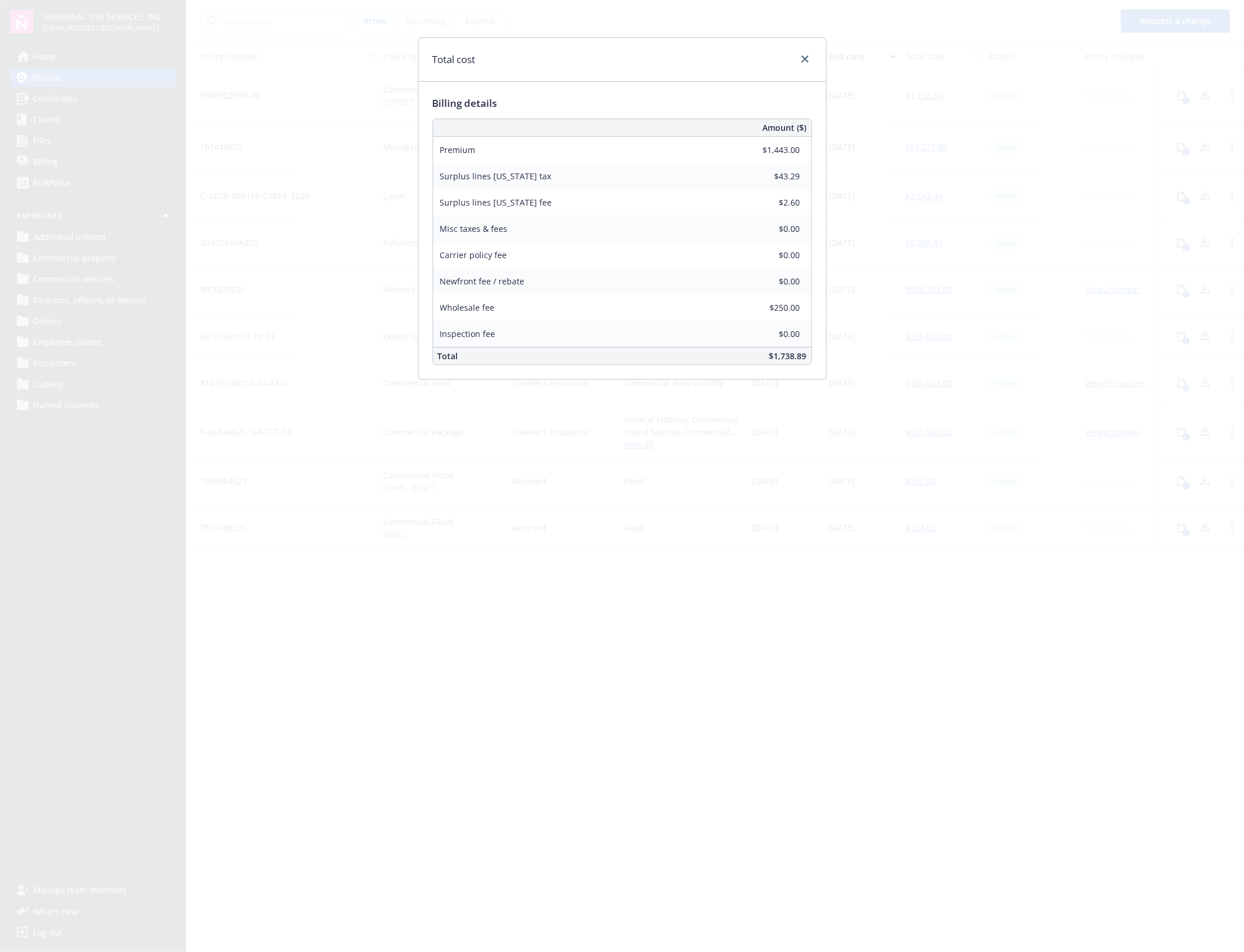
click at [957, 59] on div "Total cost Billing details Amount ($) Premium $1,443.00 Surplus lines [US_STATE…" at bounding box center [622, 476] width 1244 height 952
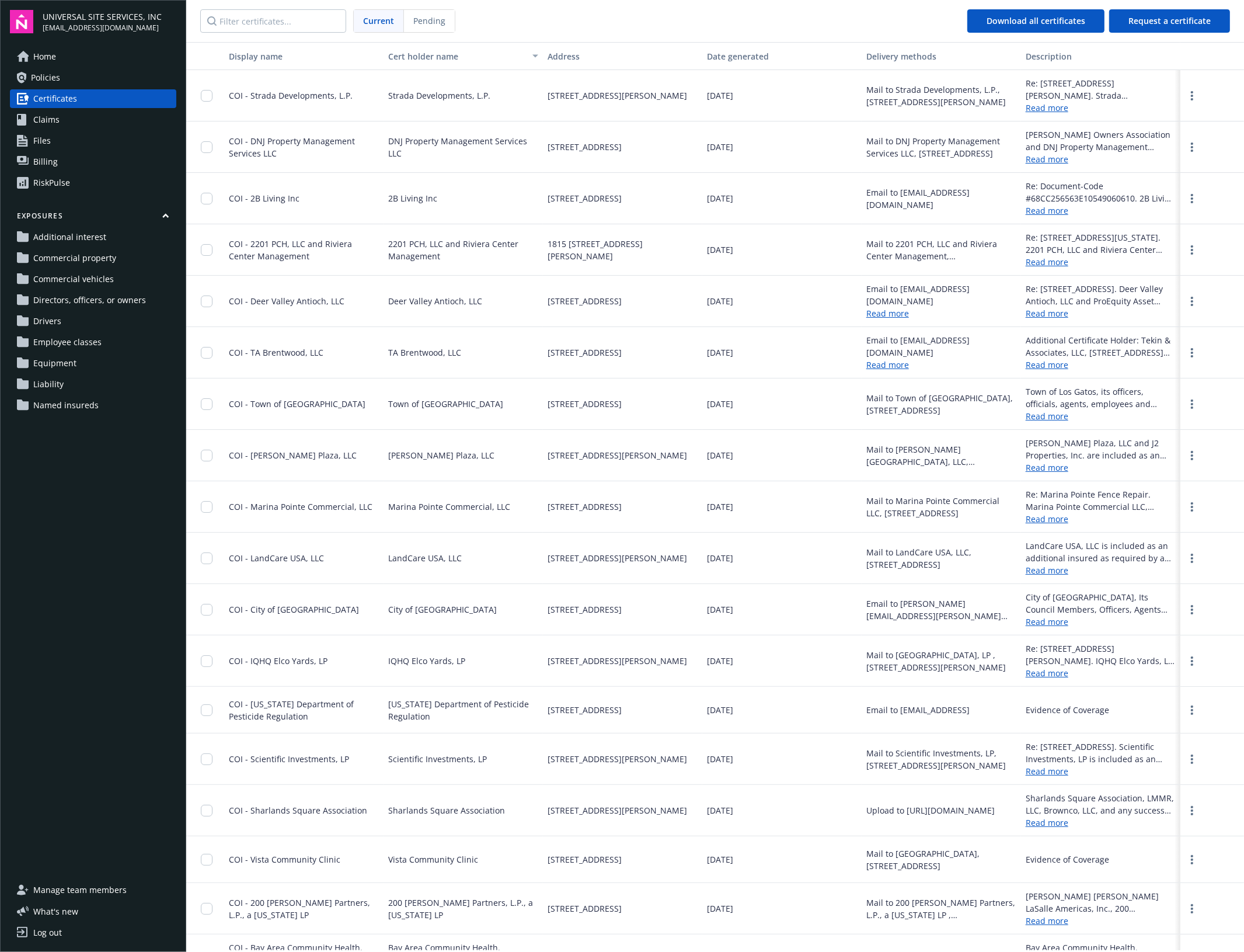
click at [92, 76] on link "Policies" at bounding box center [93, 78] width 167 height 19
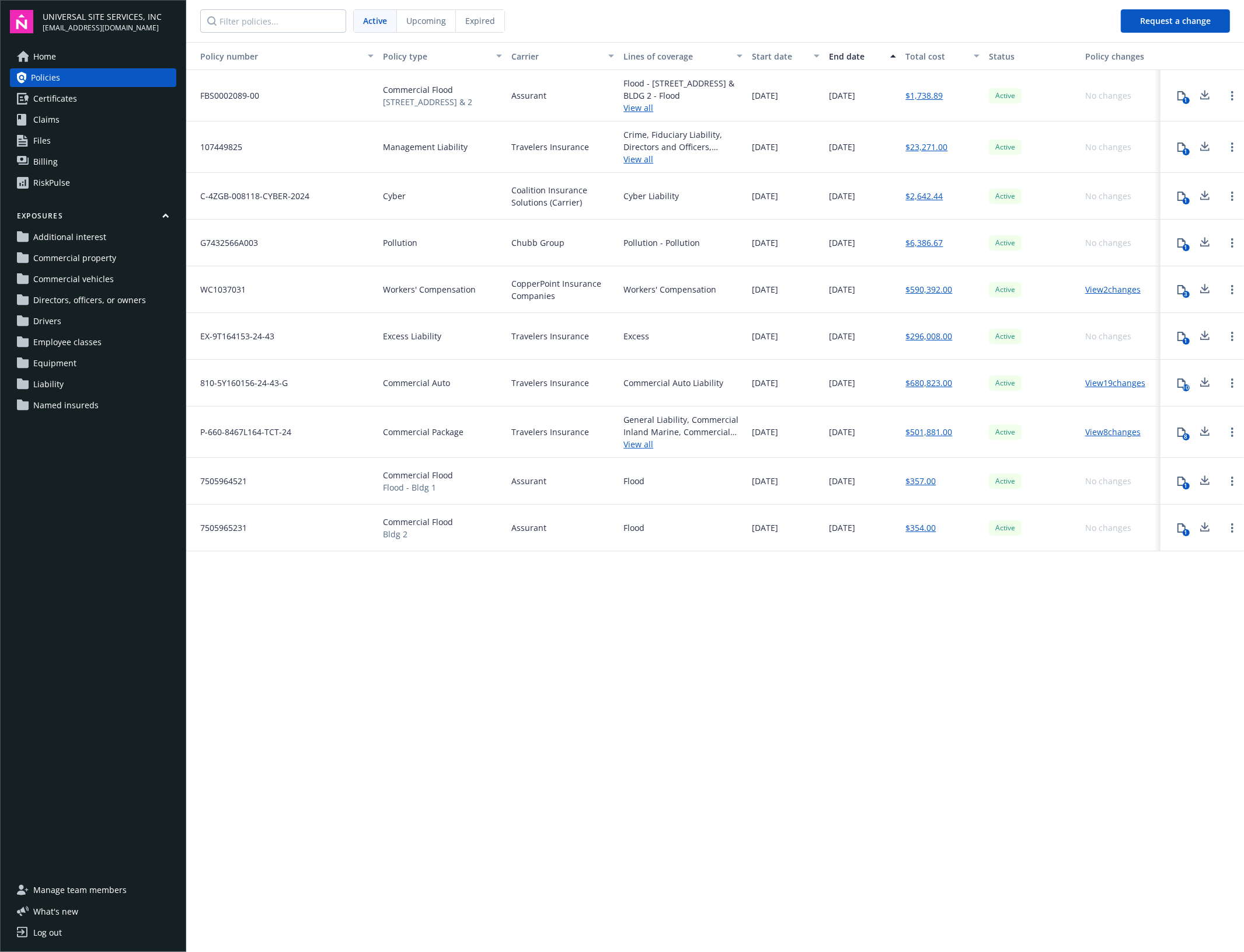
click at [930, 94] on link "$1,738.89" at bounding box center [924, 95] width 37 height 12
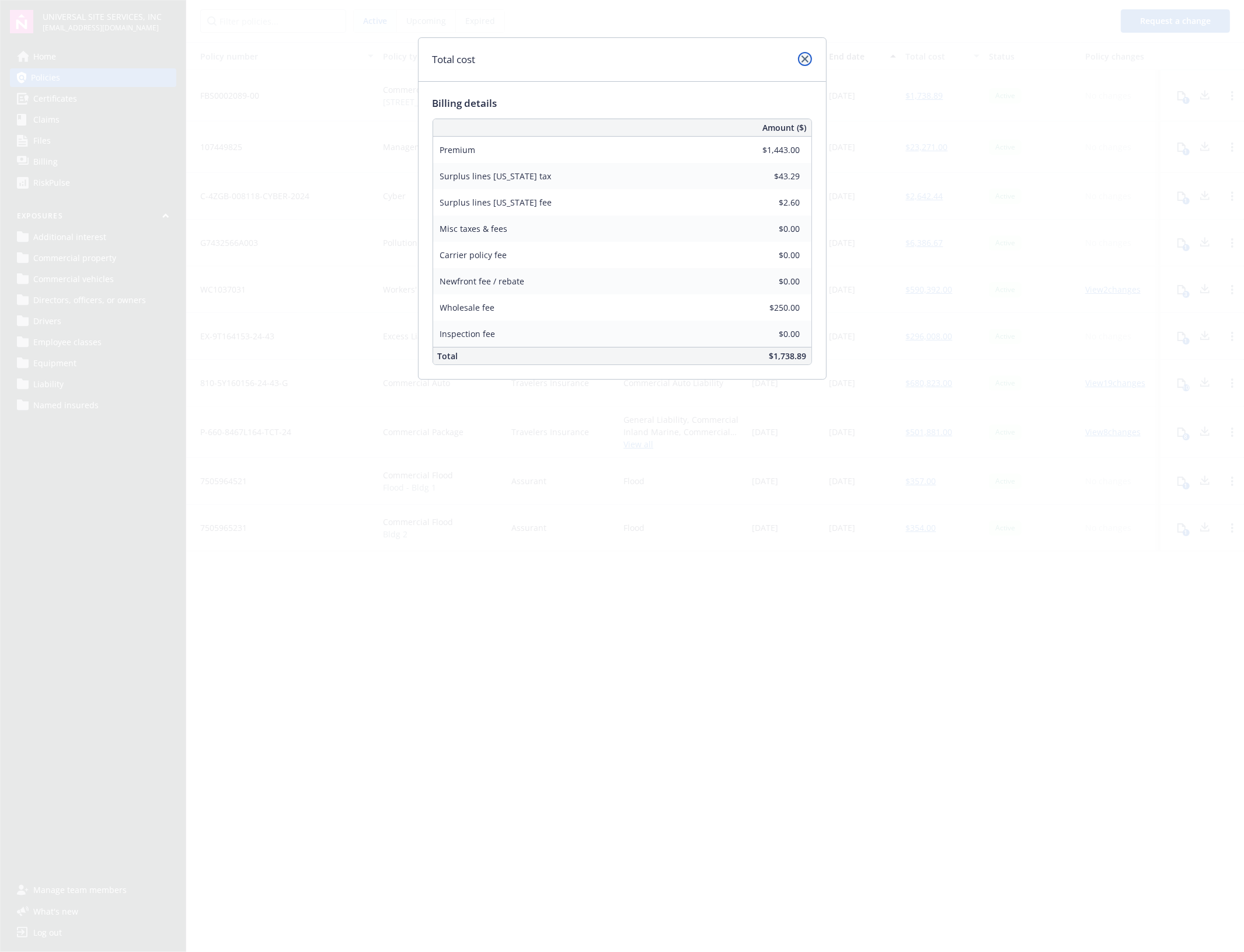
click at [806, 57] on icon "close" at bounding box center [805, 59] width 7 height 7
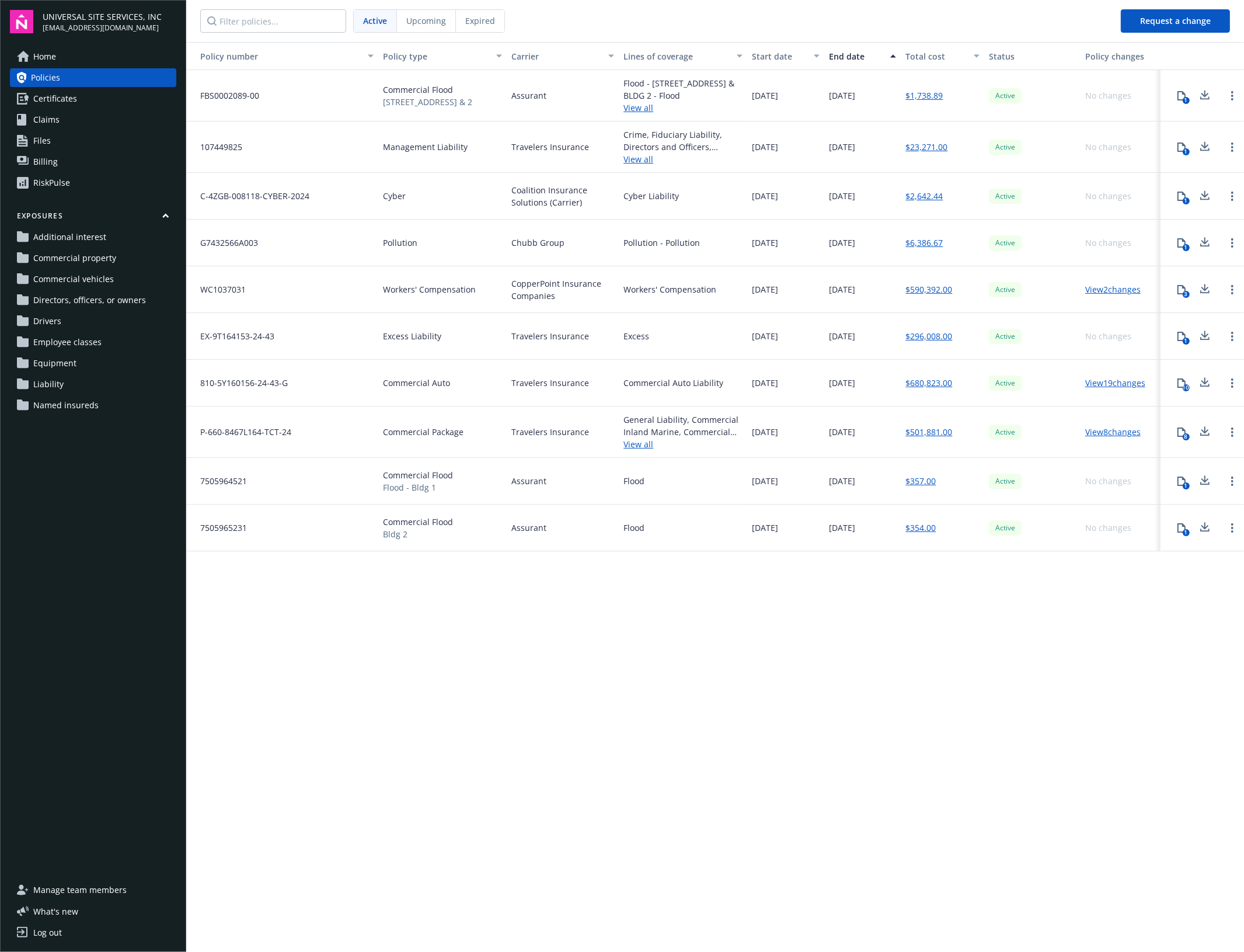
click at [418, 12] on div "Upcoming" at bounding box center [426, 21] width 59 height 22
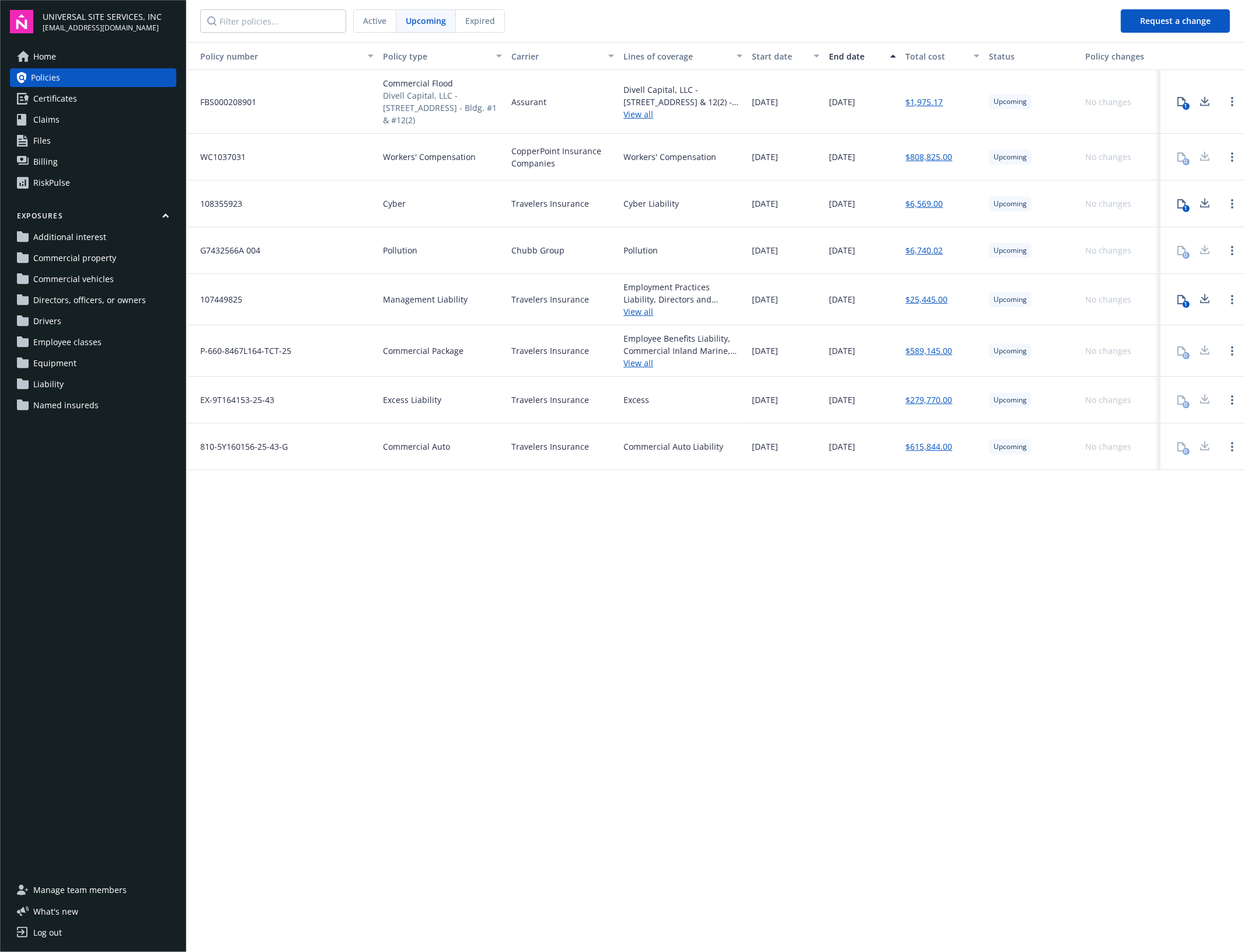
click at [935, 254] on link "$6,740.02" at bounding box center [924, 250] width 37 height 12
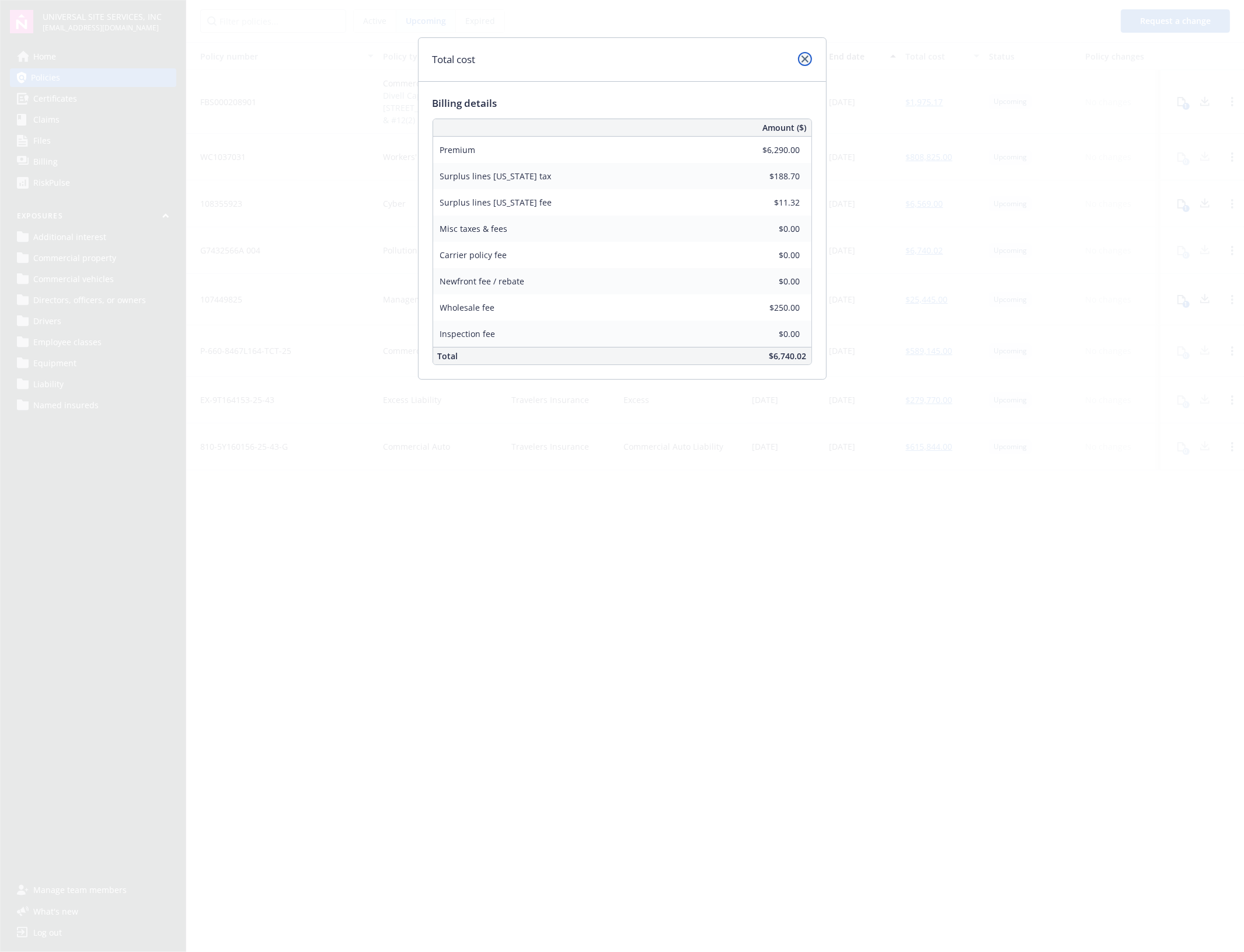
click at [804, 59] on icon "close" at bounding box center [805, 59] width 7 height 7
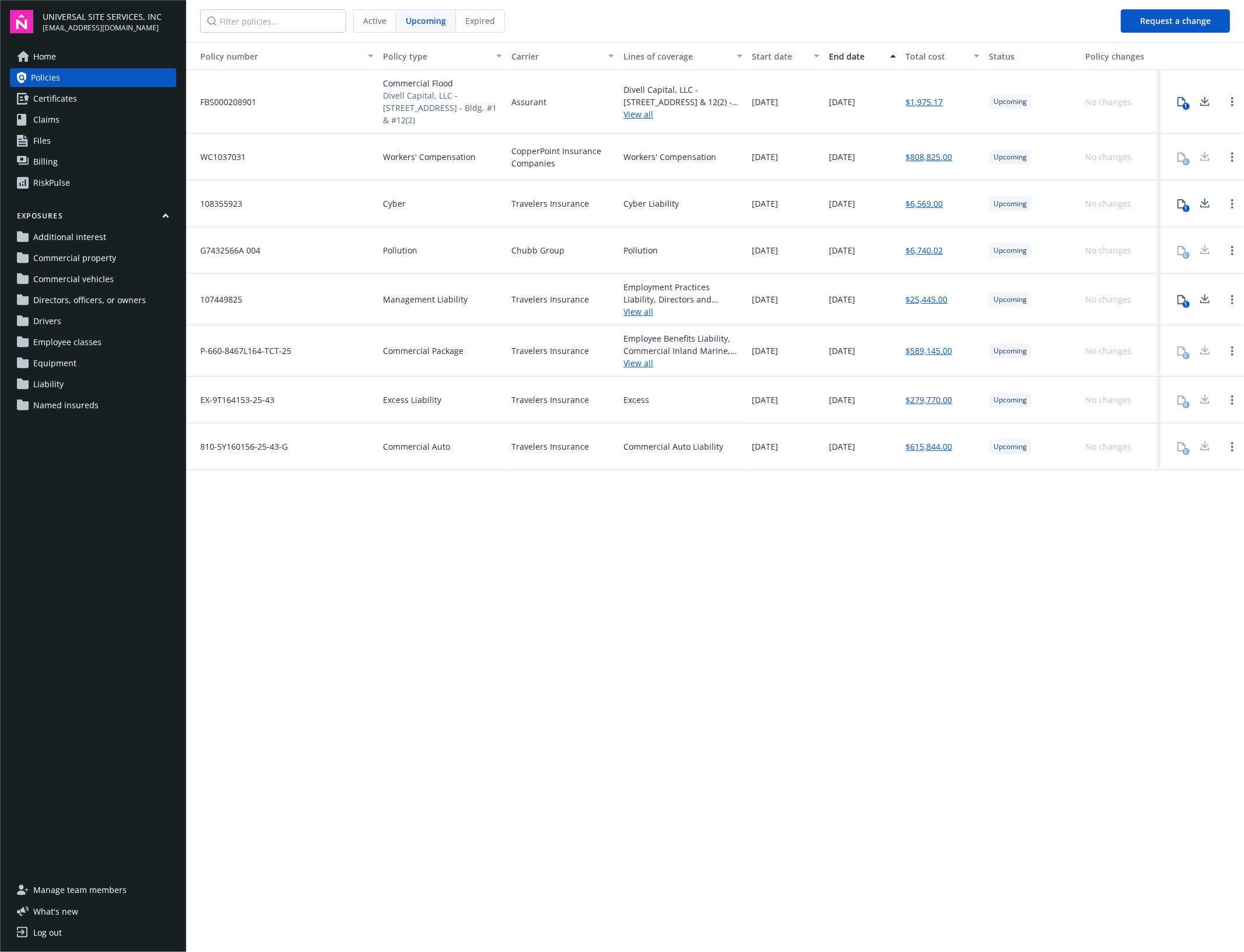
click at [939, 104] on link "$1,975.17" at bounding box center [924, 102] width 37 height 12
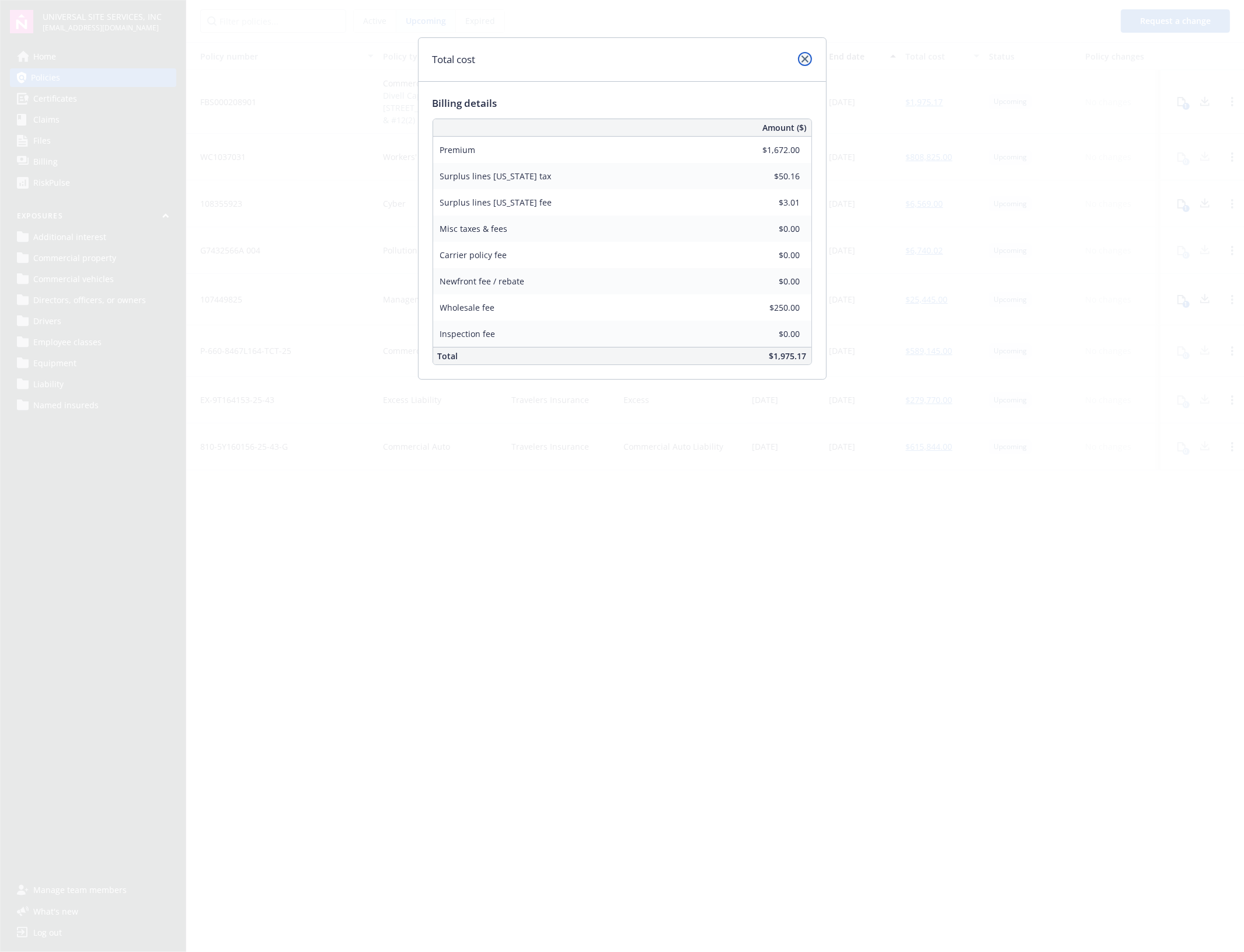
click at [800, 61] on link "close" at bounding box center [805, 59] width 14 height 14
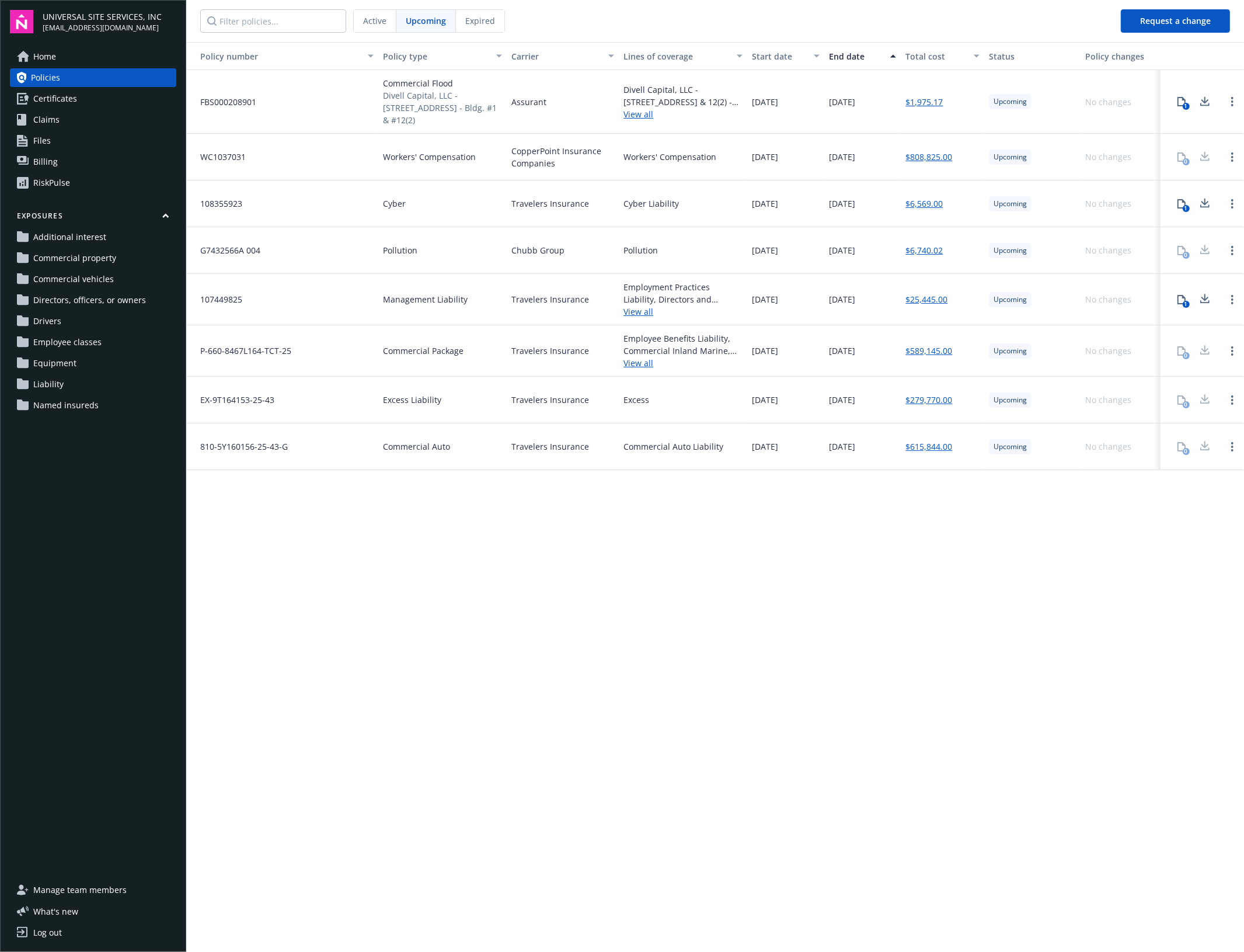
click at [369, 18] on span "Active" at bounding box center [375, 21] width 24 height 12
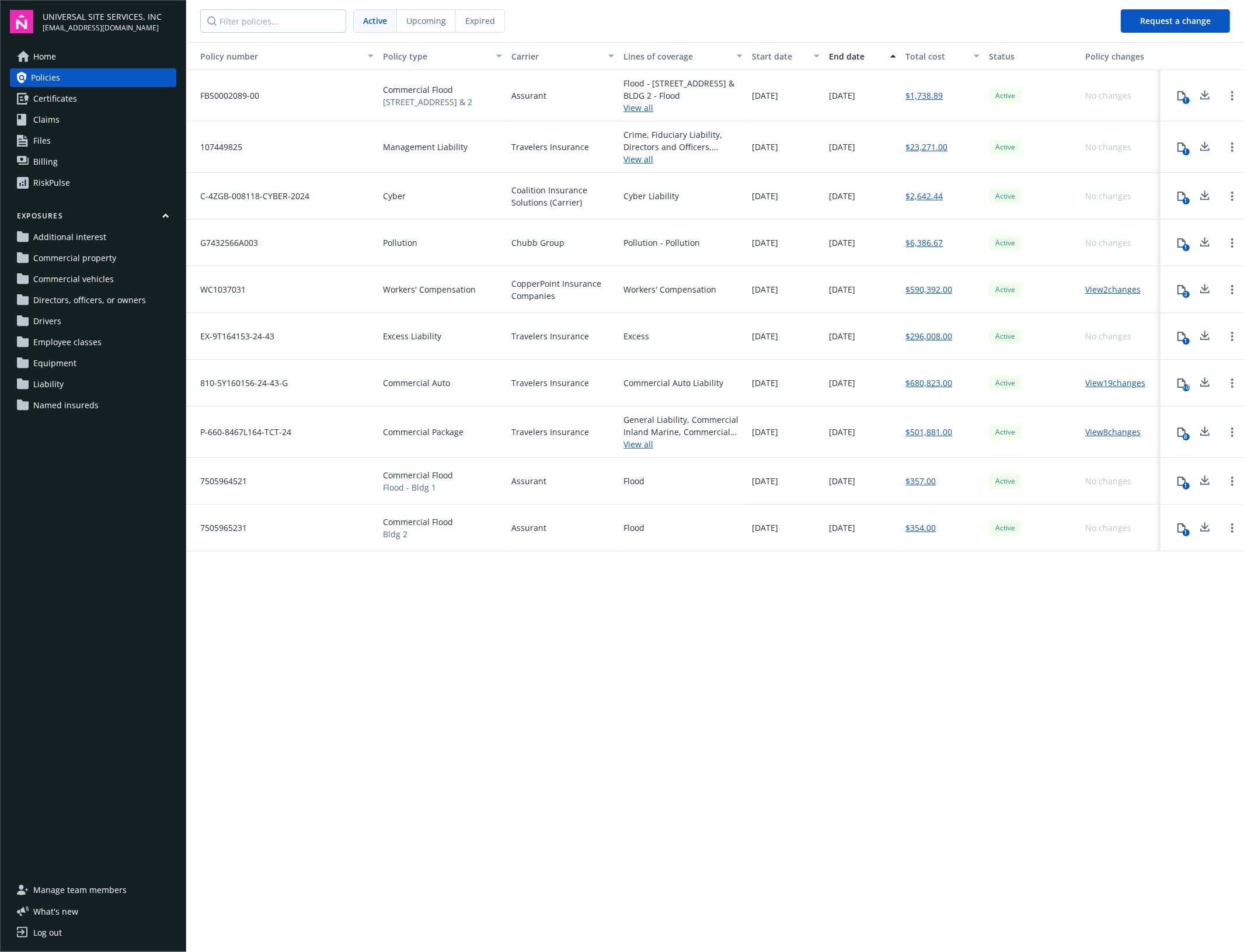
click at [926, 92] on link "$1,738.89" at bounding box center [924, 95] width 37 height 12
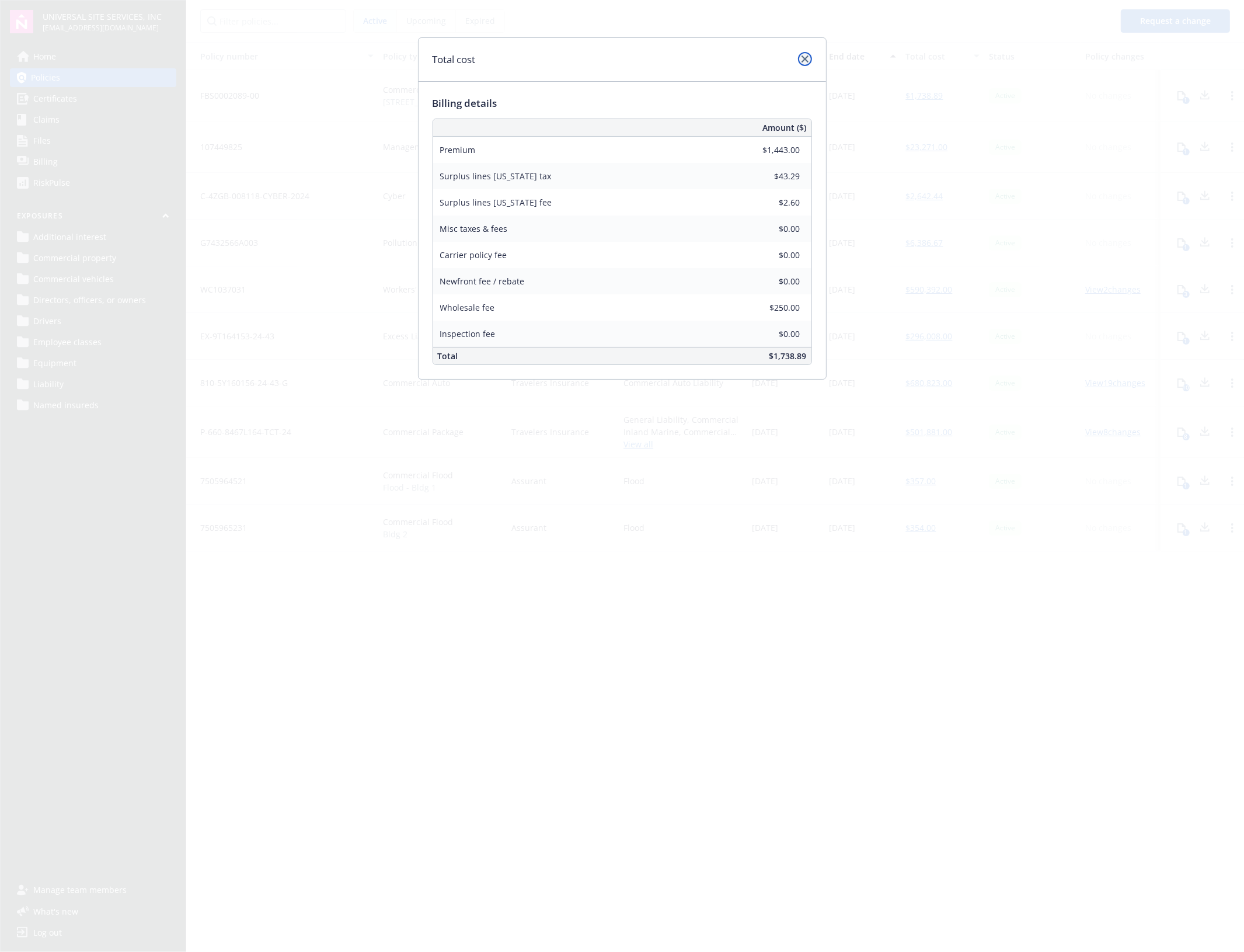
click at [802, 61] on icon "close" at bounding box center [805, 59] width 7 height 7
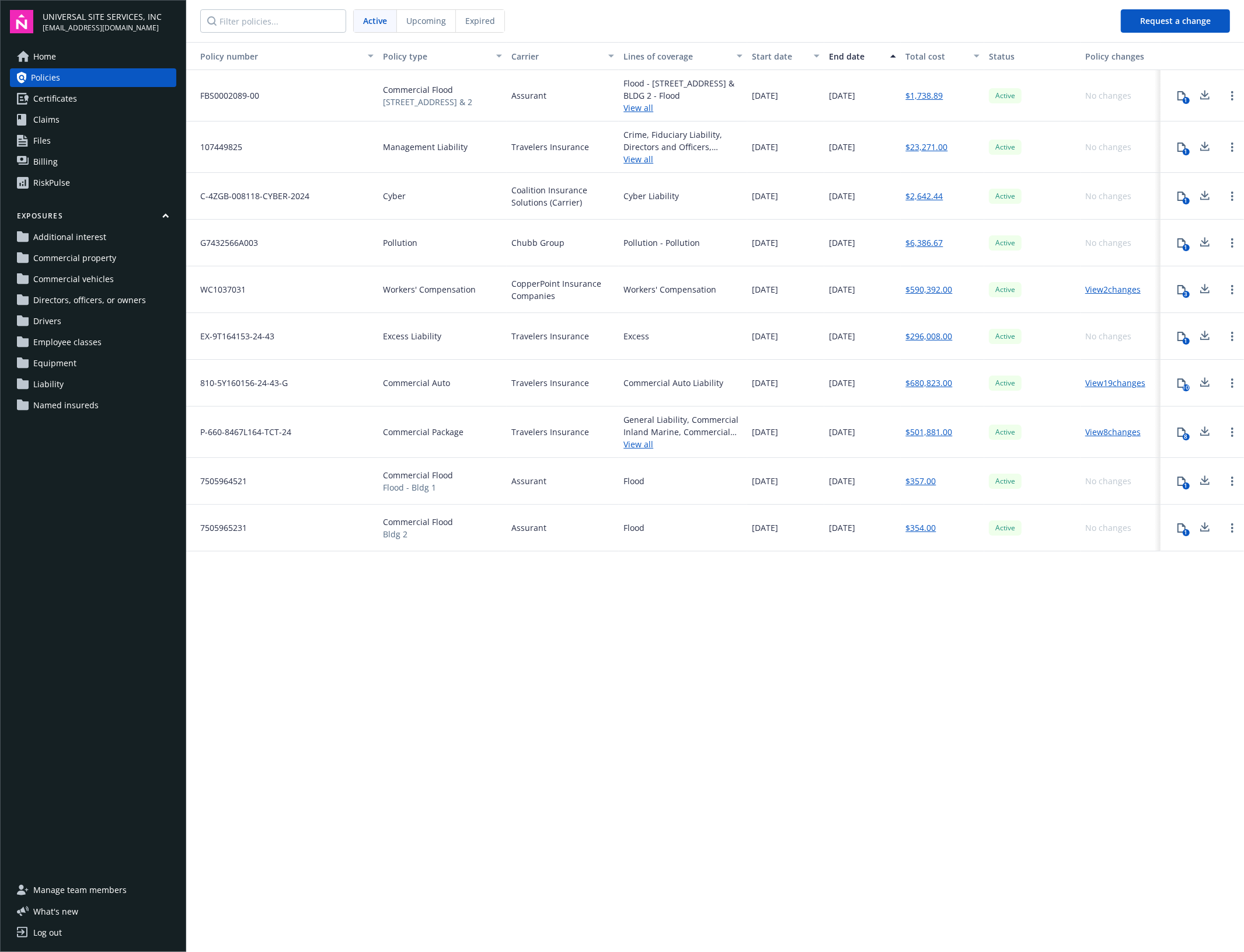
click at [415, 25] on span "Upcoming" at bounding box center [426, 21] width 40 height 12
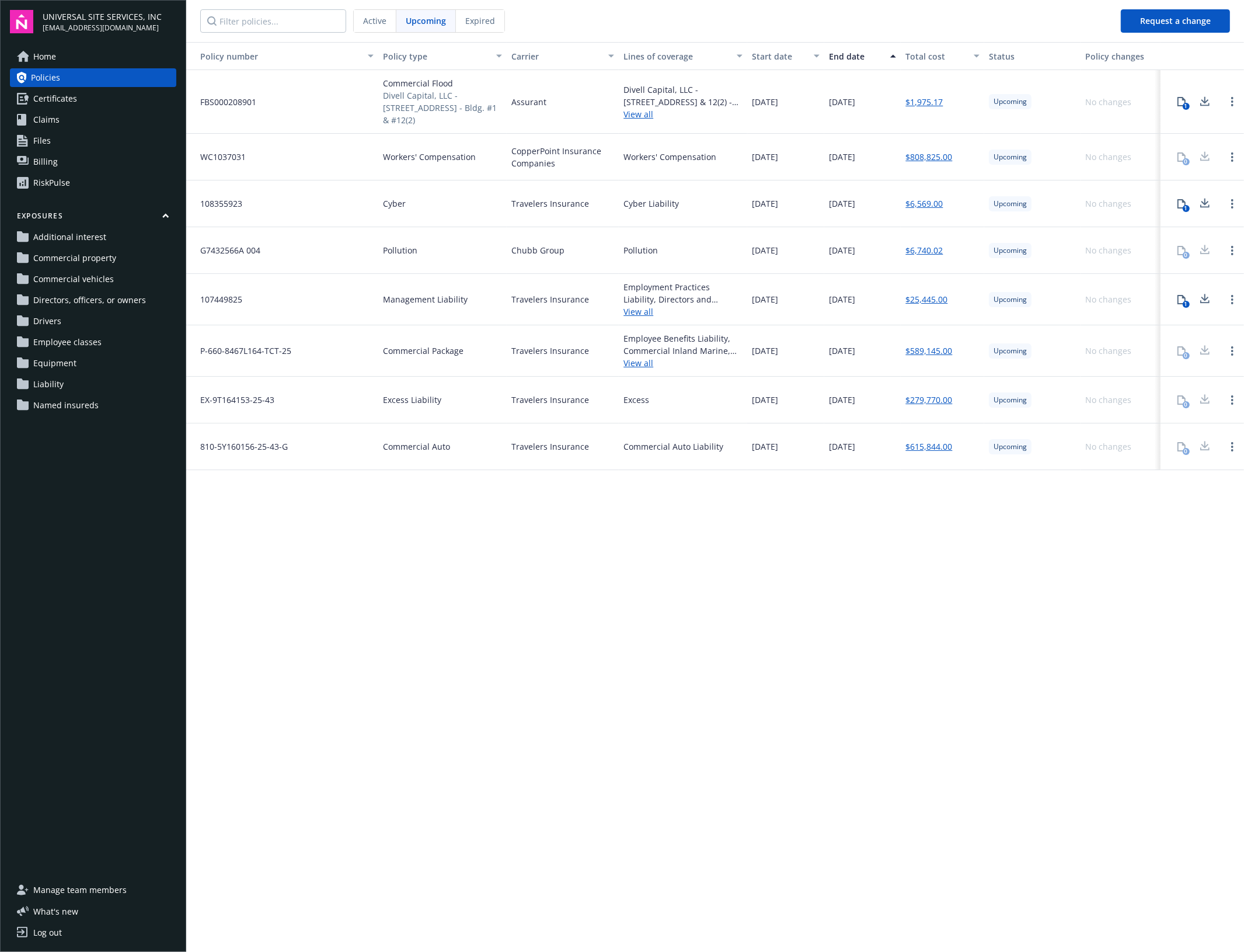
click at [378, 24] on span "Active" at bounding box center [375, 21] width 24 height 12
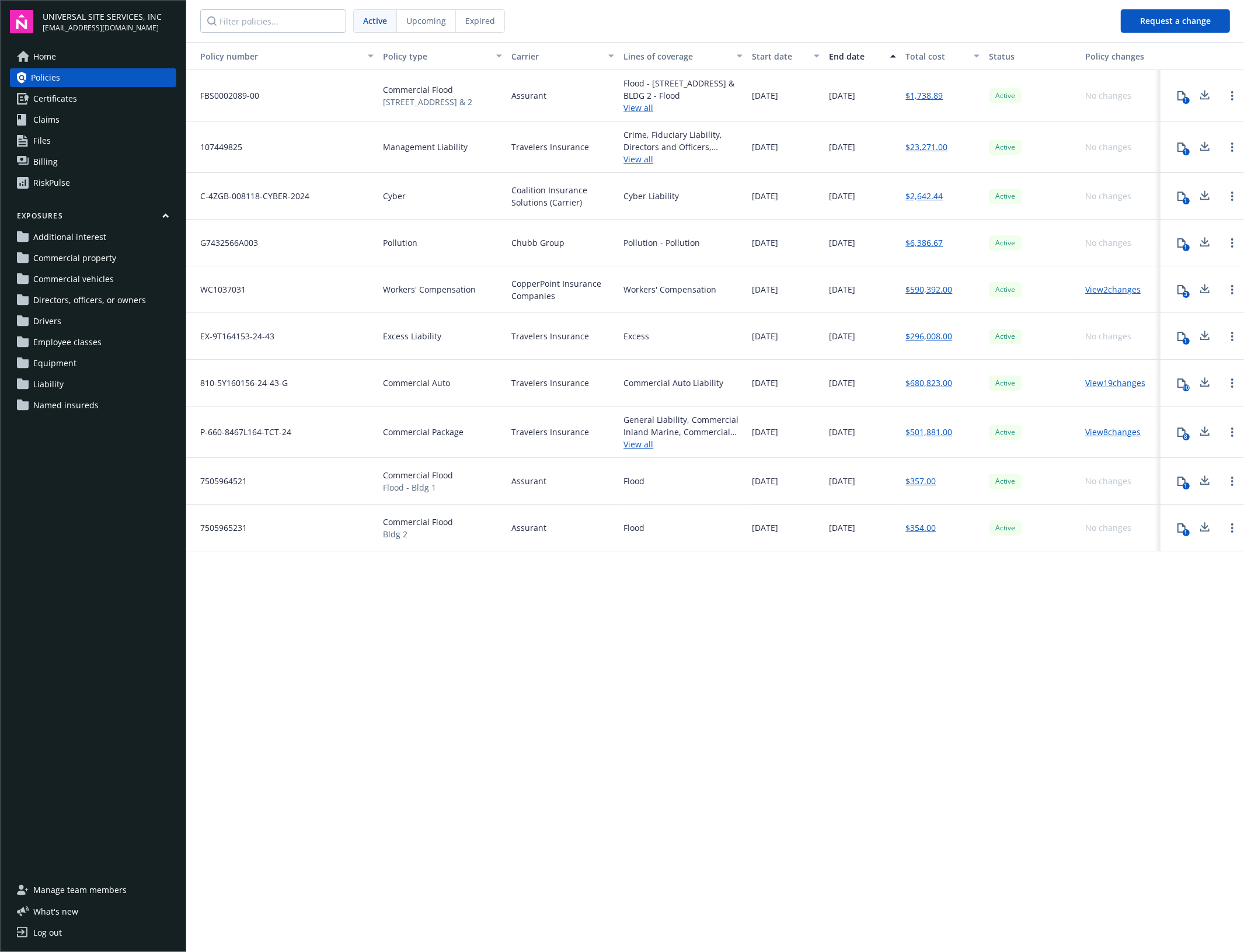
click at [421, 18] on span "Upcoming" at bounding box center [426, 21] width 40 height 12
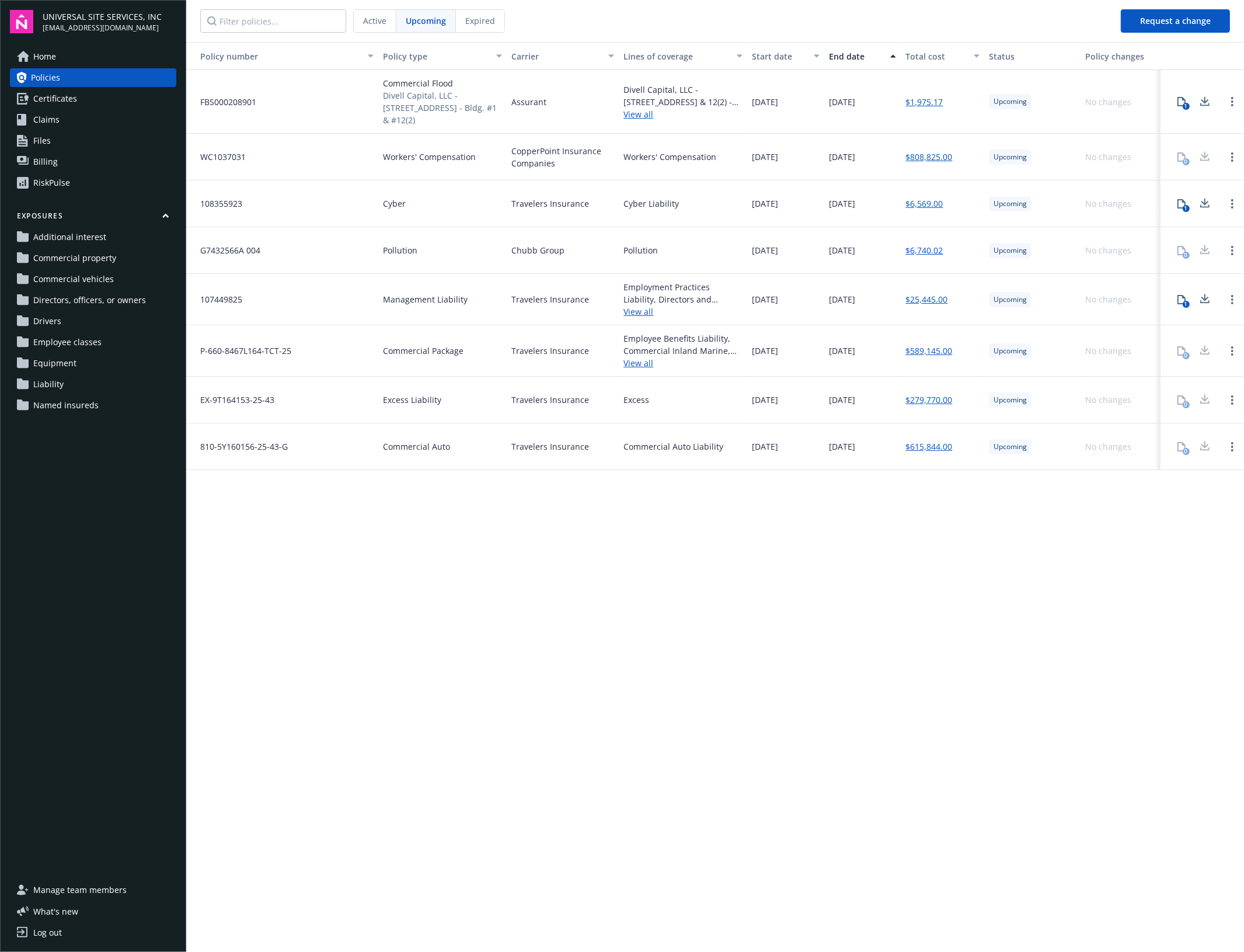
click at [556, 632] on div "Policy number Policy type Carrier Lines of coverage Start date End date Total c…" at bounding box center [715, 496] width 1058 height 908
click at [417, 763] on div "Policy number Policy type Carrier Lines of coverage Start date End date Total c…" at bounding box center [715, 496] width 1058 height 908
click at [407, 695] on div "Policy number Policy type Carrier Lines of coverage Start date End date Total c…" at bounding box center [715, 496] width 1058 height 908
click at [1179, 102] on div "Download all policy documents Download all policy documents" at bounding box center [1128, 102] width 133 height 18
click at [1189, 121] on div "1" at bounding box center [1203, 102] width 84 height 63
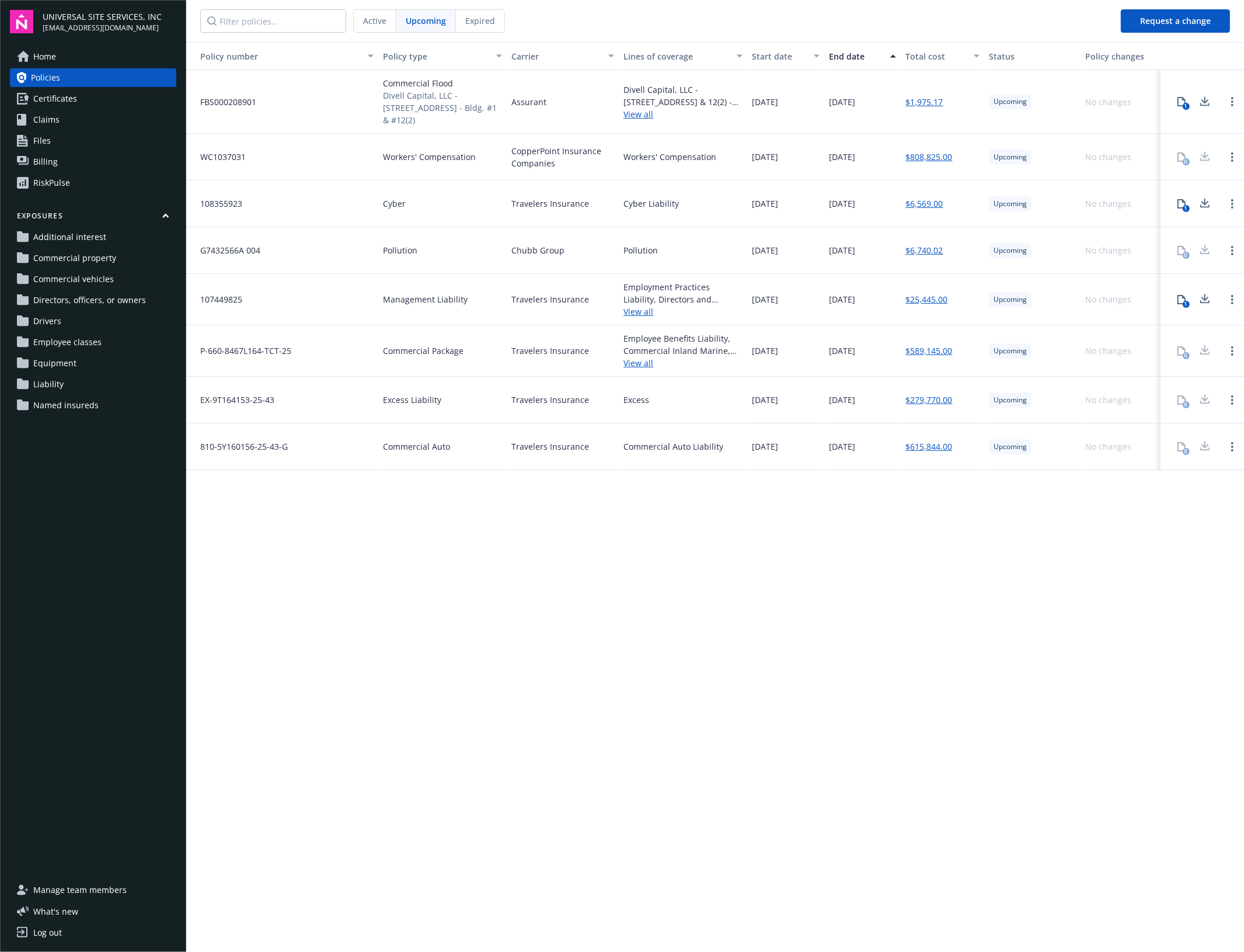
click at [1189, 109] on div "1" at bounding box center [1186, 106] width 7 height 7
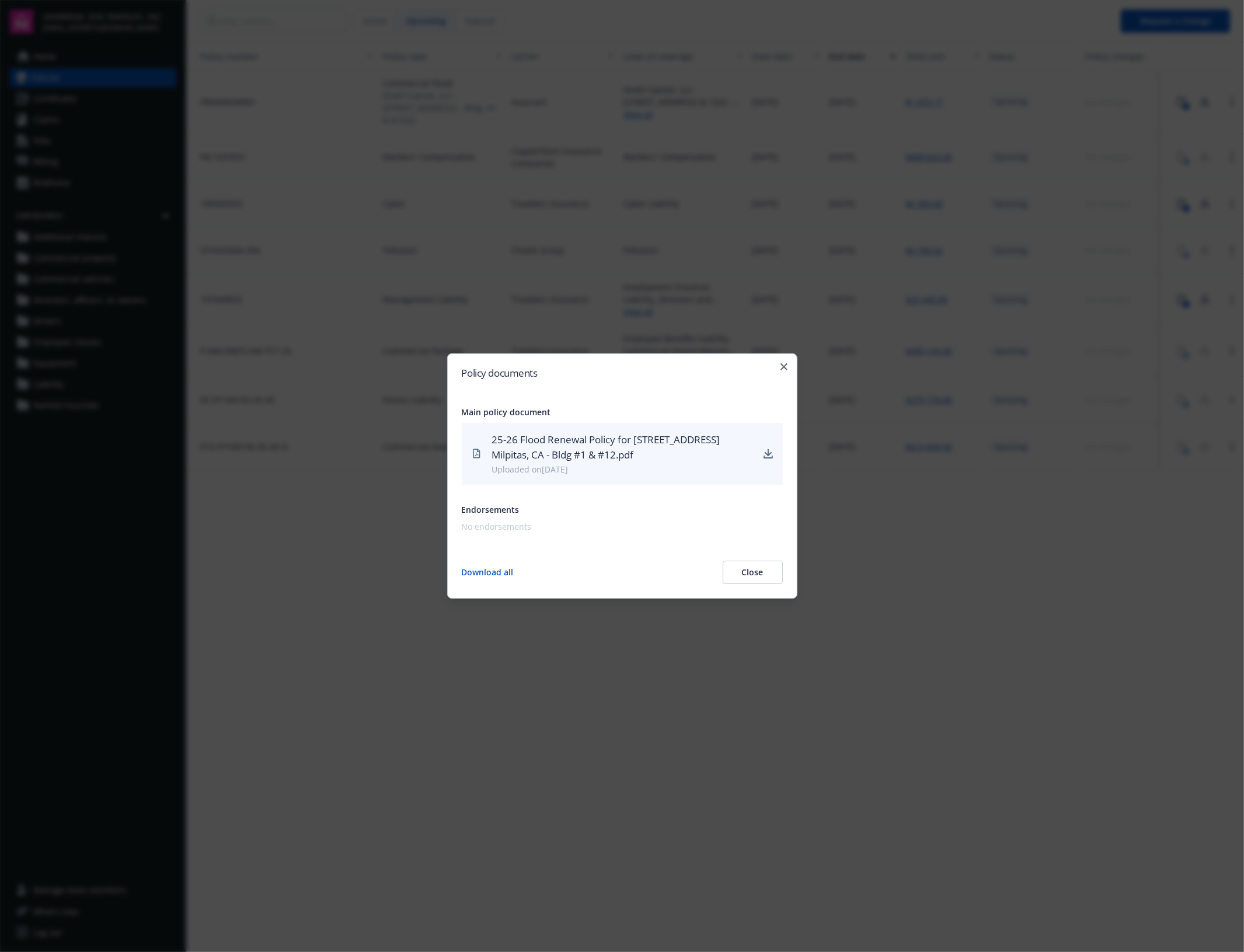
click at [767, 456] on icon "download" at bounding box center [769, 454] width 9 height 9
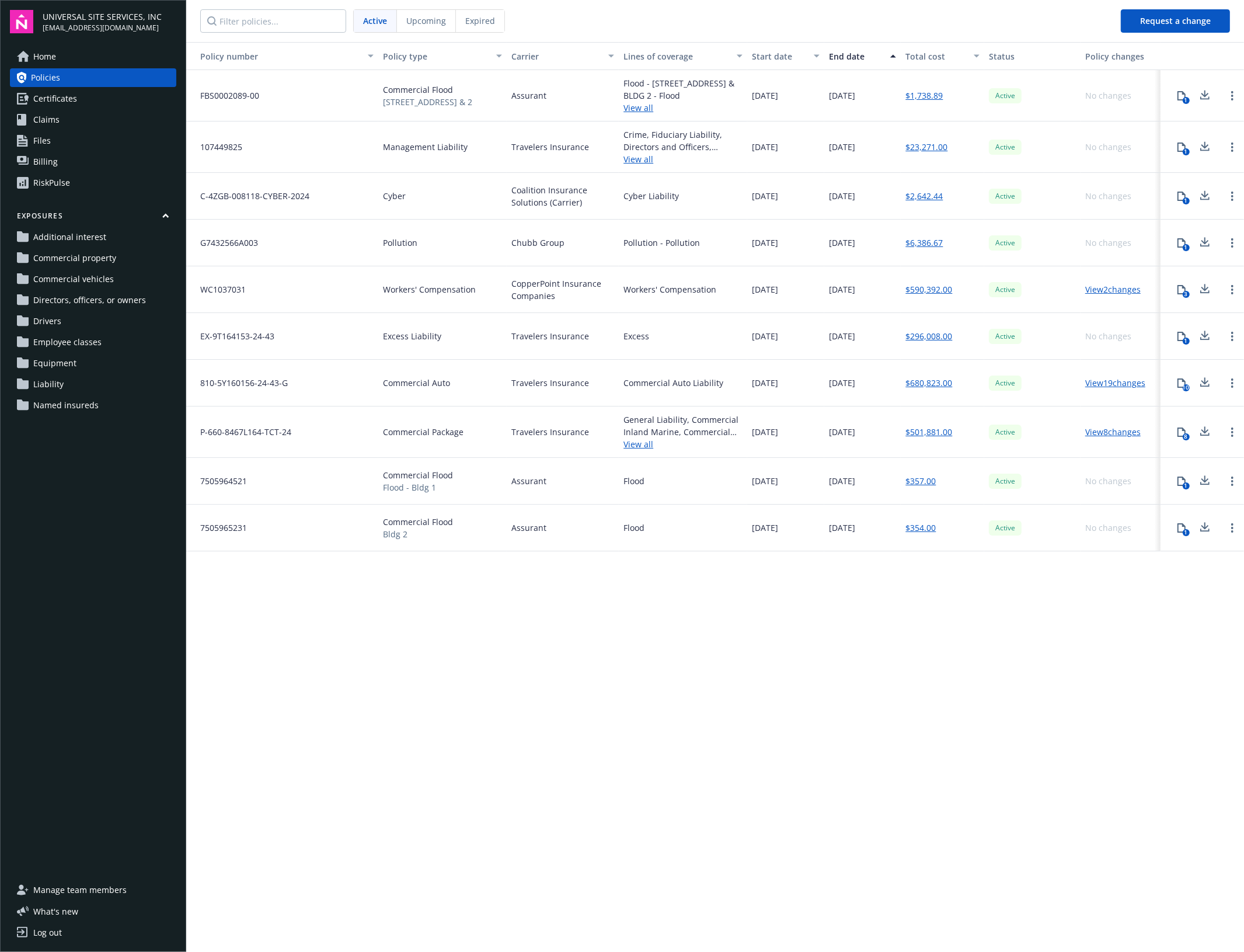
click at [435, 24] on span "Upcoming" at bounding box center [426, 21] width 40 height 12
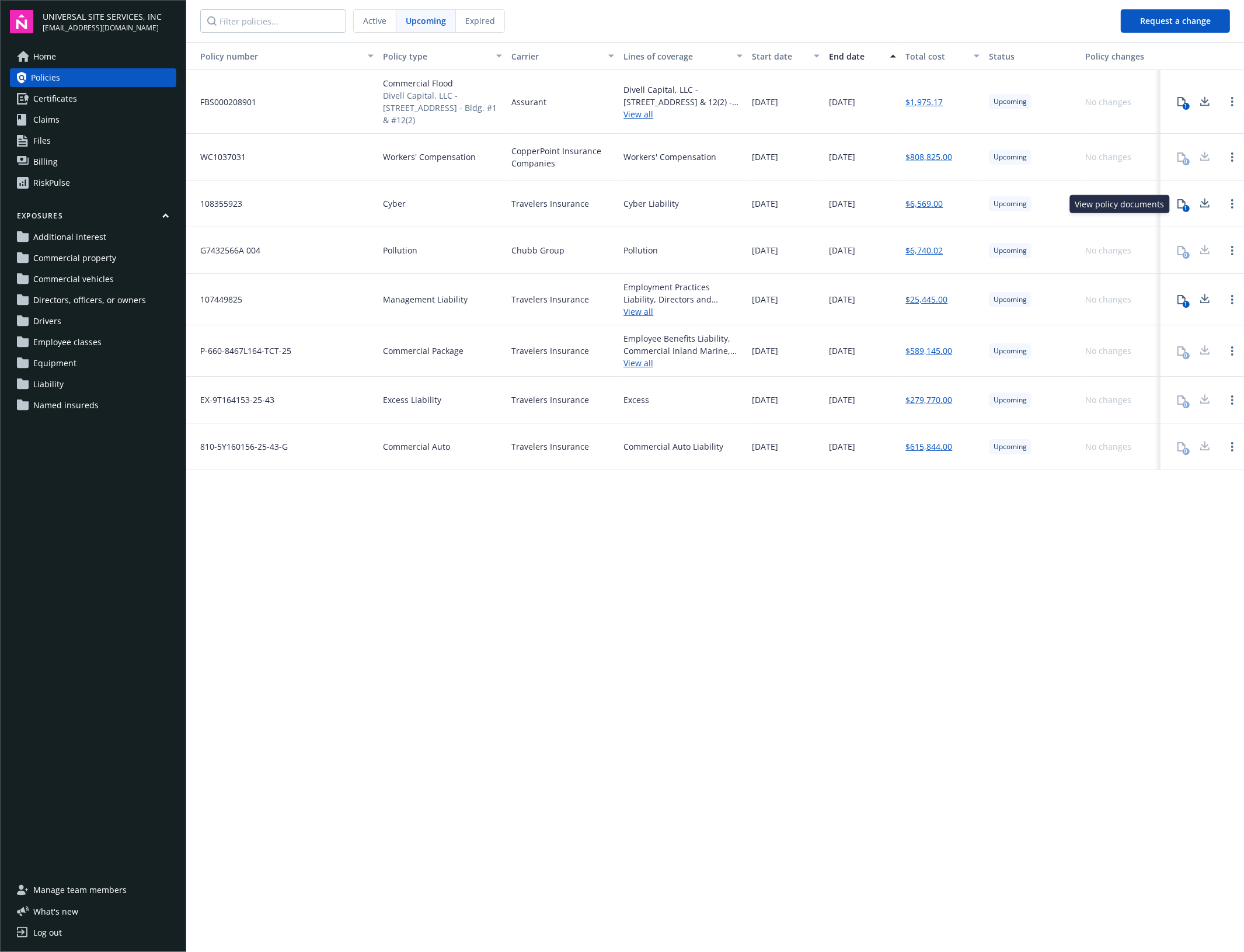
click at [1187, 212] on button "1" at bounding box center [1181, 204] width 24 height 24
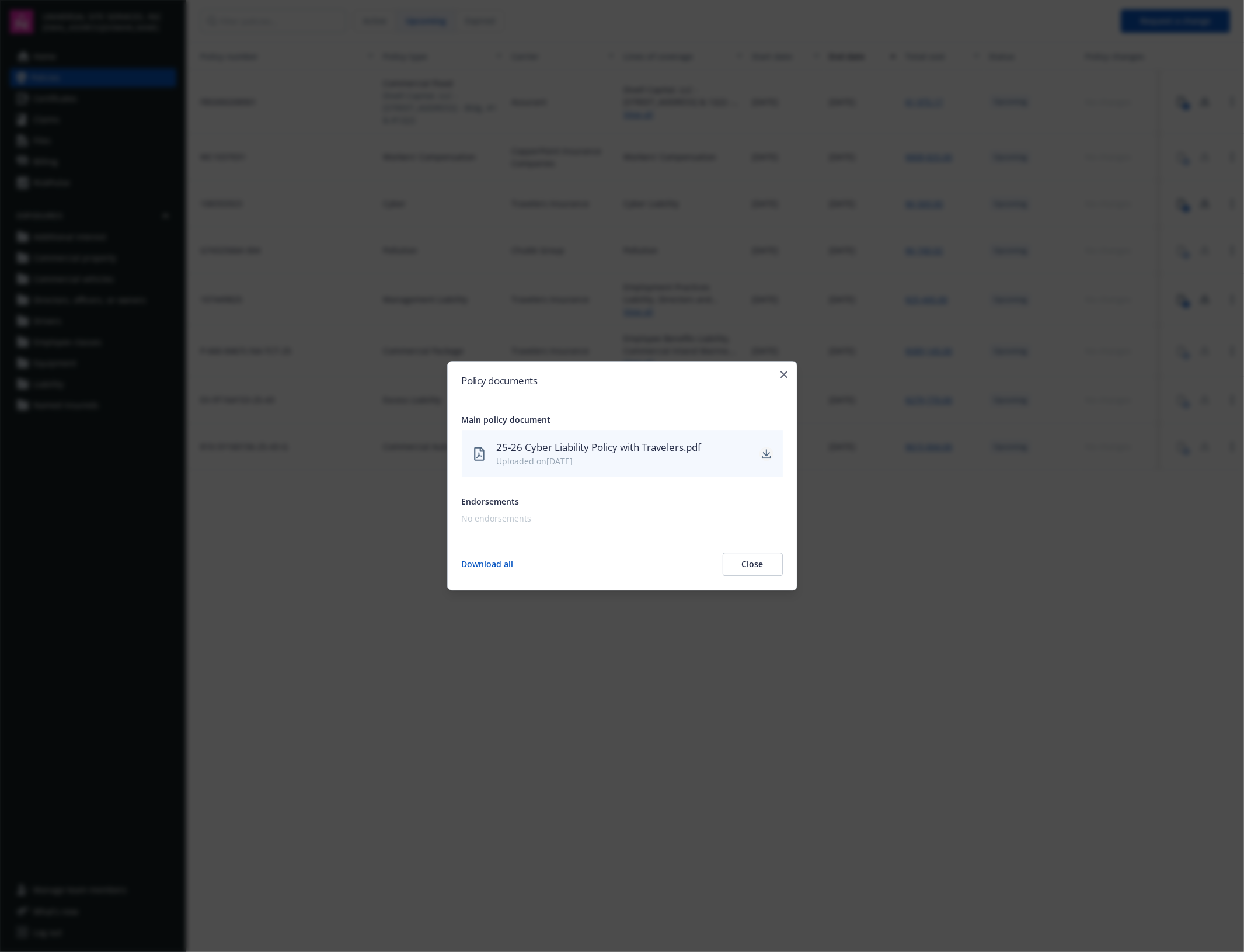
click at [771, 455] on link "download" at bounding box center [767, 453] width 14 height 14
click at [853, 714] on div at bounding box center [622, 476] width 1244 height 952
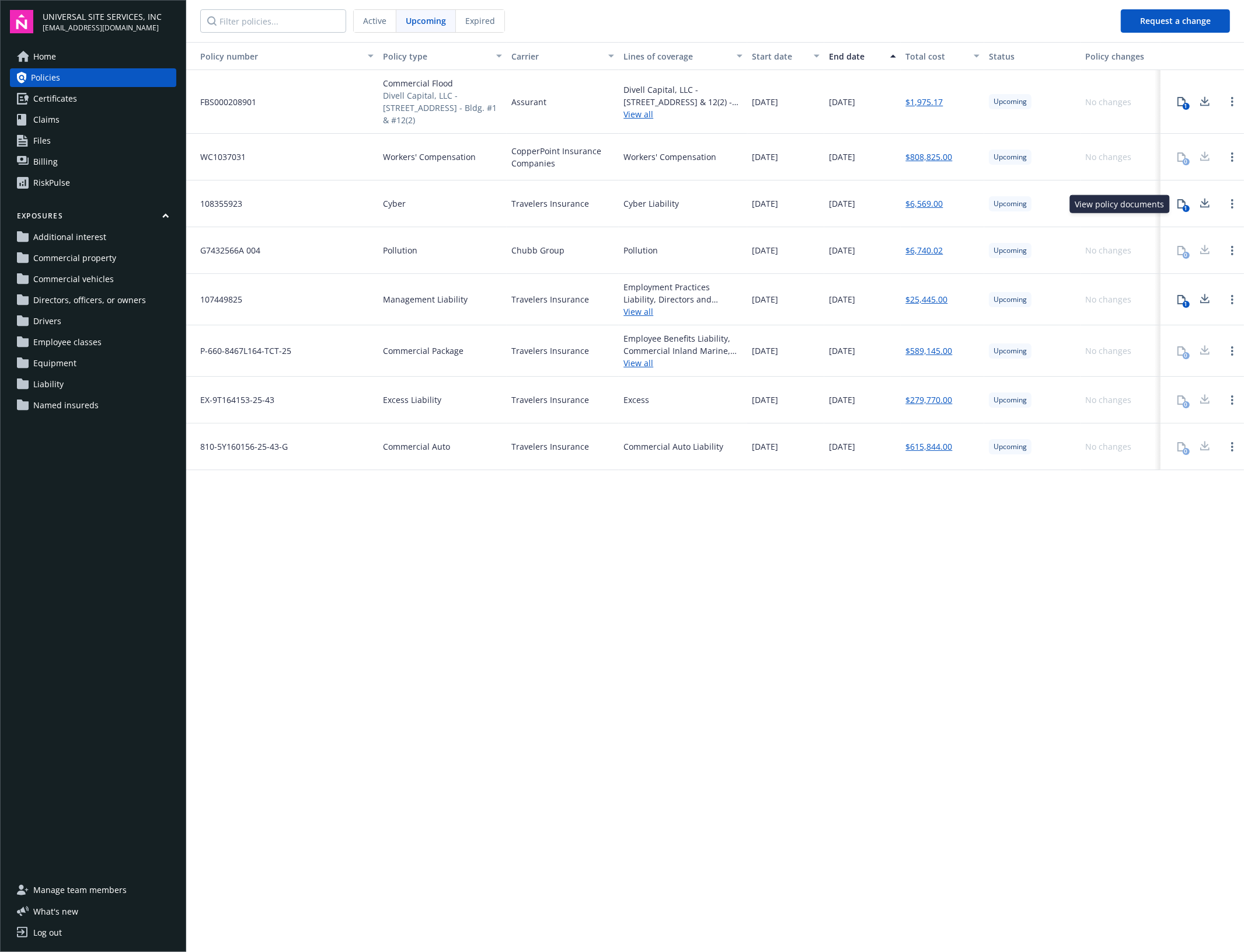
click at [1181, 210] on button "1" at bounding box center [1181, 204] width 24 height 24
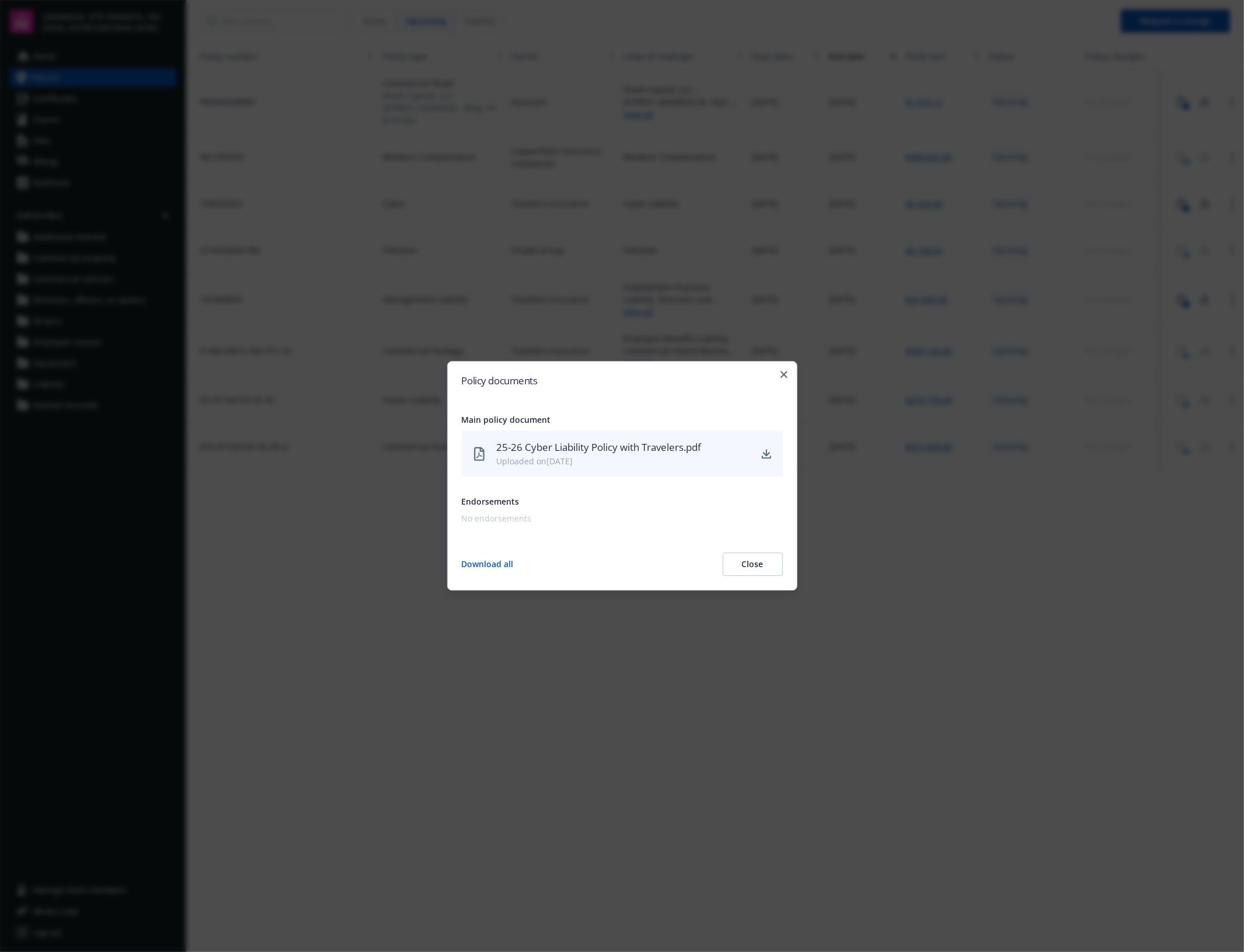
click at [988, 545] on div at bounding box center [622, 476] width 1244 height 952
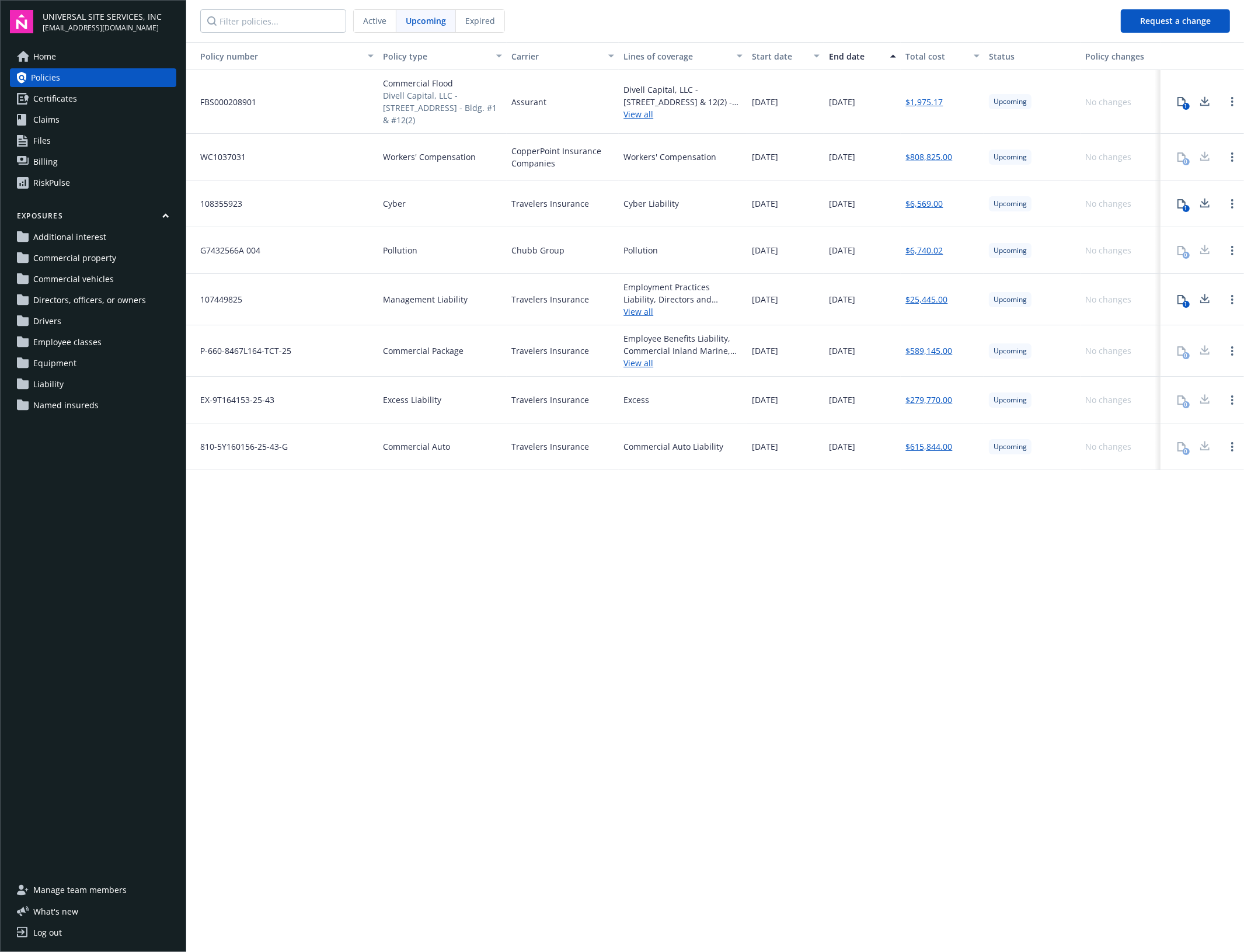
click at [1187, 310] on button "1" at bounding box center [1181, 299] width 24 height 24
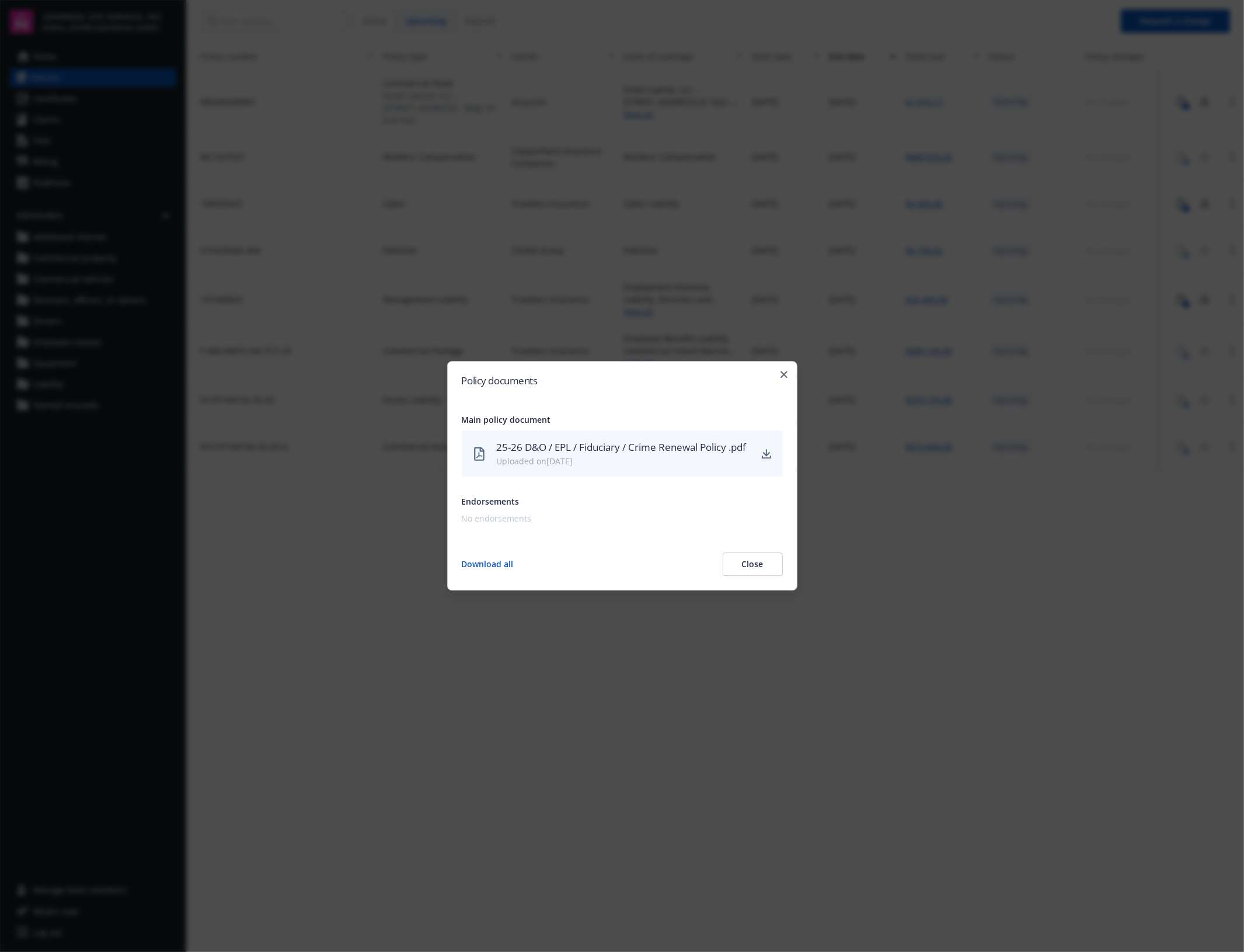
click at [767, 454] on icon "download" at bounding box center [766, 452] width 7 height 7
click at [781, 371] on icon "button" at bounding box center [784, 374] width 7 height 7
